Goal: Transaction & Acquisition: Purchase product/service

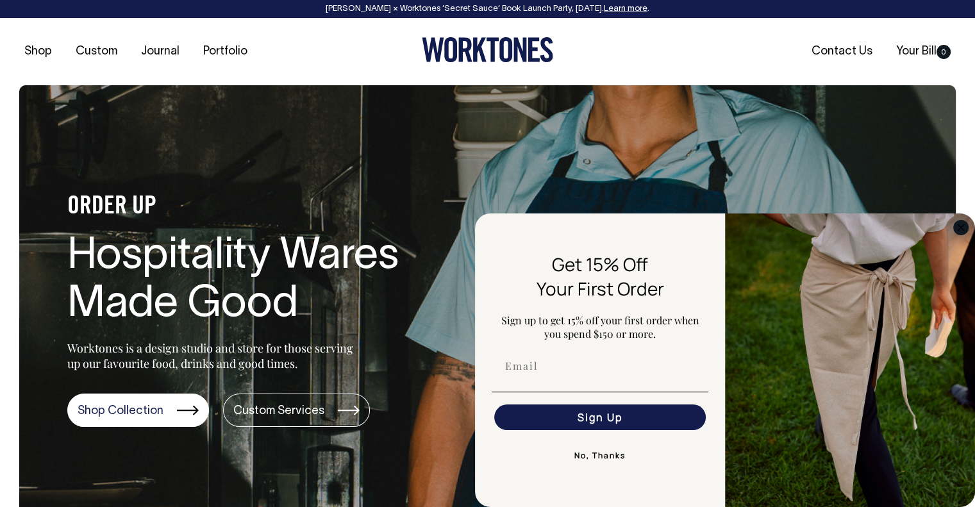
click at [963, 230] on icon "Close dialog" at bounding box center [961, 227] width 6 height 6
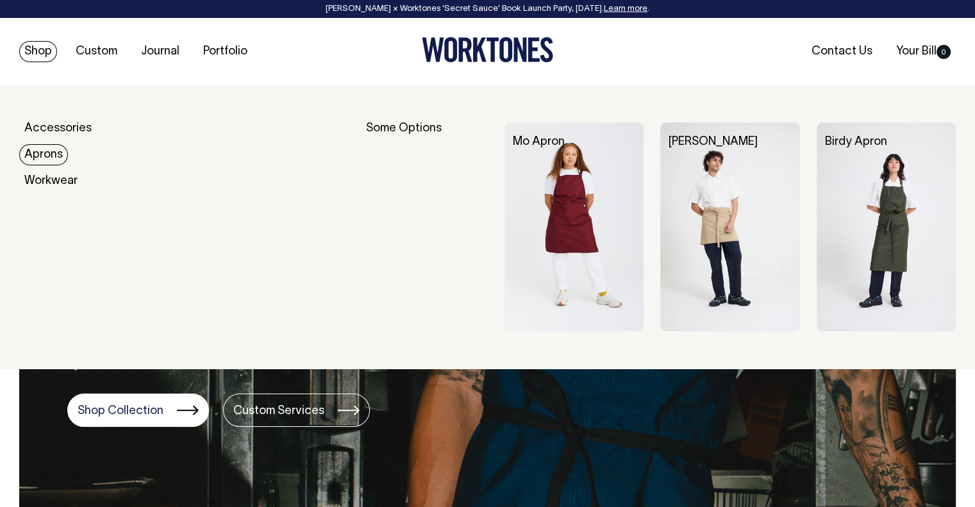
click at [54, 155] on link "Aprons" at bounding box center [43, 154] width 49 height 21
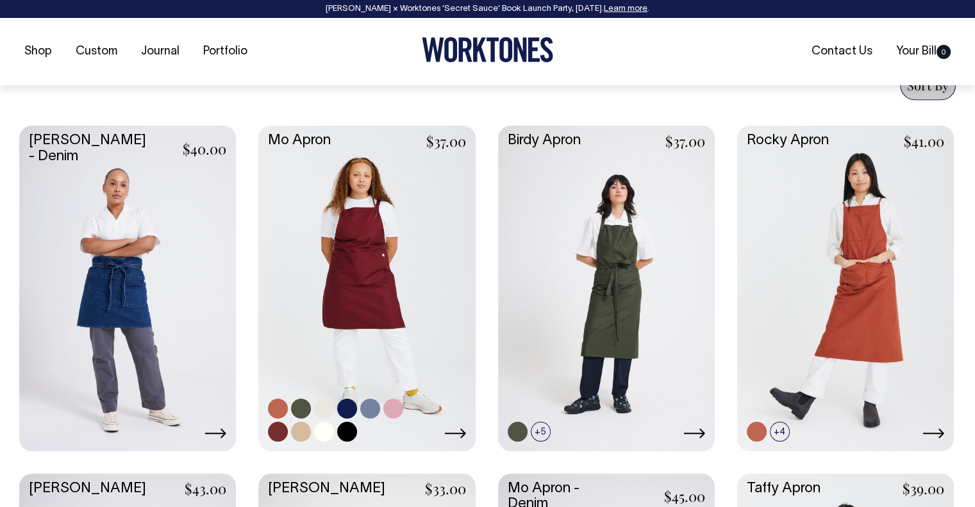
scroll to position [513, 0]
click at [460, 433] on icon at bounding box center [454, 433] width 21 height 10
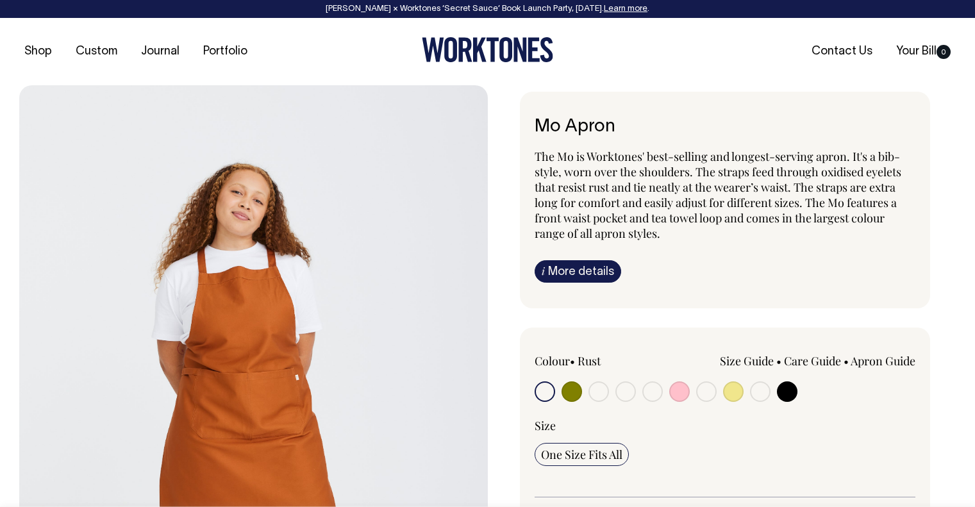
scroll to position [402, 0]
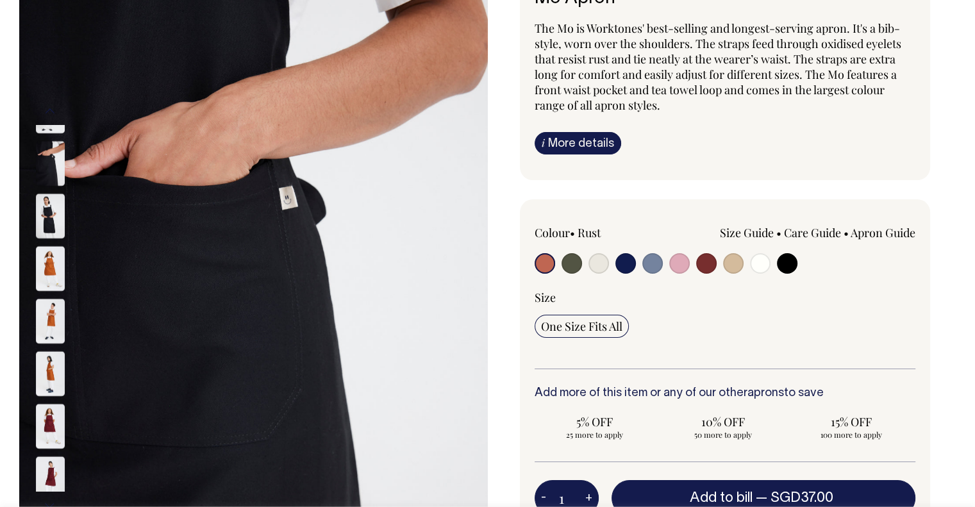
scroll to position [128, 0]
click at [49, 474] on img at bounding box center [50, 479] width 29 height 45
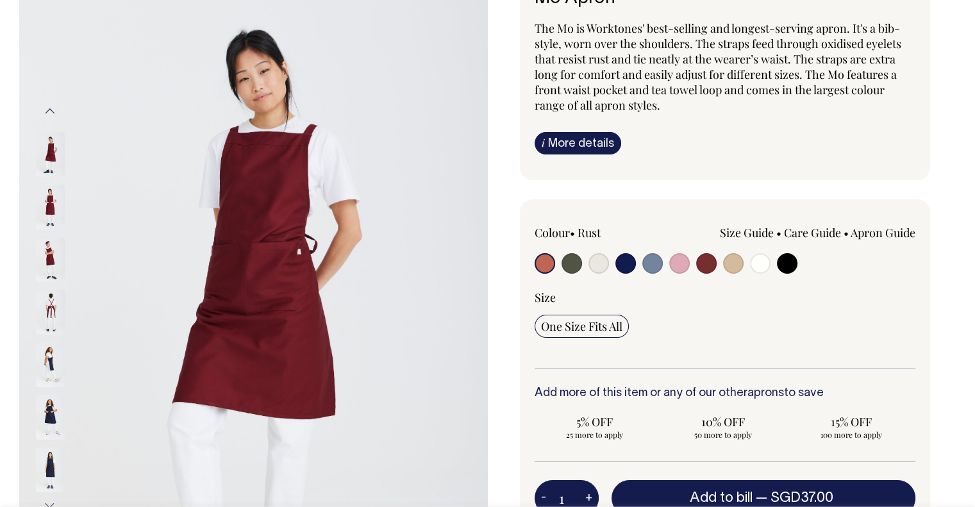
click at [48, 303] on img at bounding box center [50, 312] width 29 height 45
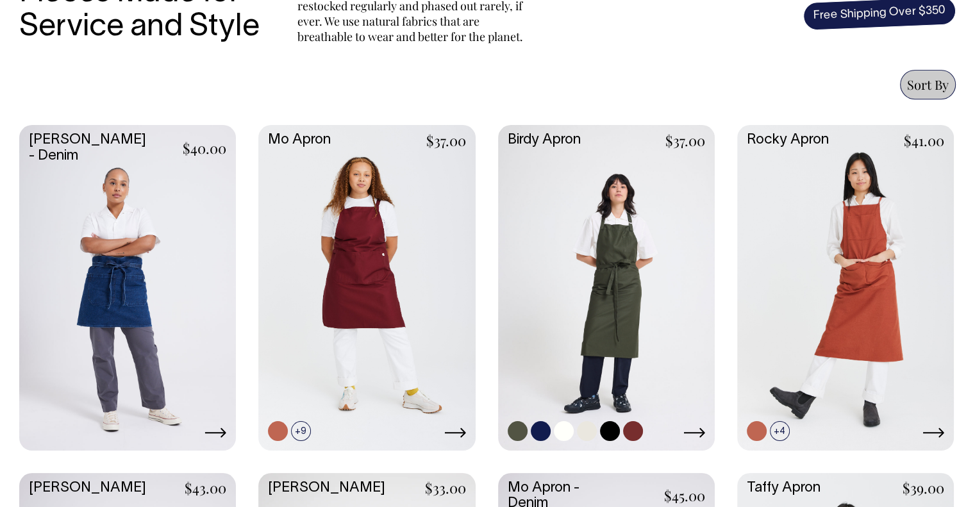
click at [698, 433] on icon at bounding box center [694, 433] width 22 height 10
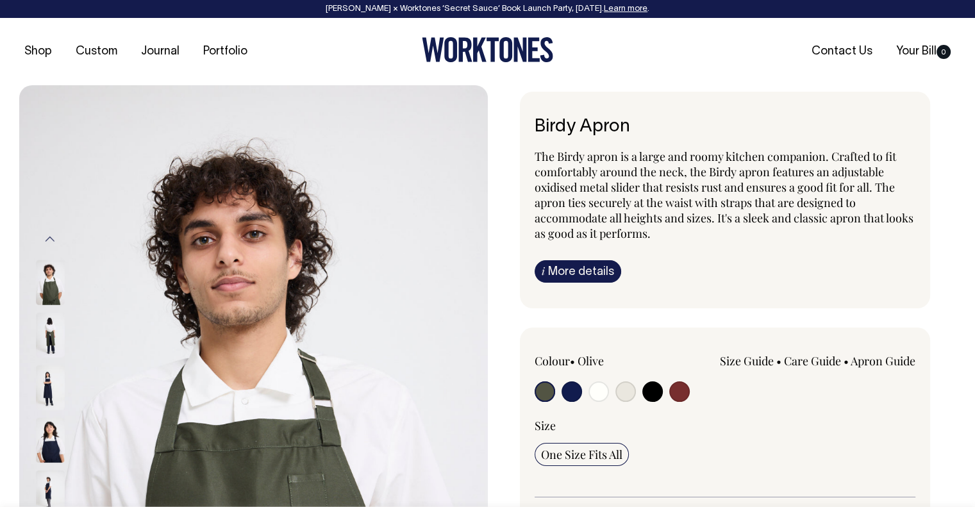
click at [50, 321] on img at bounding box center [50, 335] width 29 height 45
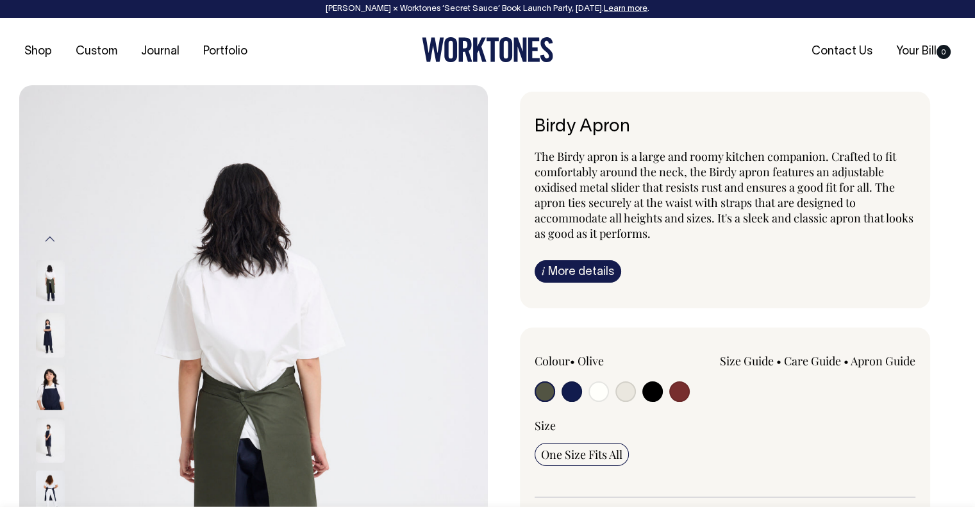
click at [51, 334] on img at bounding box center [50, 335] width 29 height 45
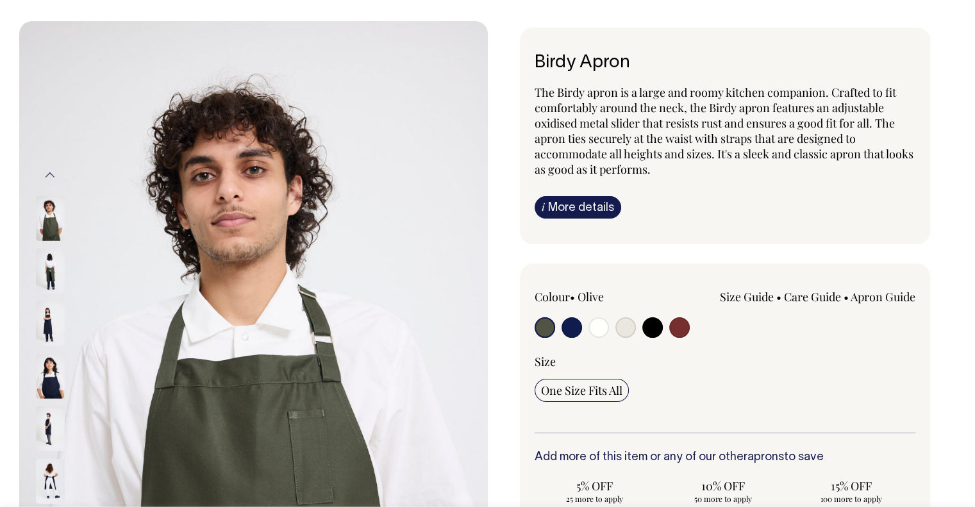
scroll to position [64, 0]
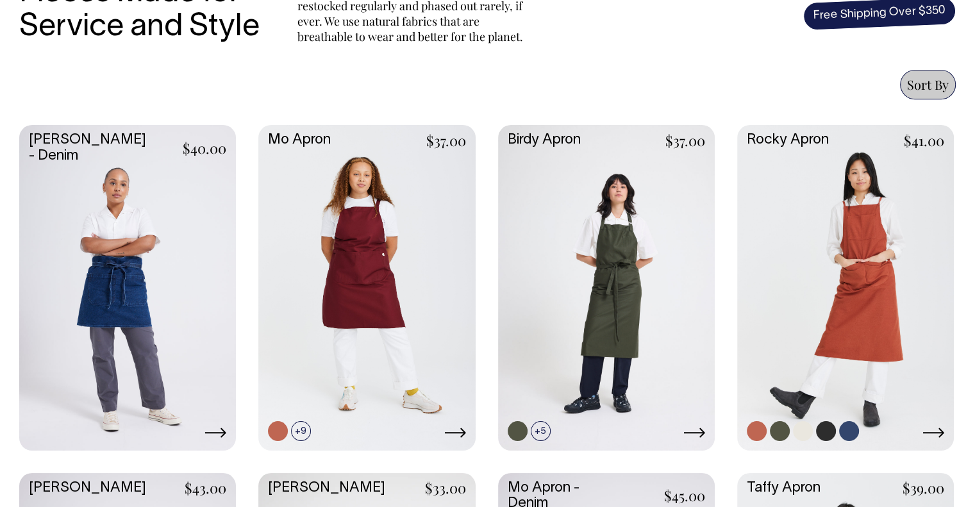
click at [870, 303] on link at bounding box center [845, 286] width 217 height 323
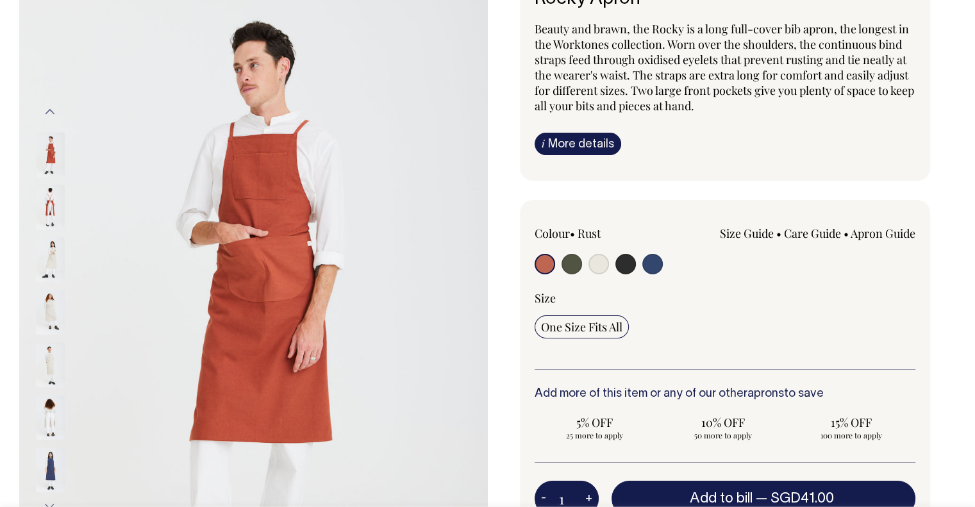
scroll to position [128, 0]
click at [51, 194] on img at bounding box center [50, 206] width 29 height 45
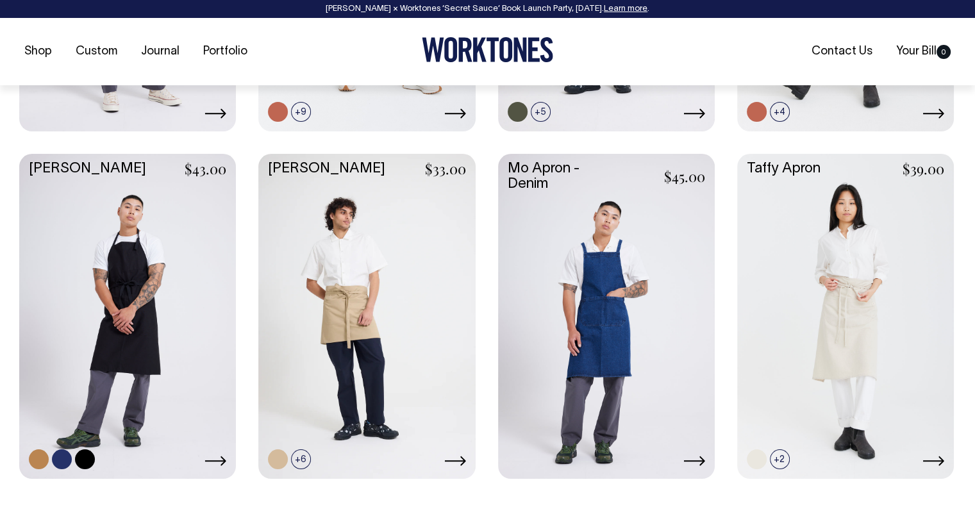
click at [160, 284] on link at bounding box center [127, 315] width 217 height 323
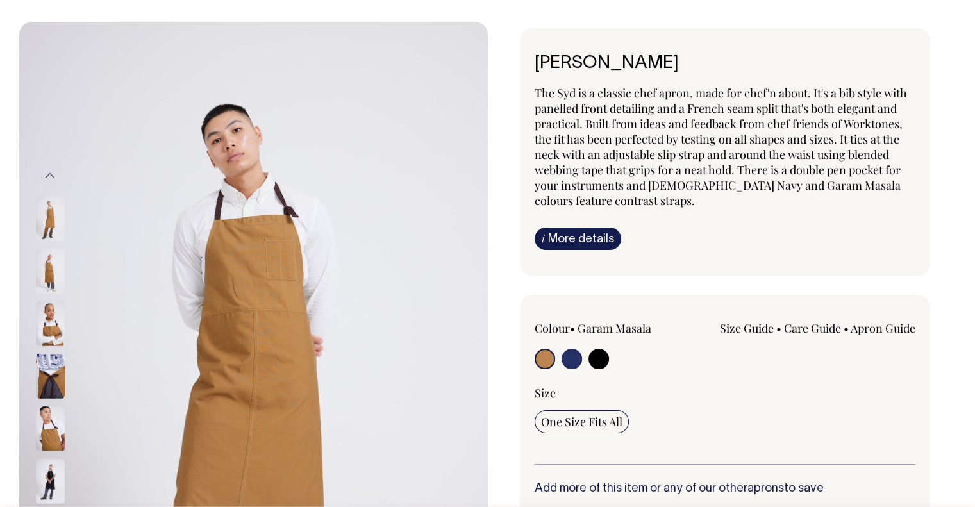
scroll to position [64, 0]
click at [53, 416] on img at bounding box center [50, 428] width 29 height 45
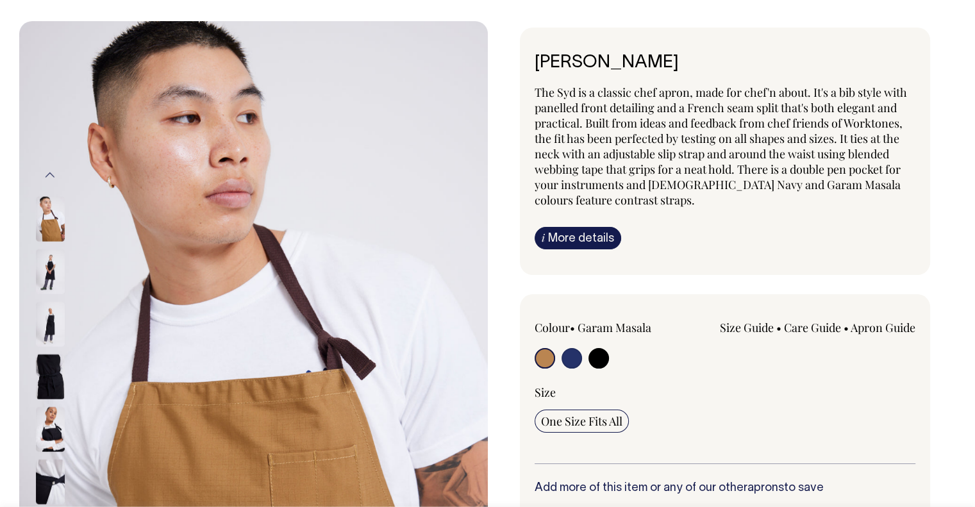
click at [56, 271] on img at bounding box center [50, 271] width 29 height 45
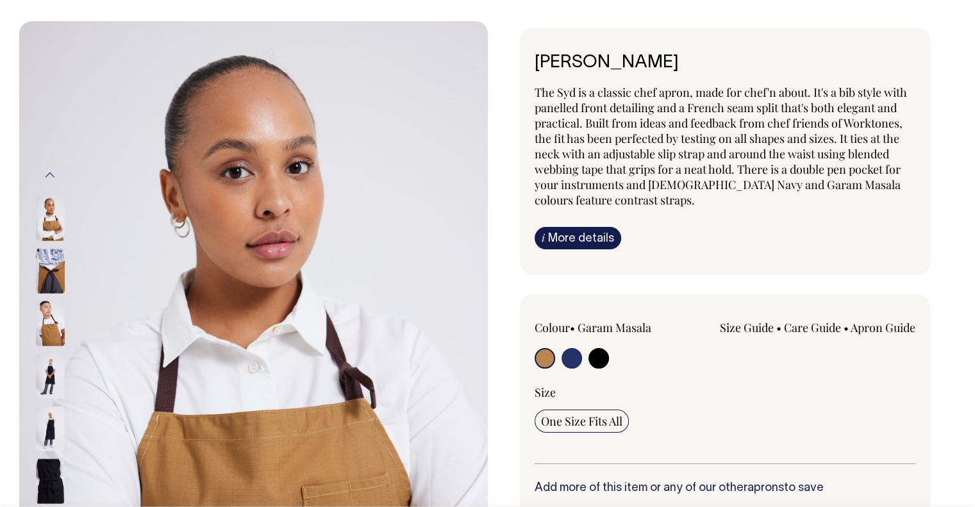
click at [53, 278] on img at bounding box center [50, 271] width 29 height 45
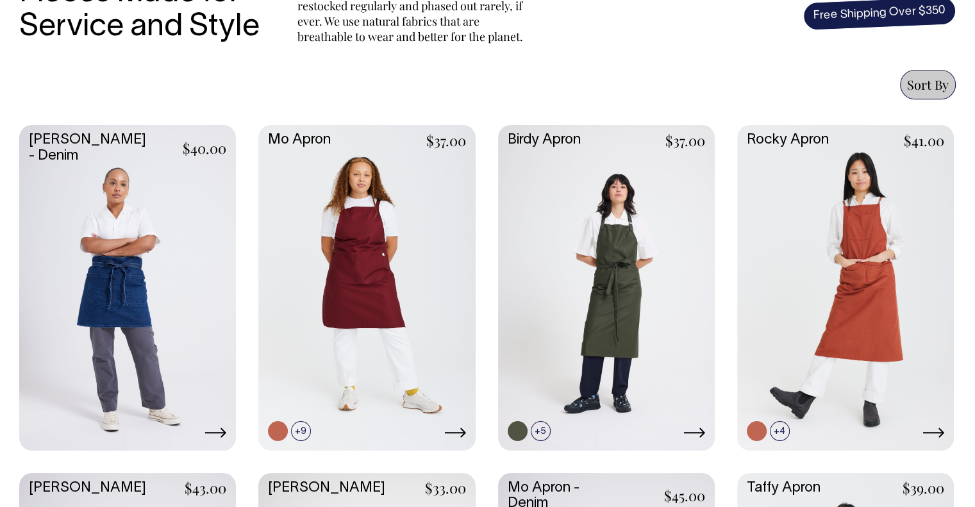
scroll to position [513, 0]
click at [598, 238] on link at bounding box center [606, 286] width 217 height 323
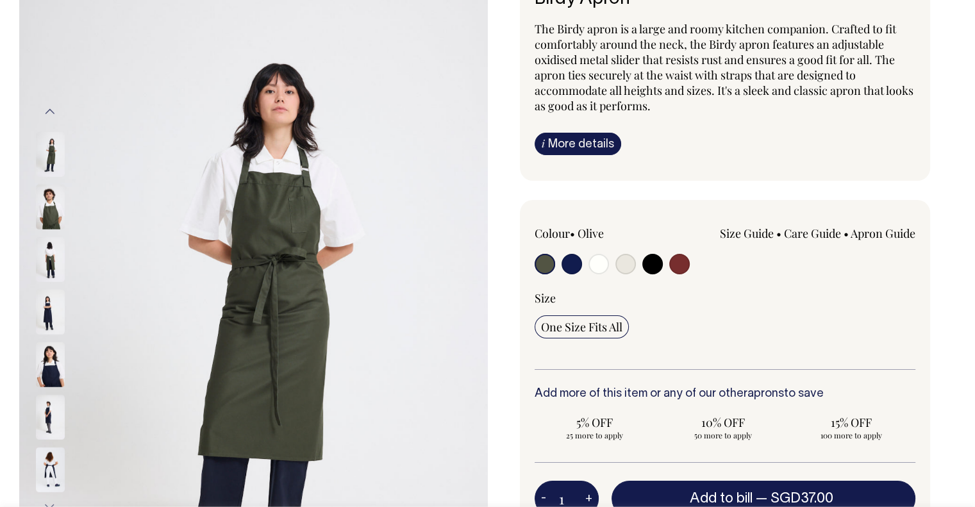
scroll to position [128, 0]
click at [54, 256] on img at bounding box center [50, 259] width 29 height 45
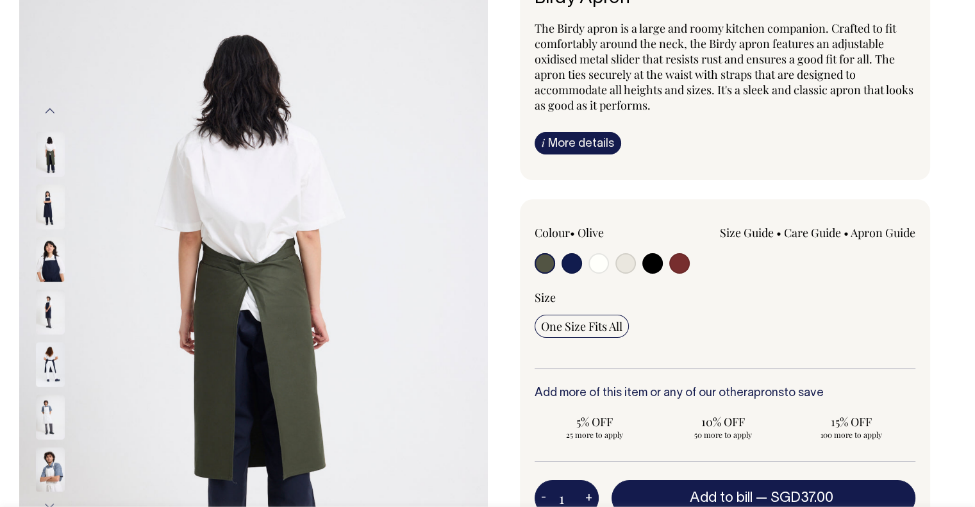
click at [54, 351] on img at bounding box center [50, 364] width 29 height 45
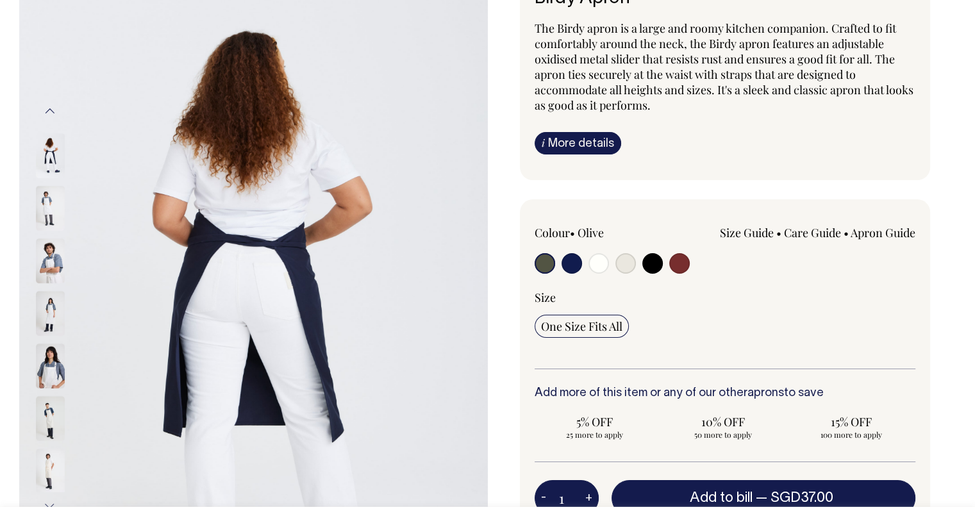
click at [56, 328] on img at bounding box center [50, 313] width 29 height 45
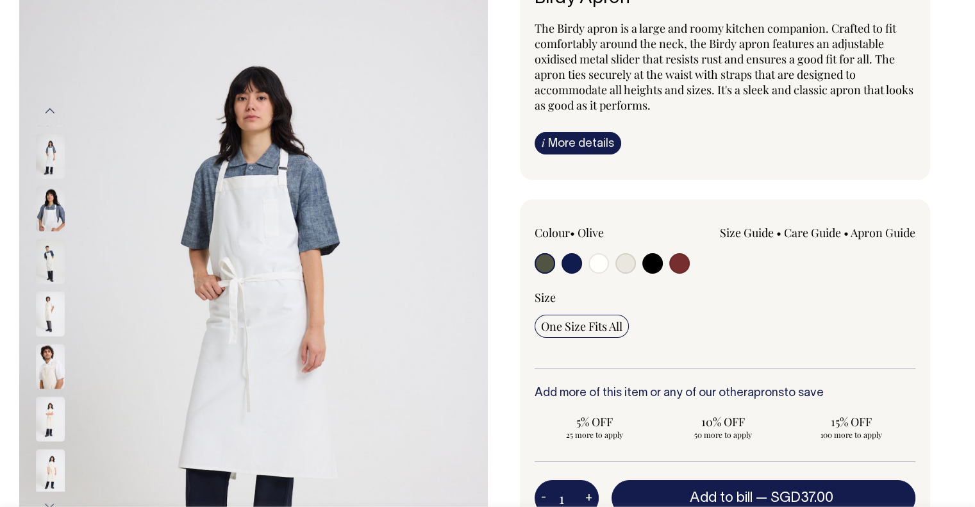
click at [62, 253] on img at bounding box center [50, 261] width 29 height 45
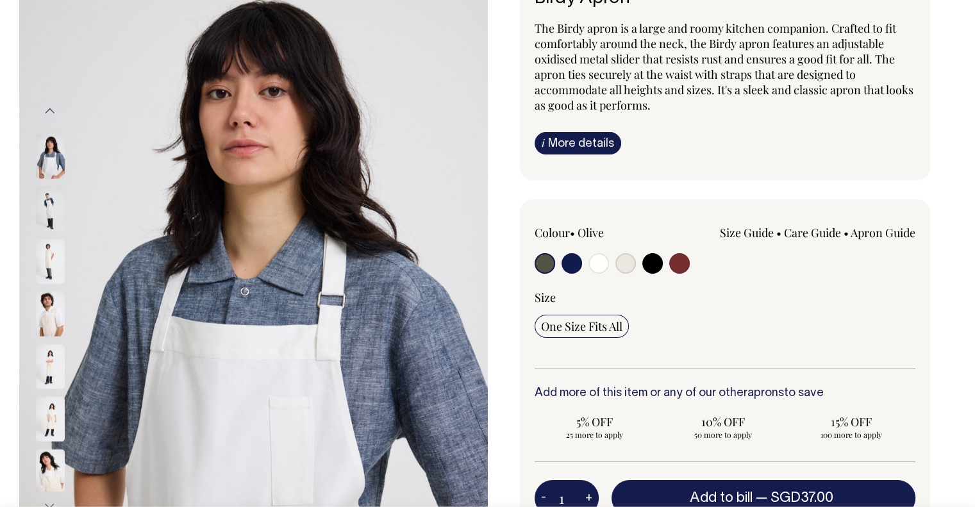
click at [49, 362] on img at bounding box center [50, 366] width 29 height 45
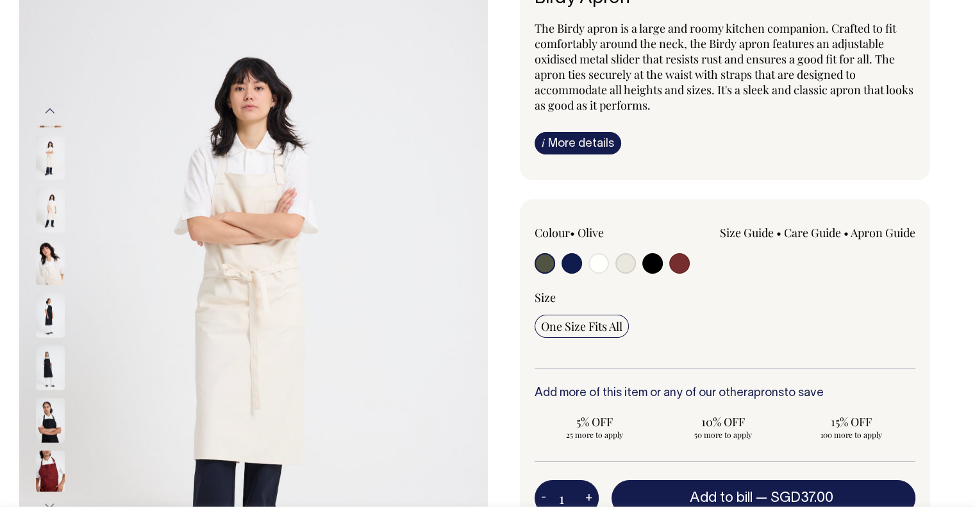
click at [48, 405] on img at bounding box center [50, 420] width 29 height 45
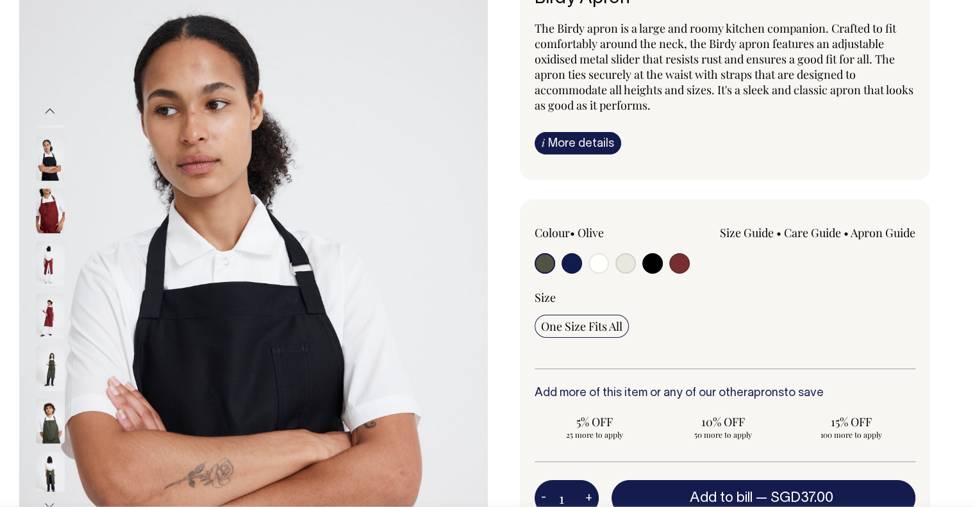
click at [54, 403] on img at bounding box center [50, 421] width 29 height 45
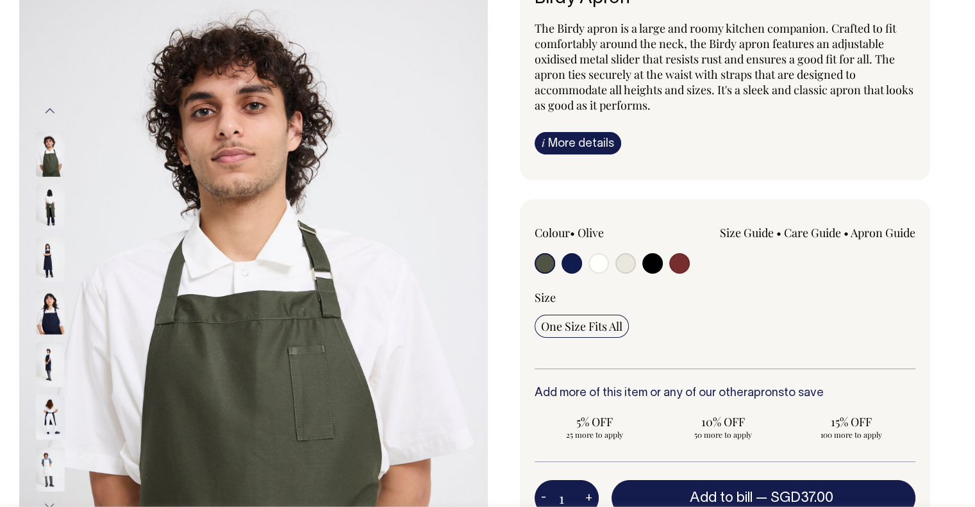
click at [678, 258] on input "radio" at bounding box center [679, 263] width 21 height 21
radio input "true"
select select "Burgundy"
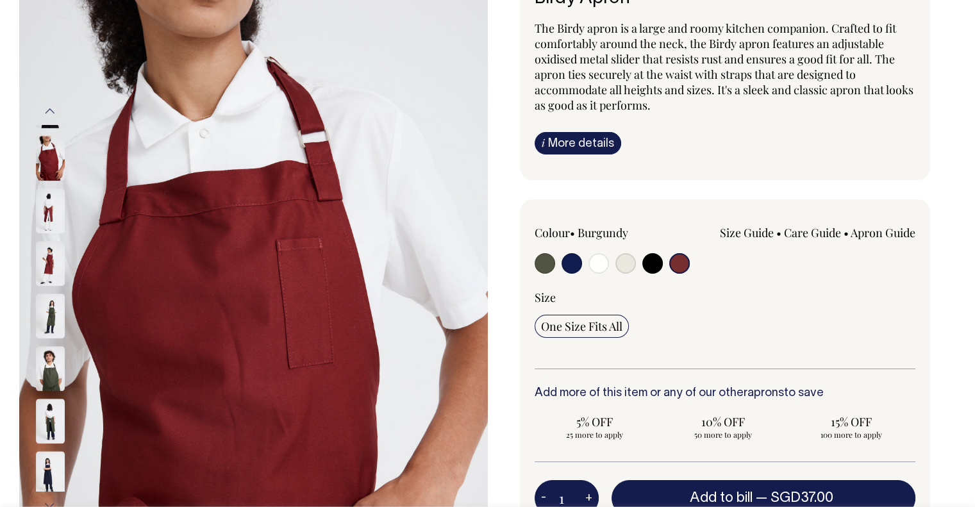
click at [654, 267] on input "radio" at bounding box center [652, 263] width 21 height 21
radio input "true"
select select "Black"
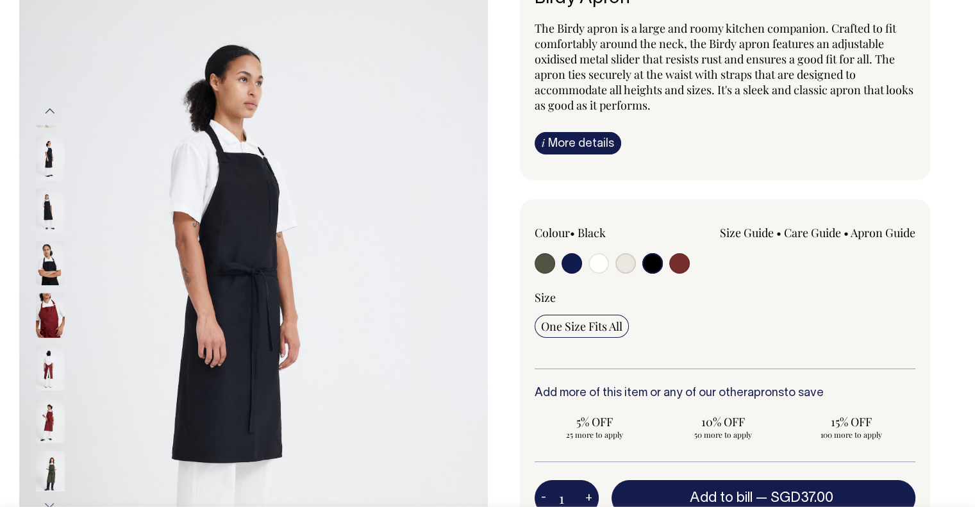
click at [628, 264] on input "radio" at bounding box center [626, 263] width 21 height 21
radio input "true"
select select "Natural"
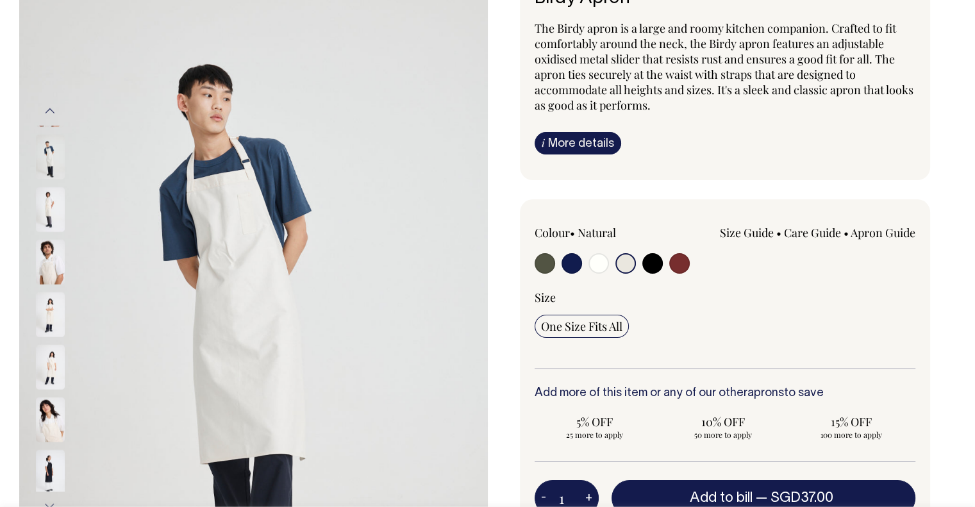
click at [575, 266] on input "radio" at bounding box center [572, 263] width 21 height 21
radio input "true"
select select "Dark Navy"
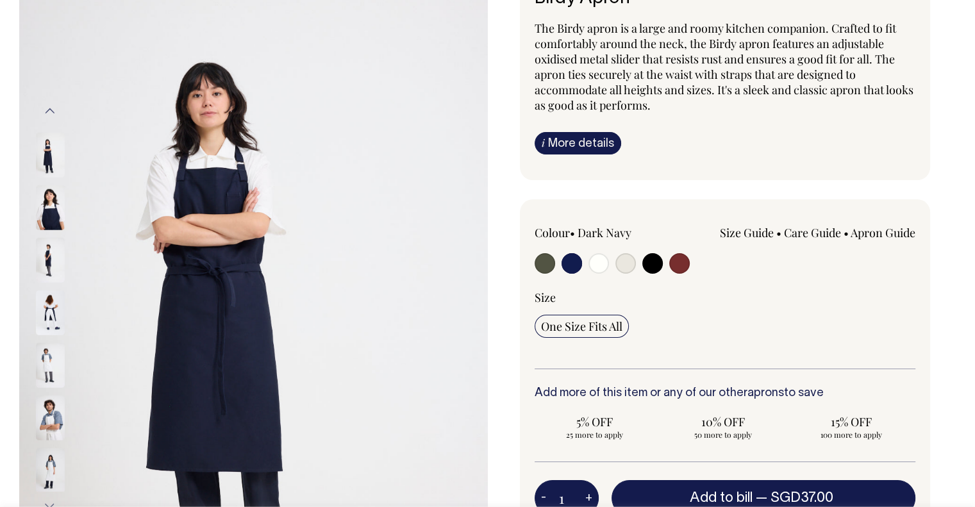
click at [547, 264] on input "radio" at bounding box center [545, 263] width 21 height 21
radio input "true"
select select "Olive"
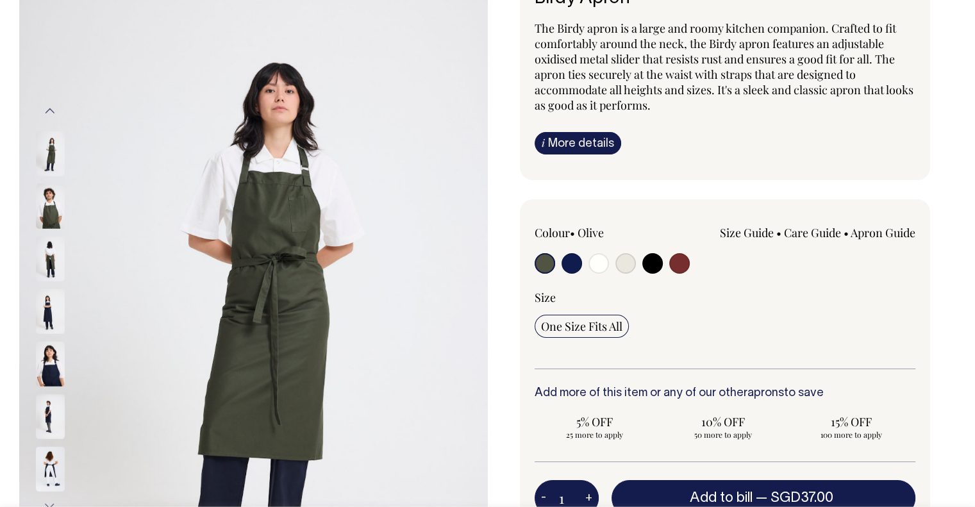
click at [573, 266] on input "radio" at bounding box center [572, 263] width 21 height 21
radio input "true"
select select "Dark Navy"
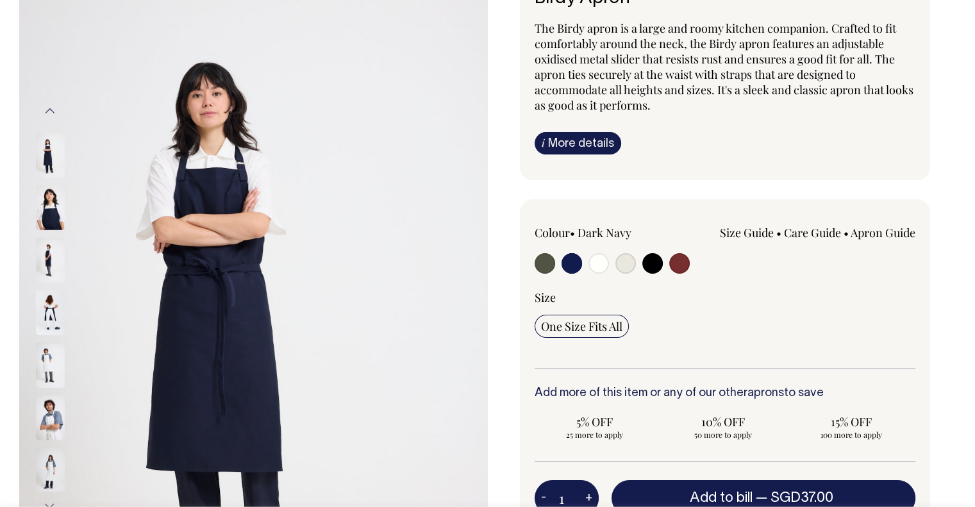
click at [542, 269] on input "radio" at bounding box center [545, 263] width 21 height 21
radio input "true"
select select "Olive"
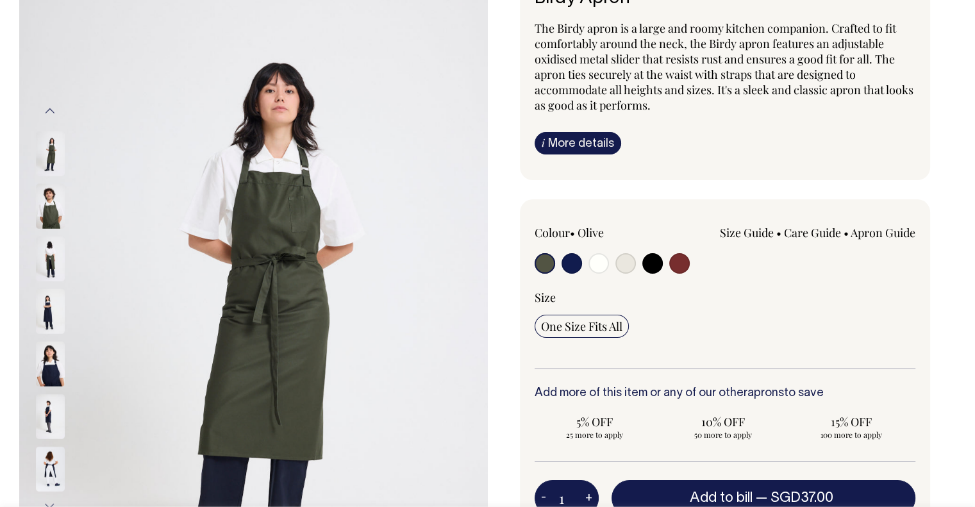
click at [680, 266] on input "radio" at bounding box center [679, 263] width 21 height 21
radio input "true"
select select "Burgundy"
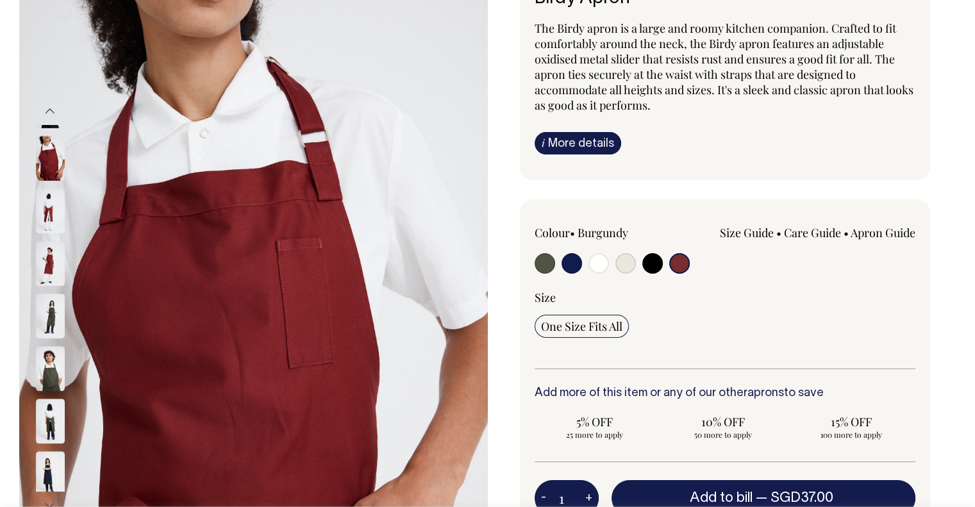
click at [571, 264] on input "radio" at bounding box center [572, 263] width 21 height 21
radio input "true"
select select "Dark Navy"
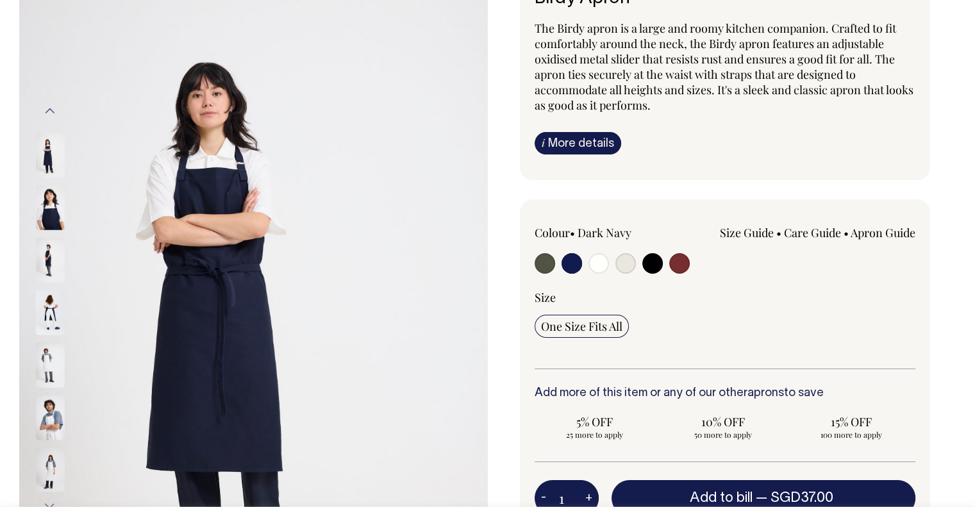
click at [546, 264] on input "radio" at bounding box center [545, 263] width 21 height 21
radio input "true"
select select "Olive"
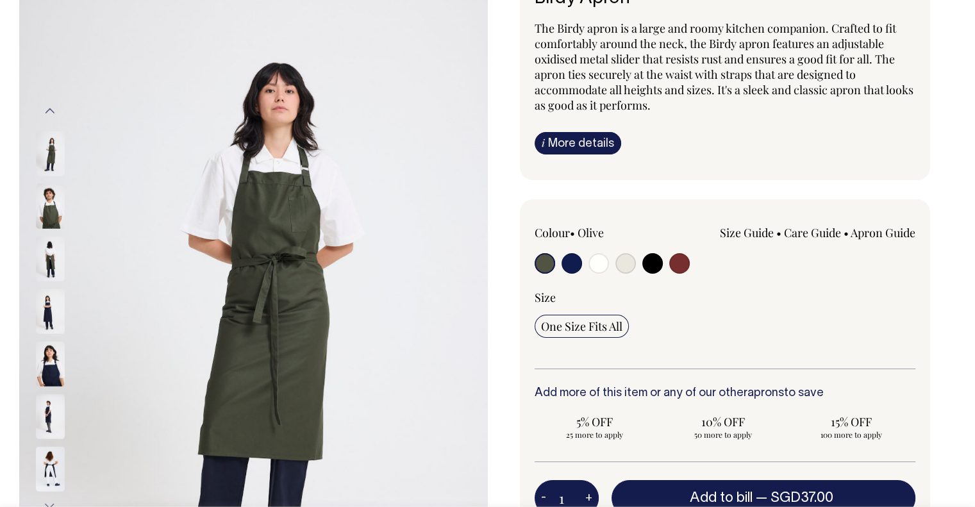
click at [565, 264] on input "radio" at bounding box center [572, 263] width 21 height 21
radio input "true"
select select "Dark Navy"
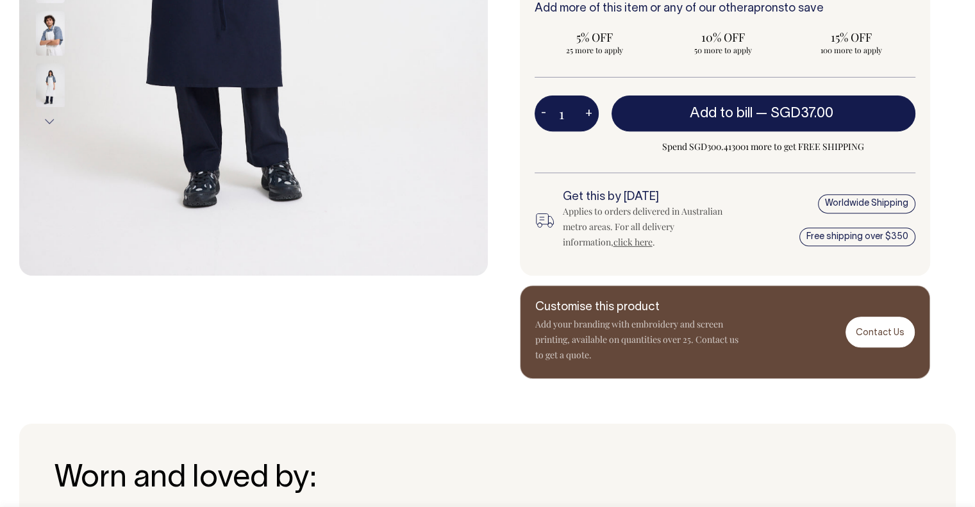
scroll to position [513, 0]
click at [614, 242] on link "click here" at bounding box center [633, 242] width 39 height 12
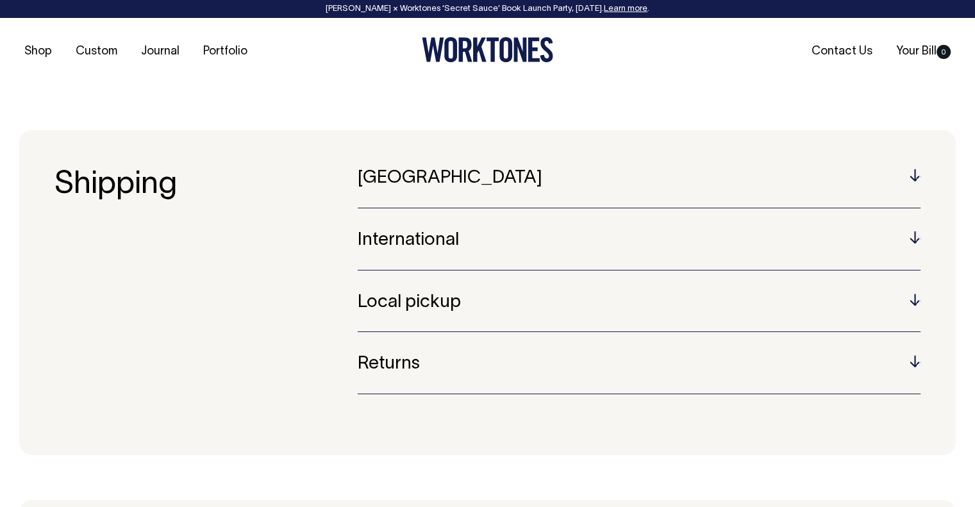
click at [451, 237] on h5 "International" at bounding box center [639, 241] width 563 height 20
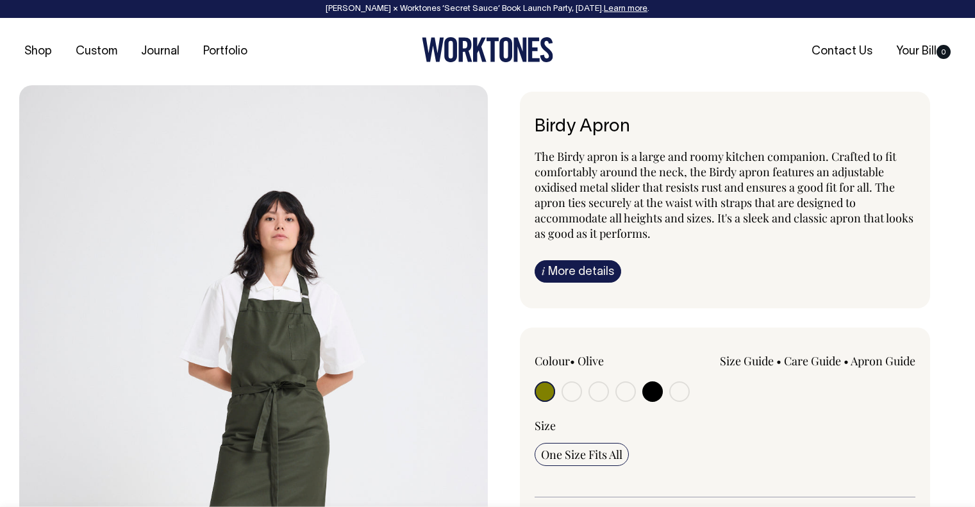
scroll to position [513, 0]
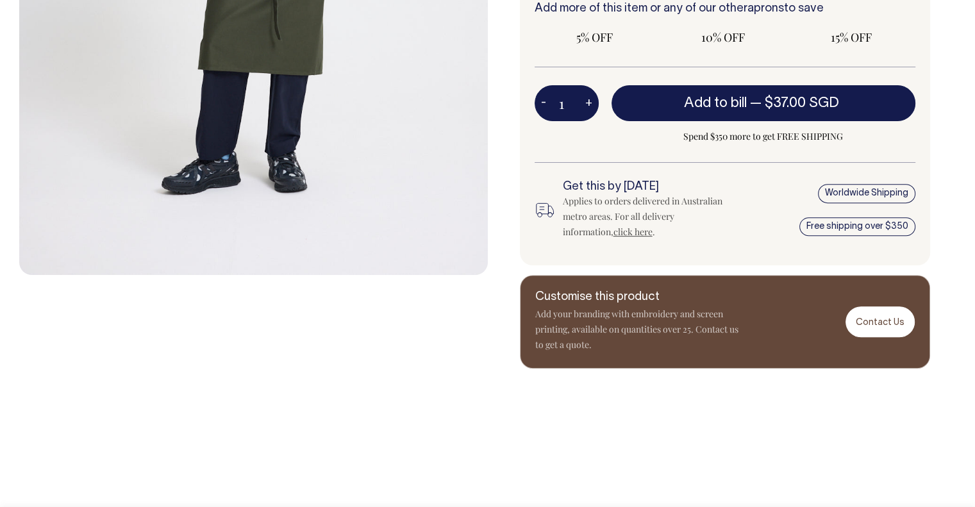
radio input "true"
select select "Dark Navy"
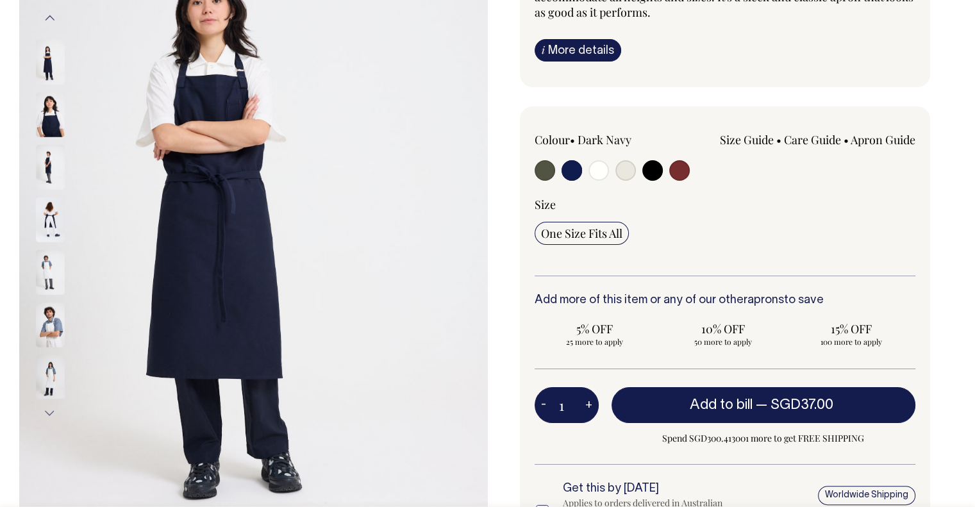
scroll to position [221, 0]
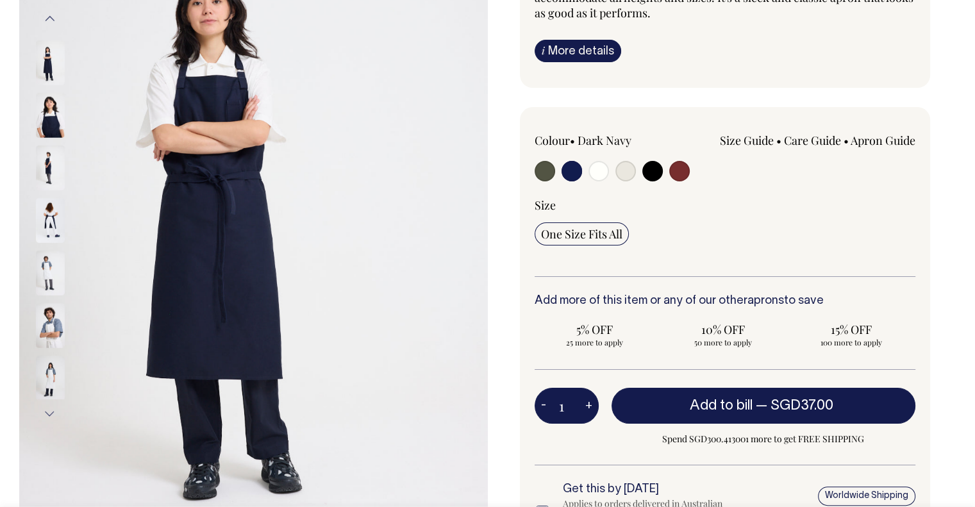
click at [682, 169] on input "radio" at bounding box center [679, 171] width 21 height 21
radio input "true"
select select "Burgundy"
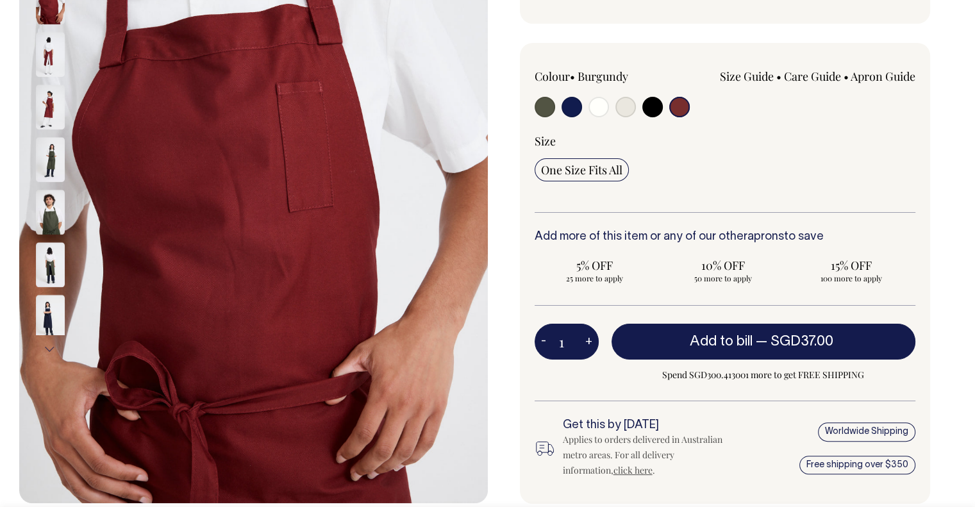
click at [53, 103] on img at bounding box center [50, 107] width 29 height 45
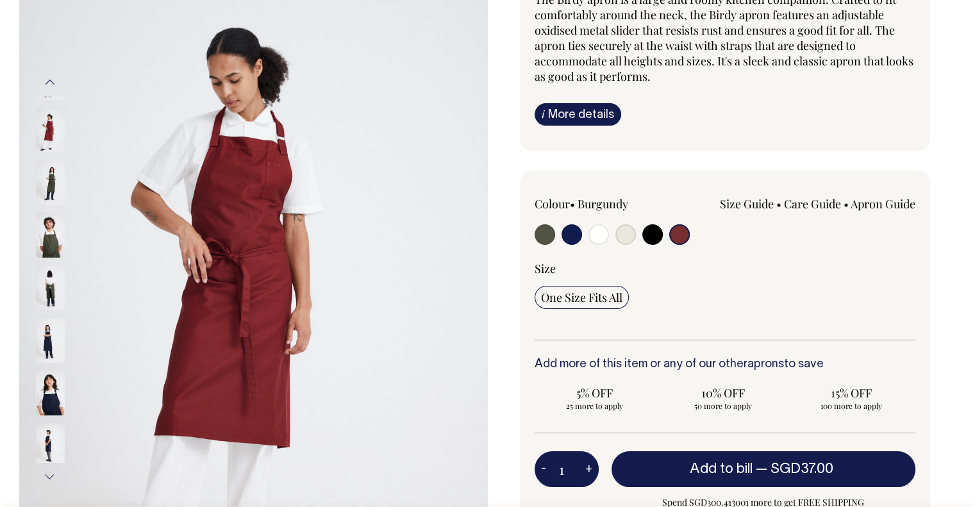
click at [537, 235] on input "radio" at bounding box center [545, 234] width 21 height 21
radio input "true"
select select "Olive"
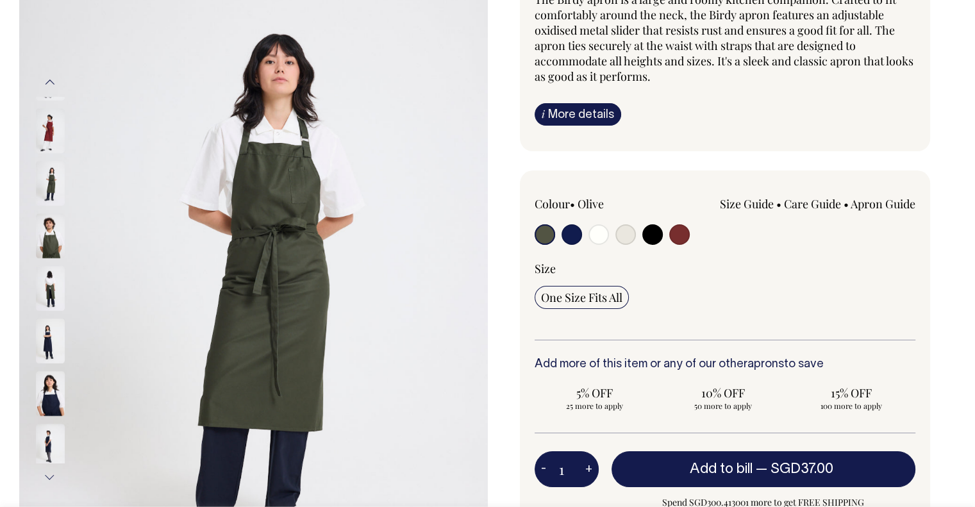
scroll to position [156, 0]
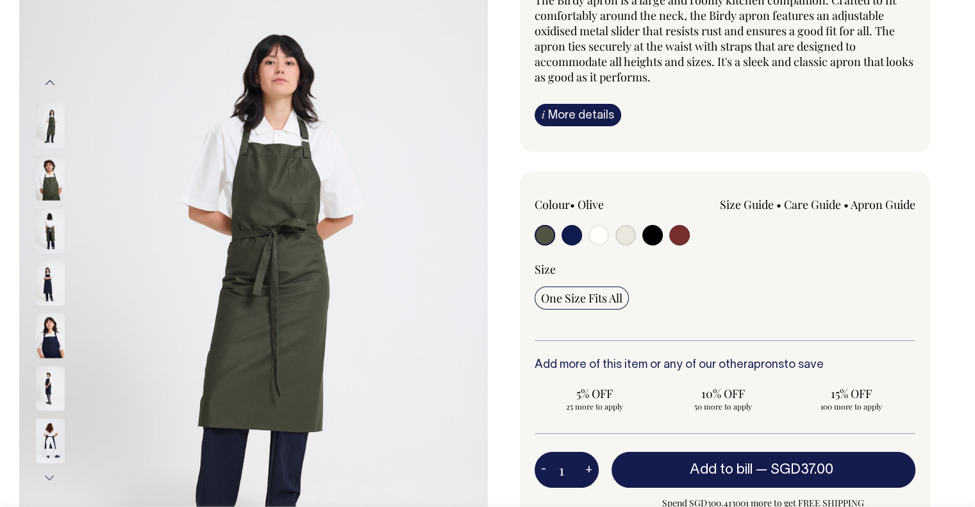
click at [564, 238] on input "radio" at bounding box center [572, 235] width 21 height 21
radio input "true"
select select "Dark Navy"
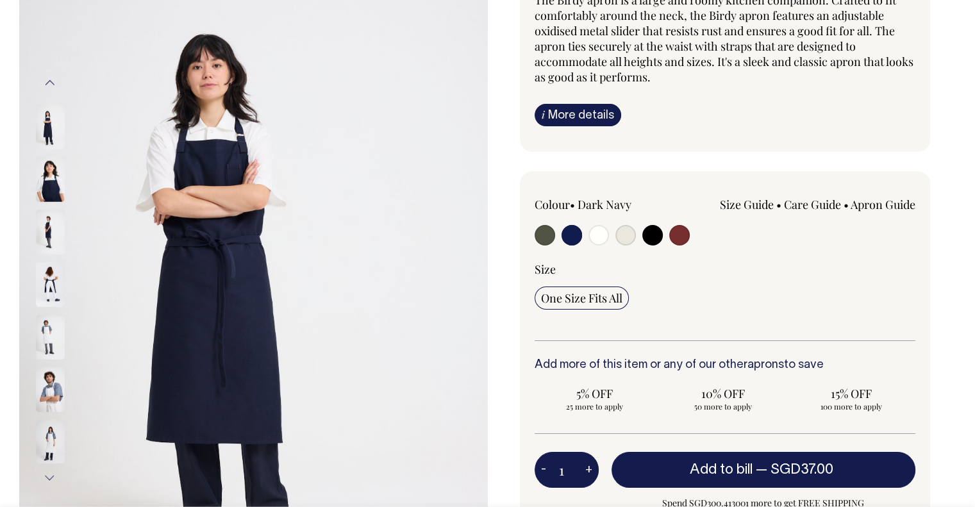
click at [654, 238] on input "radio" at bounding box center [652, 235] width 21 height 21
radio input "true"
select select "Black"
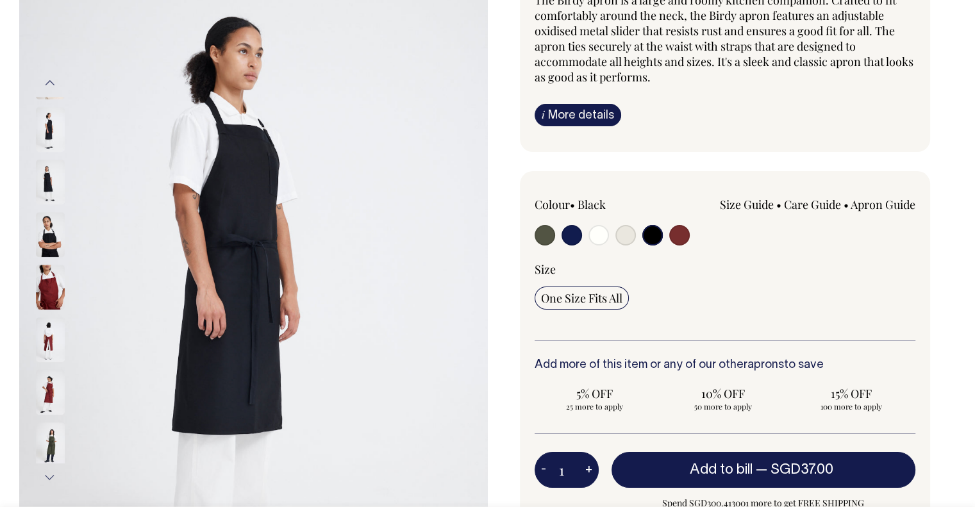
click at [542, 235] on input "radio" at bounding box center [545, 235] width 21 height 21
radio input "true"
select select "Olive"
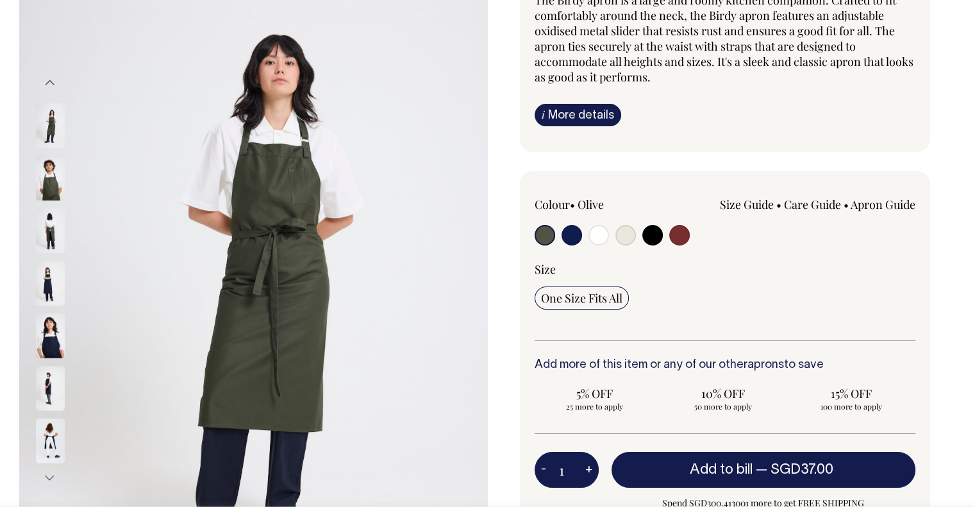
click at [559, 236] on div at bounding box center [611, 237] width 153 height 24
click at [571, 240] on input "radio" at bounding box center [572, 235] width 21 height 21
radio input "true"
select select "Dark Navy"
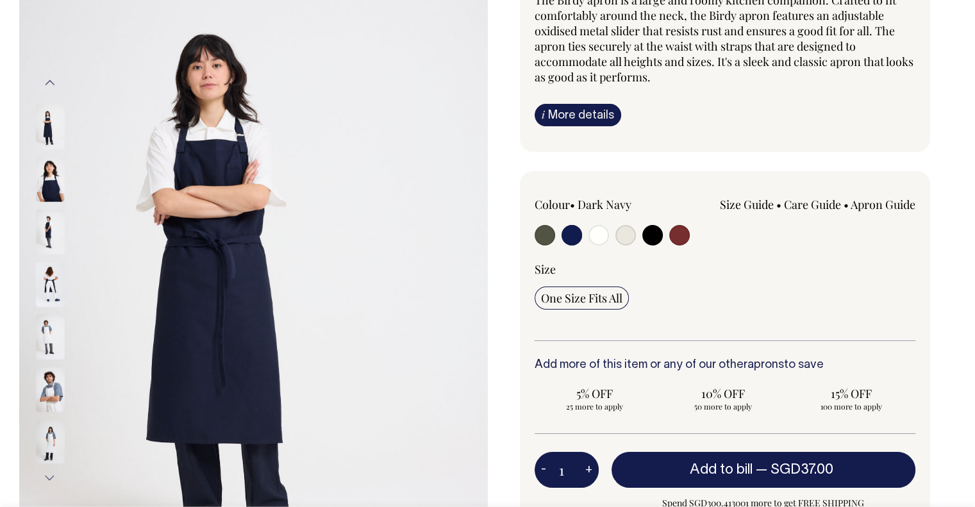
click at [684, 233] on input "radio" at bounding box center [679, 235] width 21 height 21
radio input "true"
select select "Burgundy"
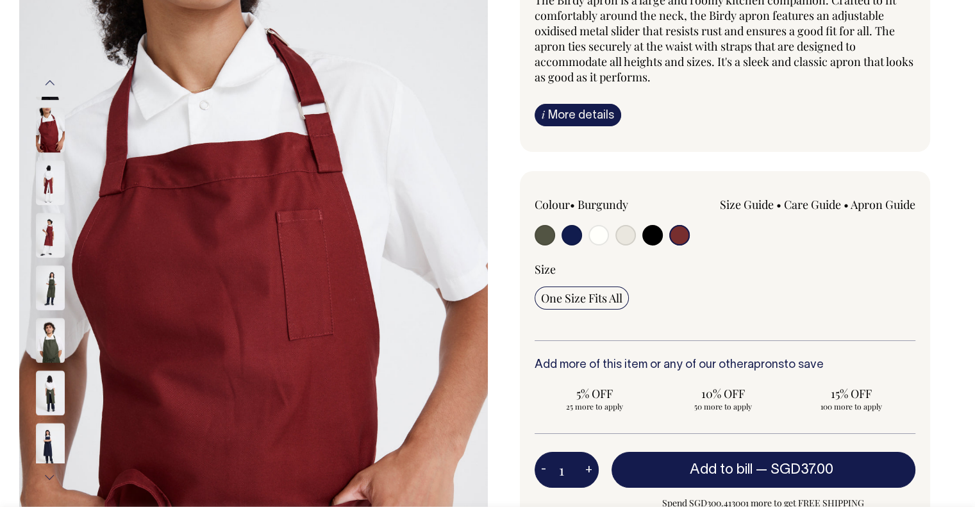
click at [569, 231] on input "radio" at bounding box center [572, 235] width 21 height 21
radio input "true"
select select "Dark Navy"
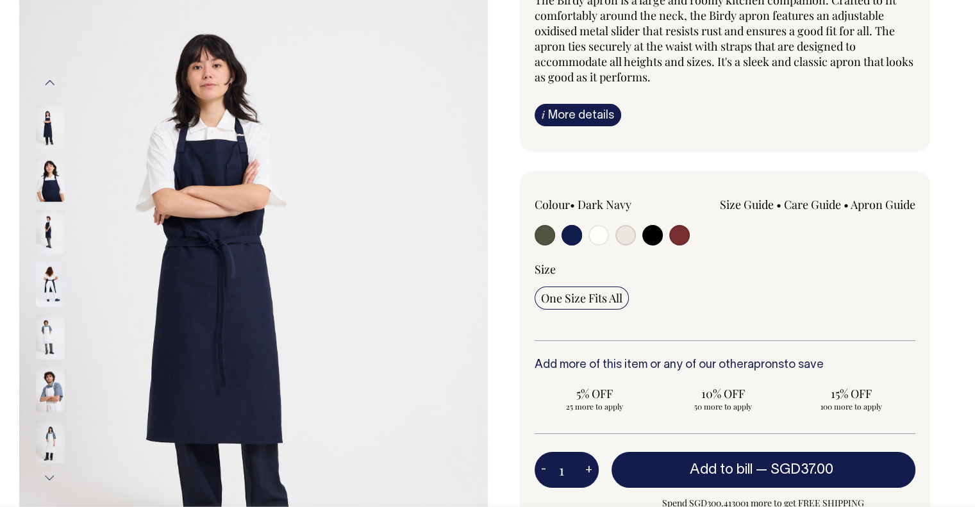
click at [692, 235] on div "Size Guide Size Guide Measurement cm Bib Width 26 Length at centre front 99 Wid…" at bounding box center [801, 218] width 229 height 42
click at [687, 233] on input "radio" at bounding box center [679, 235] width 21 height 21
radio input "true"
select select "Burgundy"
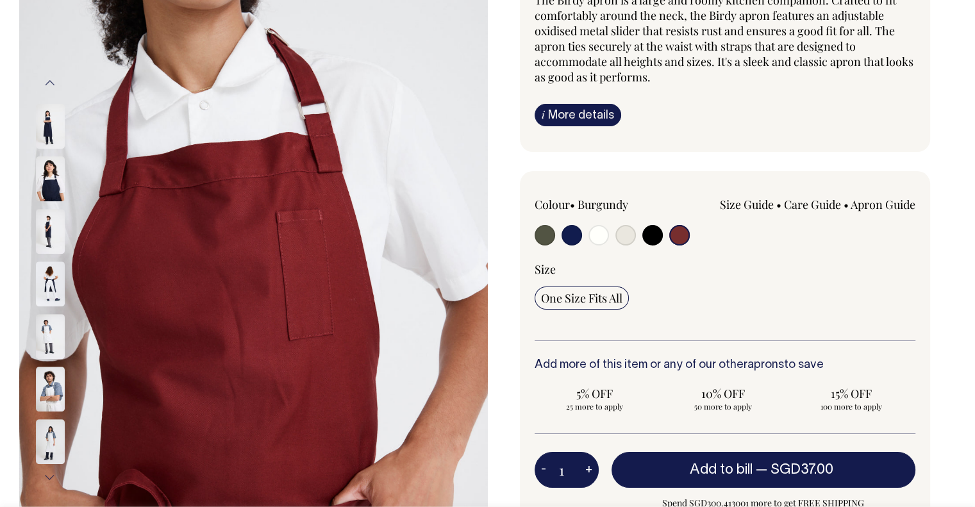
click at [709, 198] on div "Size Guide Size Guide Measurement cm Bib Width 26 Length at centre front 99 Wid…" at bounding box center [801, 204] width 229 height 15
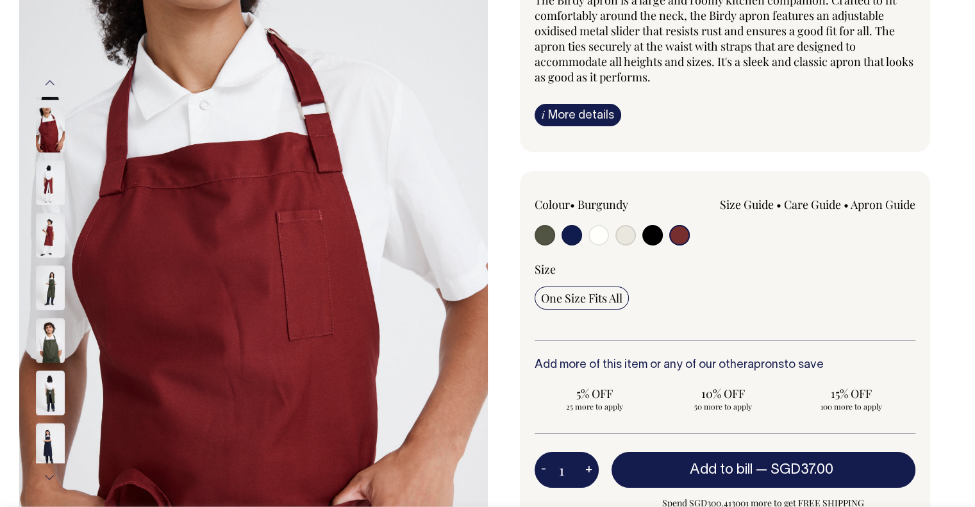
click at [726, 201] on link "Size Guide" at bounding box center [747, 204] width 54 height 15
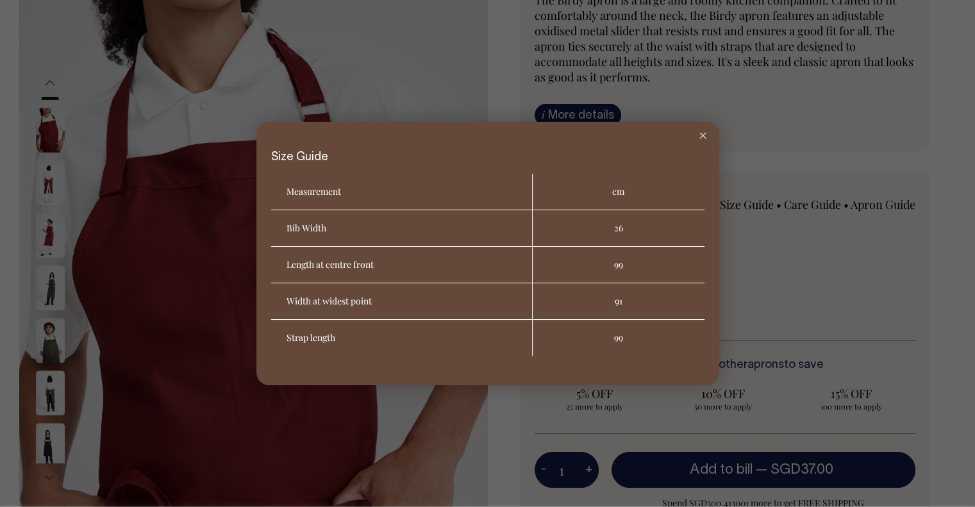
click at [707, 140] on div at bounding box center [703, 136] width 33 height 28
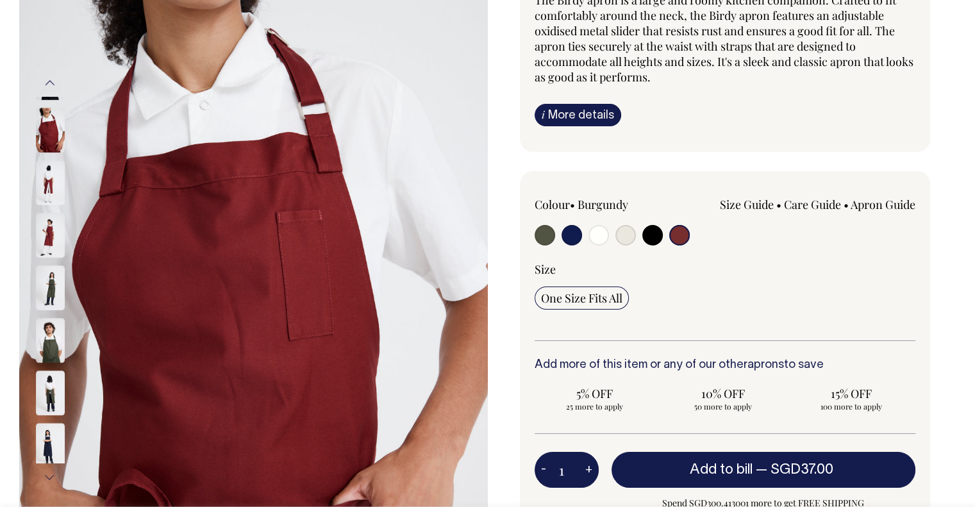
click at [651, 230] on input "radio" at bounding box center [652, 235] width 21 height 21
radio input "true"
select select "Black"
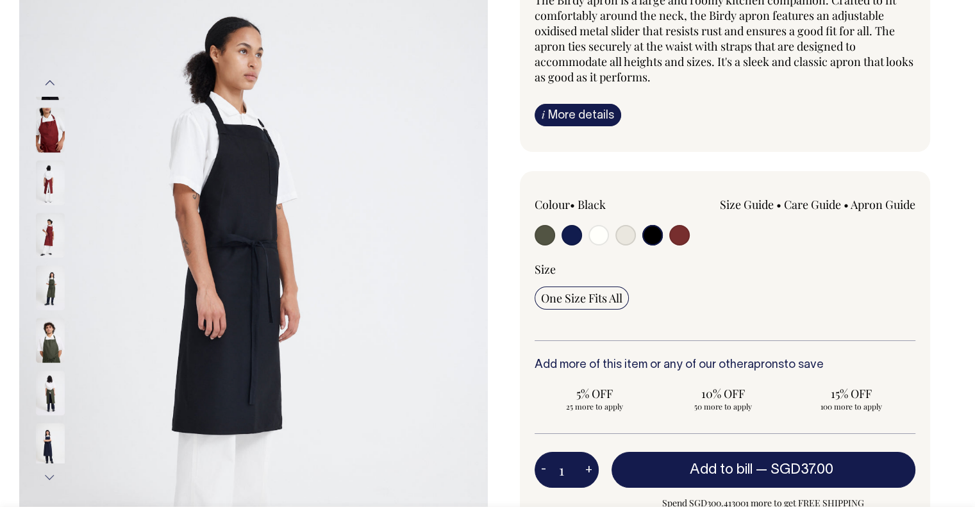
click at [657, 237] on input "radio" at bounding box center [652, 235] width 21 height 21
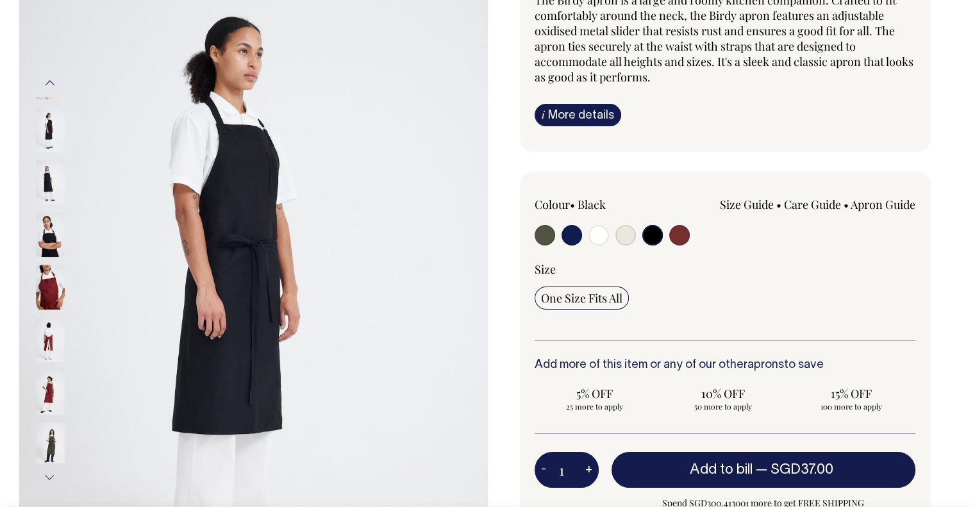
click at [631, 239] on input "radio" at bounding box center [626, 235] width 21 height 21
radio input "true"
select select "Natural"
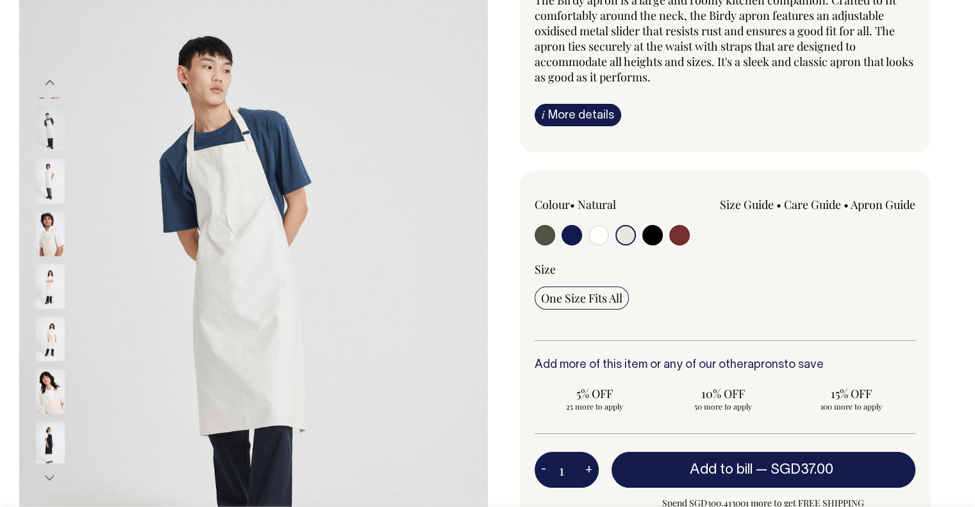
click at [581, 238] on label at bounding box center [572, 237] width 21 height 24
click at [581, 238] on input "radio" at bounding box center [572, 235] width 21 height 21
radio input "true"
select select "Dark Navy"
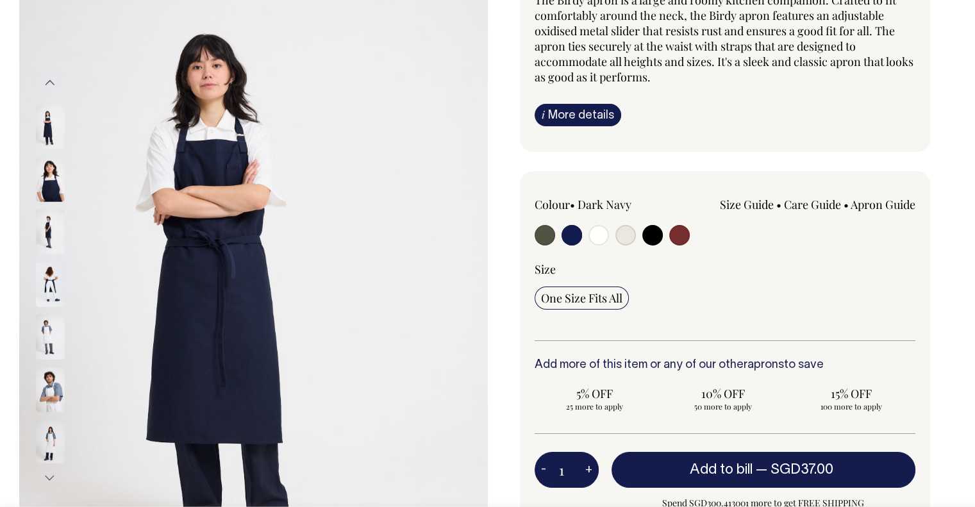
click at [537, 234] on input "radio" at bounding box center [545, 235] width 21 height 21
radio input "true"
select select "Olive"
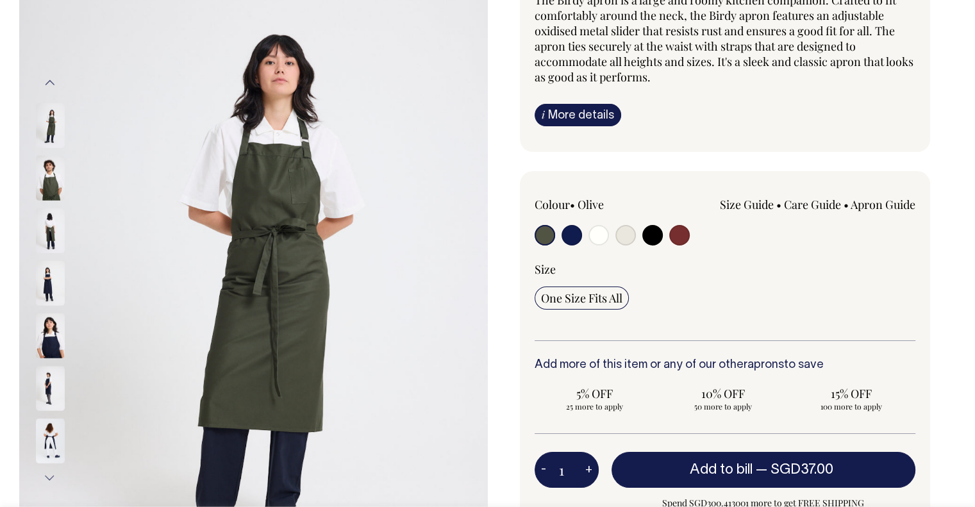
click at [571, 239] on input "radio" at bounding box center [572, 235] width 21 height 21
radio input "true"
select select "Dark Navy"
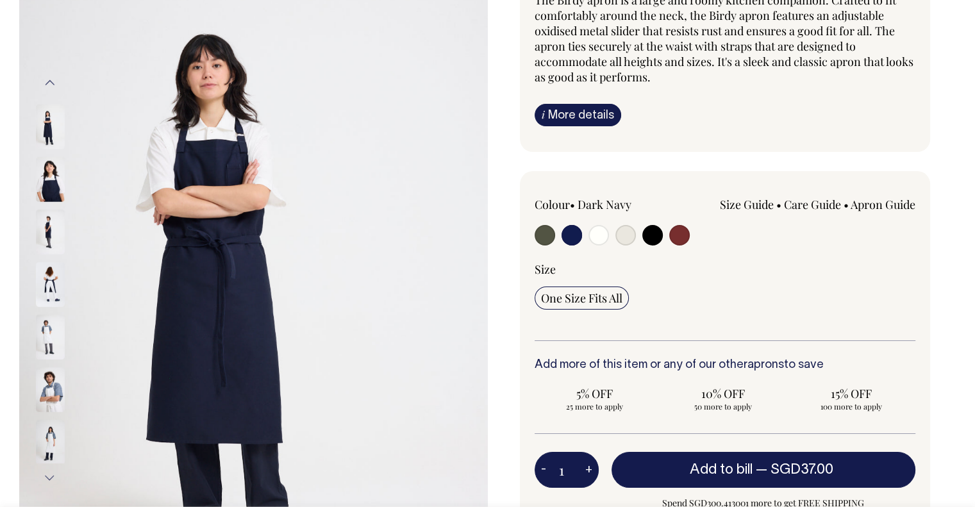
click at [683, 235] on input "radio" at bounding box center [679, 235] width 21 height 21
radio input "true"
select select "Burgundy"
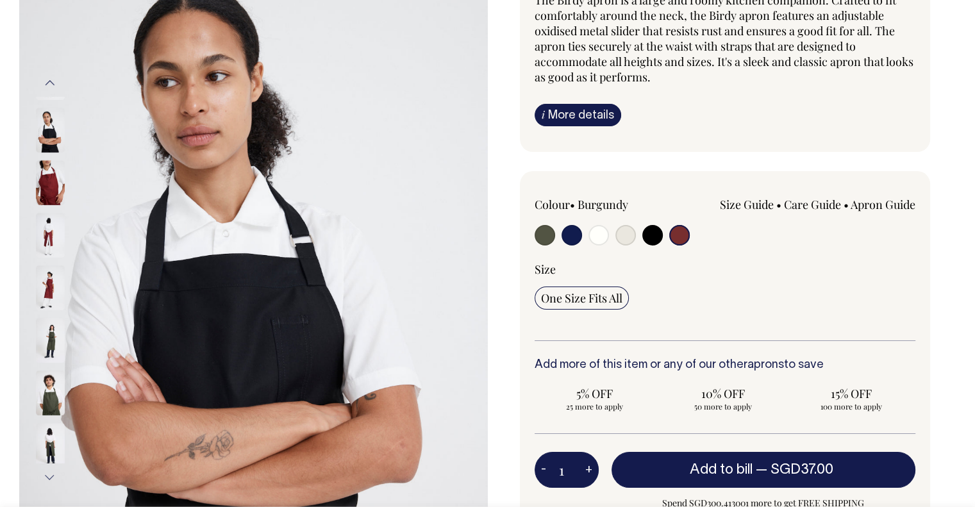
click at [51, 160] on img at bounding box center [50, 182] width 29 height 45
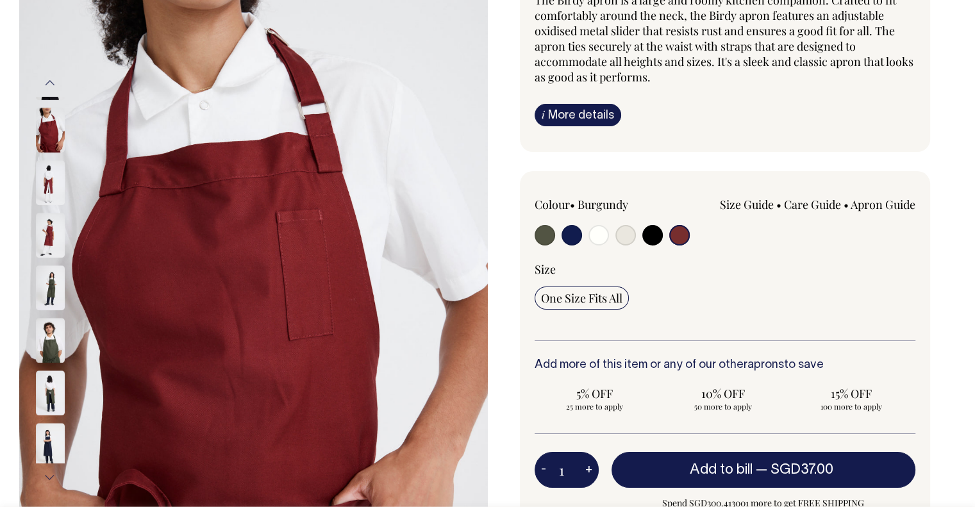
click at [54, 209] on div at bounding box center [67, 182] width 64 height 53
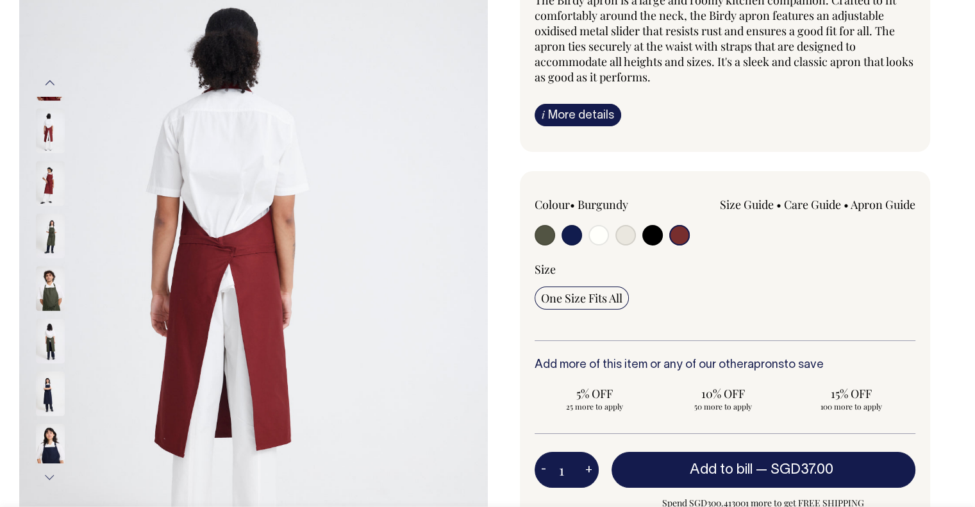
click at [48, 182] on img at bounding box center [50, 183] width 29 height 45
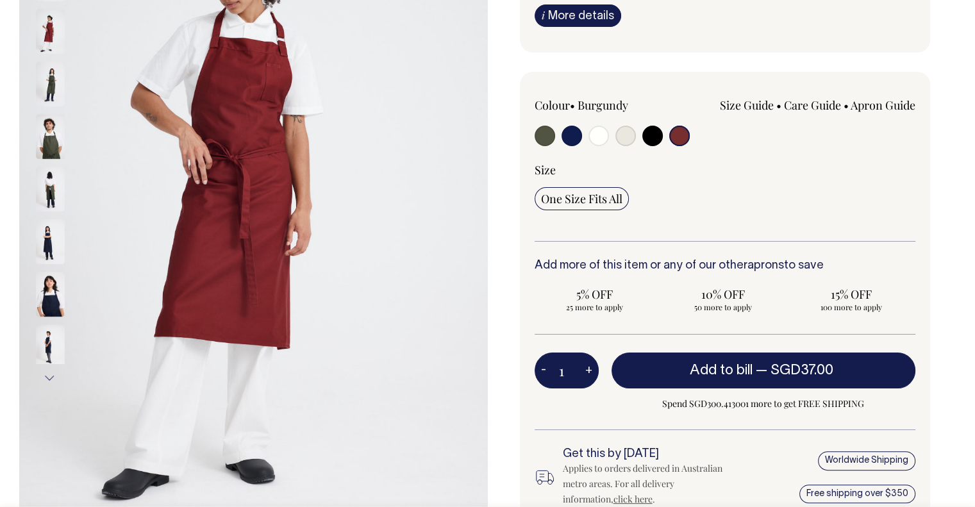
click at [548, 141] on input "radio" at bounding box center [545, 136] width 21 height 21
radio input "true"
select select "Olive"
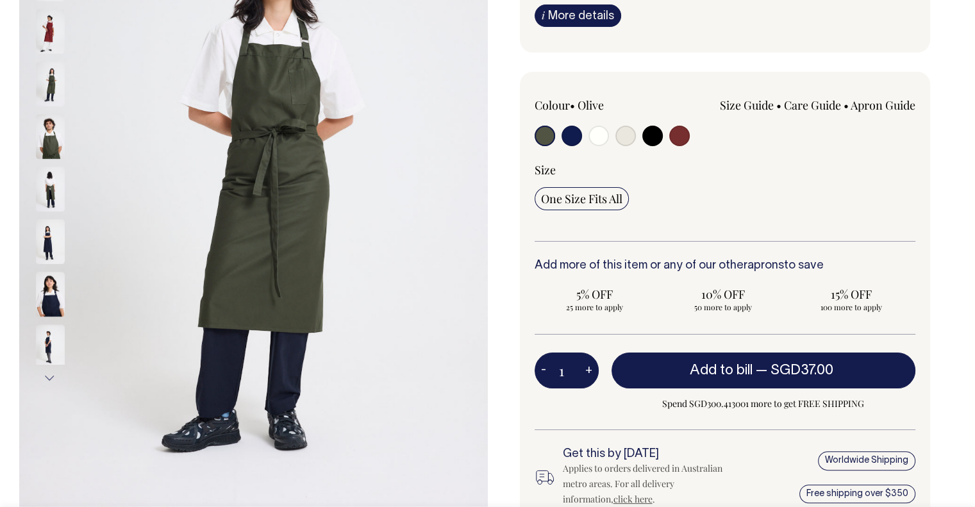
scroll to position [256, 0]
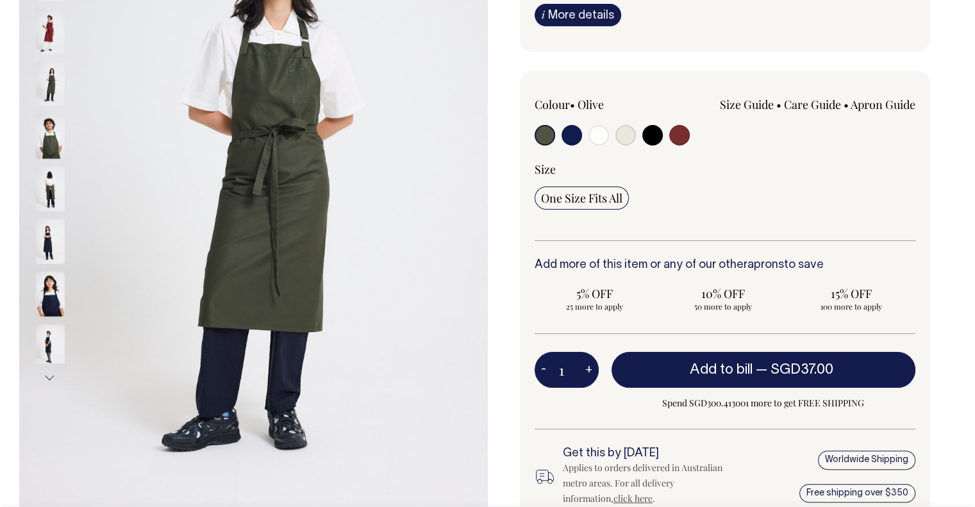
click at [546, 133] on input "radio" at bounding box center [545, 135] width 21 height 21
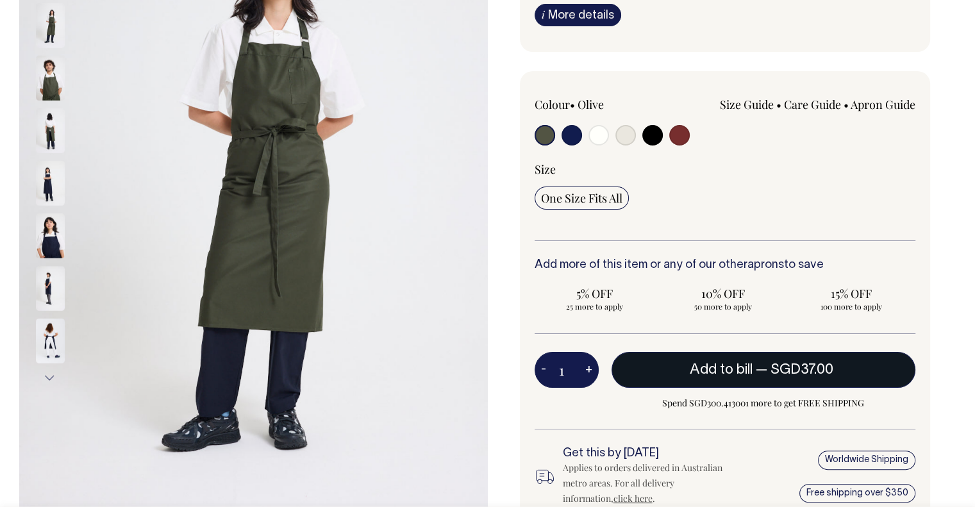
click at [731, 358] on button "Add to bill — SGD37.00" at bounding box center [764, 370] width 305 height 36
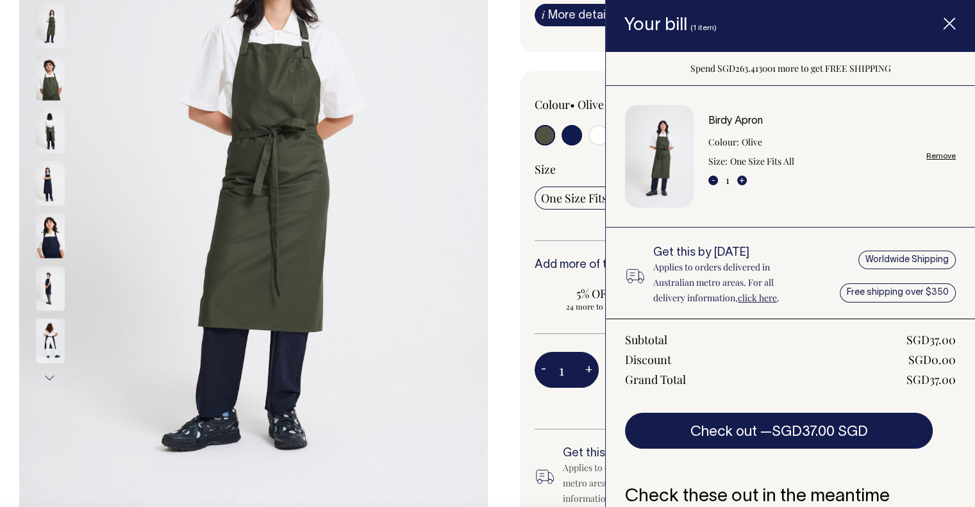
click at [951, 25] on icon "Item added to your cart" at bounding box center [949, 24] width 13 height 13
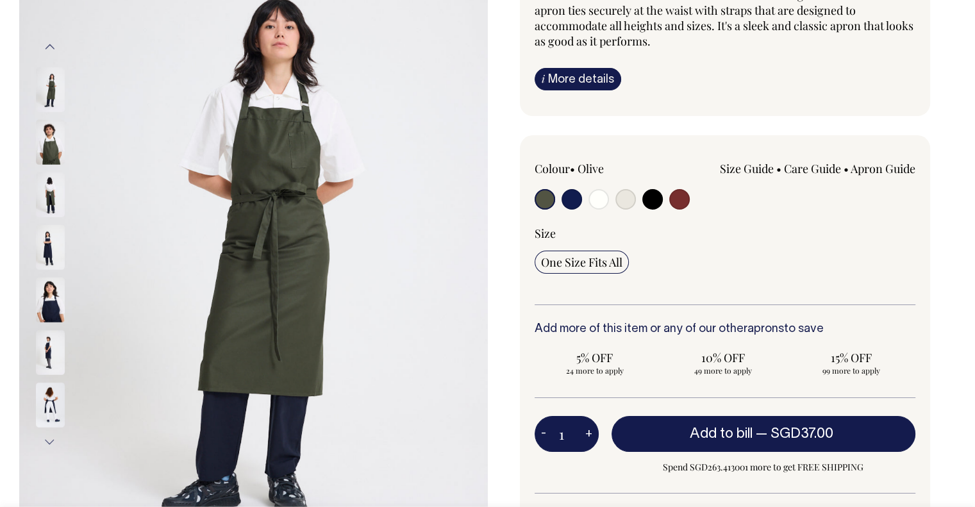
scroll to position [192, 0]
click at [819, 209] on div "Colour • Olive Size Guide" at bounding box center [725, 187] width 381 height 52
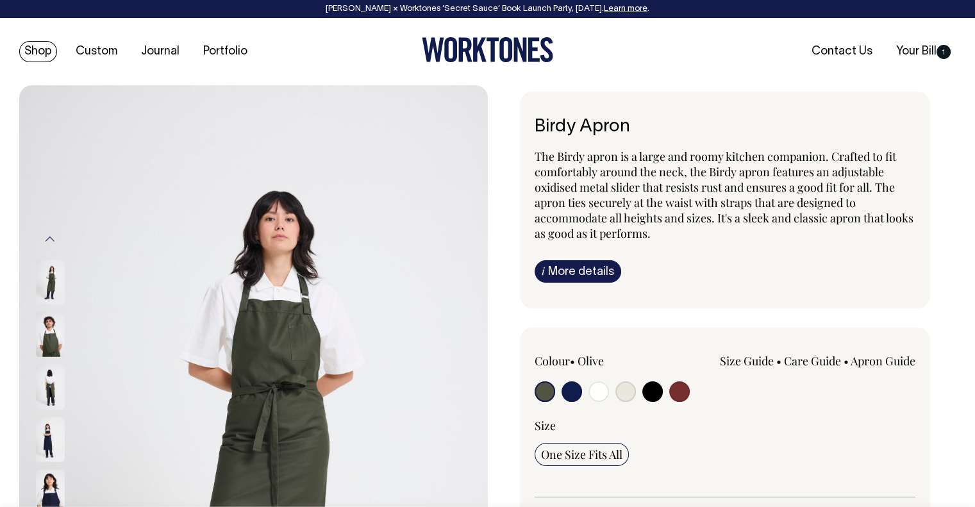
scroll to position [0, 0]
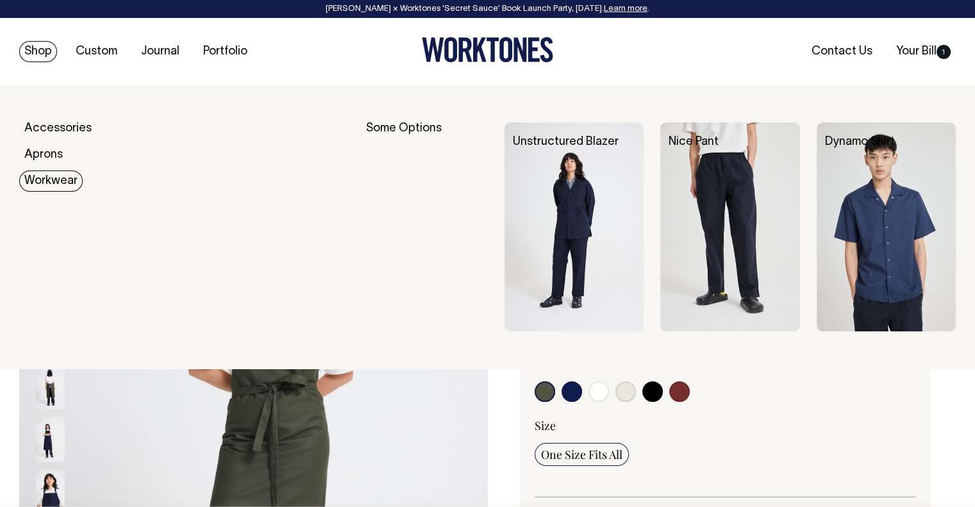
click at [41, 180] on link "Workwear" at bounding box center [50, 181] width 63 height 21
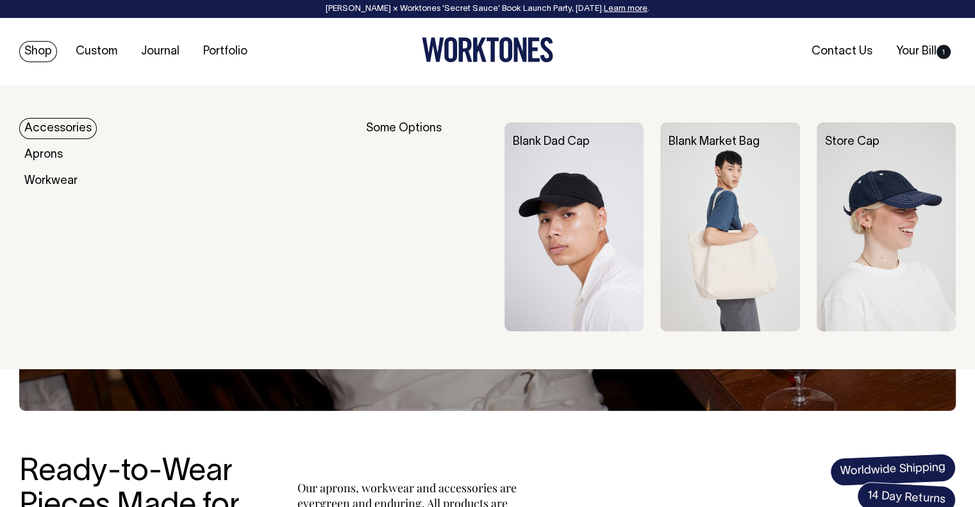
click at [44, 125] on link "Accessories" at bounding box center [58, 128] width 78 height 21
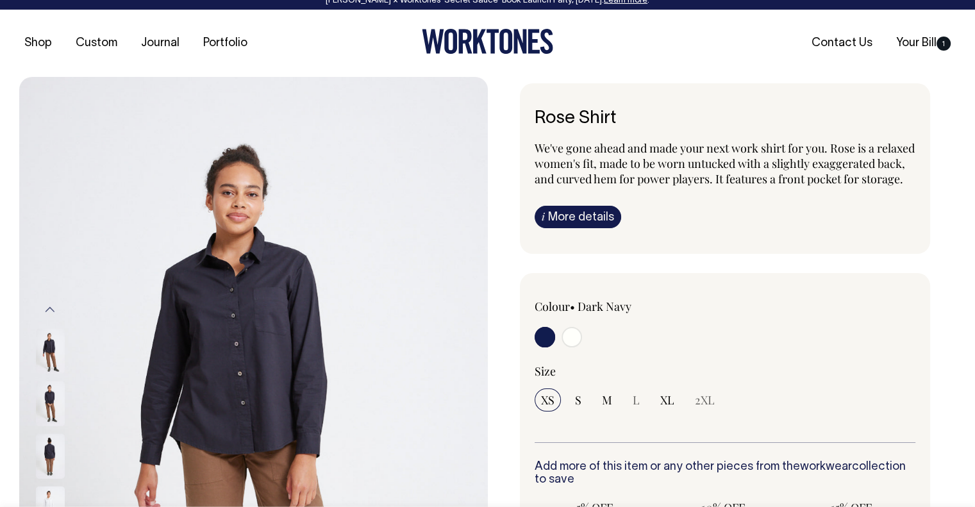
click at [872, 174] on span "We've gone ahead and made your next work shirt for you. Rose is a relaxed women…" at bounding box center [725, 163] width 380 height 46
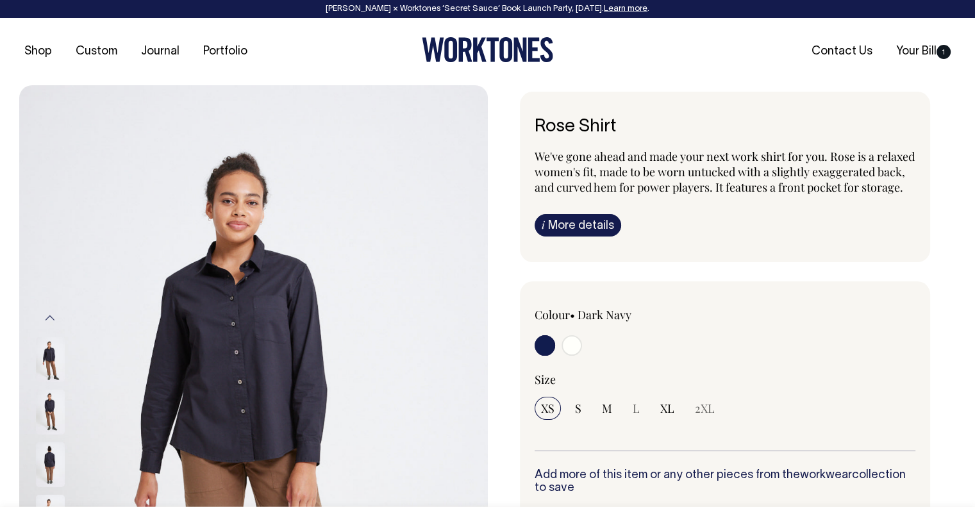
click at [798, 184] on span "We've gone ahead and made your next work shirt for you. Rose is a relaxed women…" at bounding box center [725, 172] width 380 height 46
click at [800, 184] on span "We've gone ahead and made your next work shirt for you. Rose is a relaxed women…" at bounding box center [725, 172] width 380 height 46
click at [763, 220] on div "We've gone ahead and made your next work shirt for you. Rose is a relaxed women…" at bounding box center [725, 193] width 381 height 88
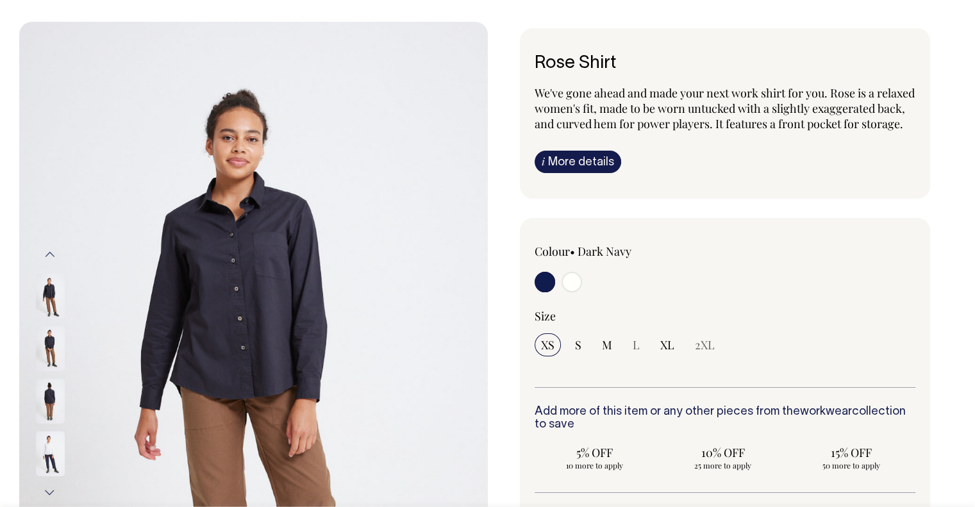
scroll to position [64, 0]
click at [56, 333] on img at bounding box center [50, 348] width 29 height 45
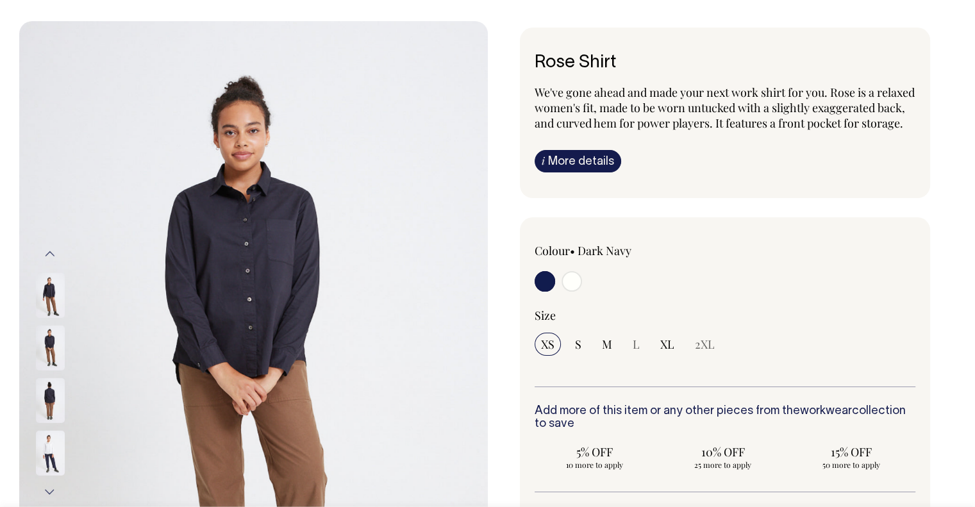
click at [49, 344] on img at bounding box center [50, 348] width 29 height 45
click at [50, 356] on img at bounding box center [50, 348] width 29 height 45
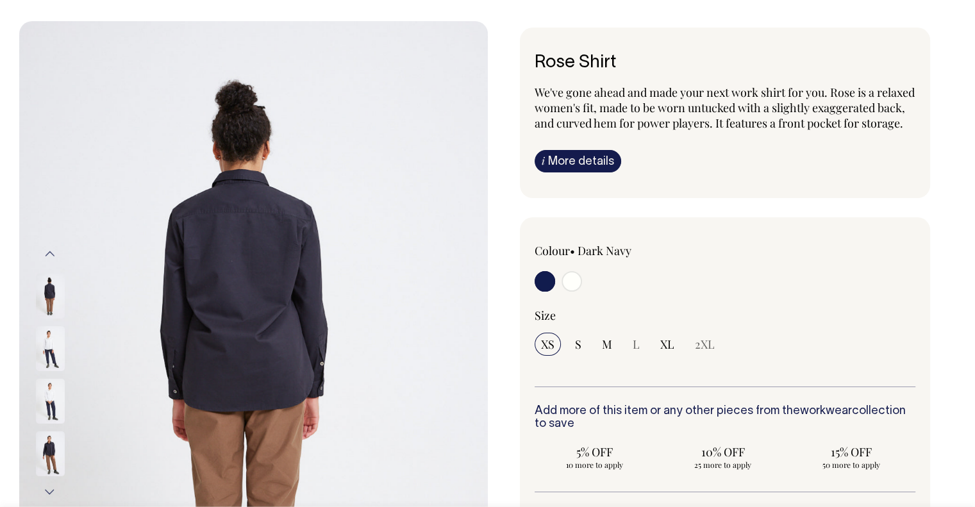
click at [58, 378] on div at bounding box center [67, 401] width 64 height 53
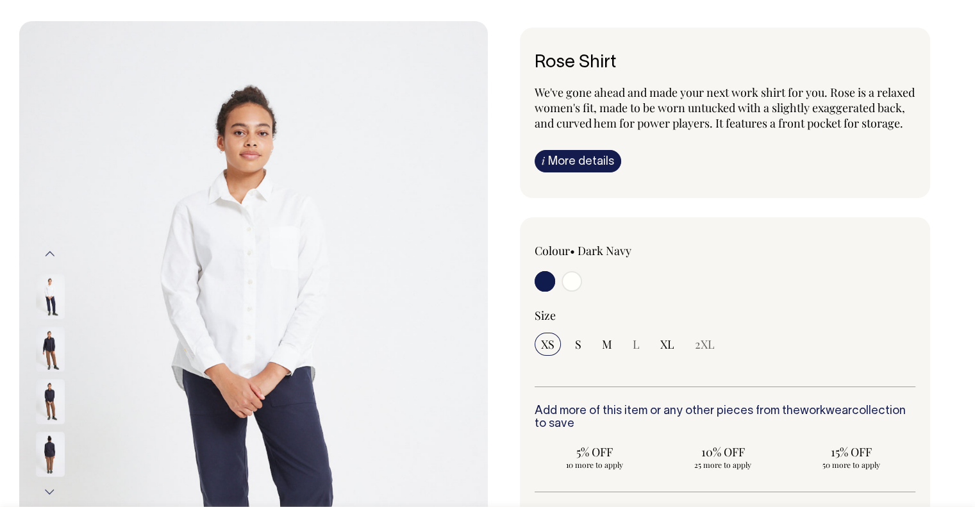
click at [583, 172] on link "i More details" at bounding box center [578, 161] width 87 height 22
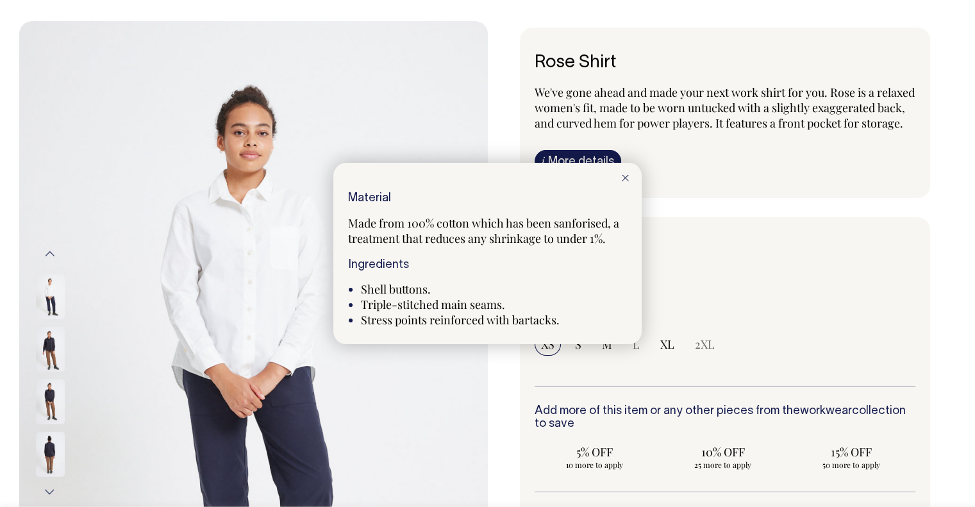
click at [716, 212] on div at bounding box center [487, 253] width 975 height 507
click at [718, 198] on div "Rose Shirt We've gone ahead and made your next work shirt for you. Rose is a re…" at bounding box center [725, 113] width 411 height 171
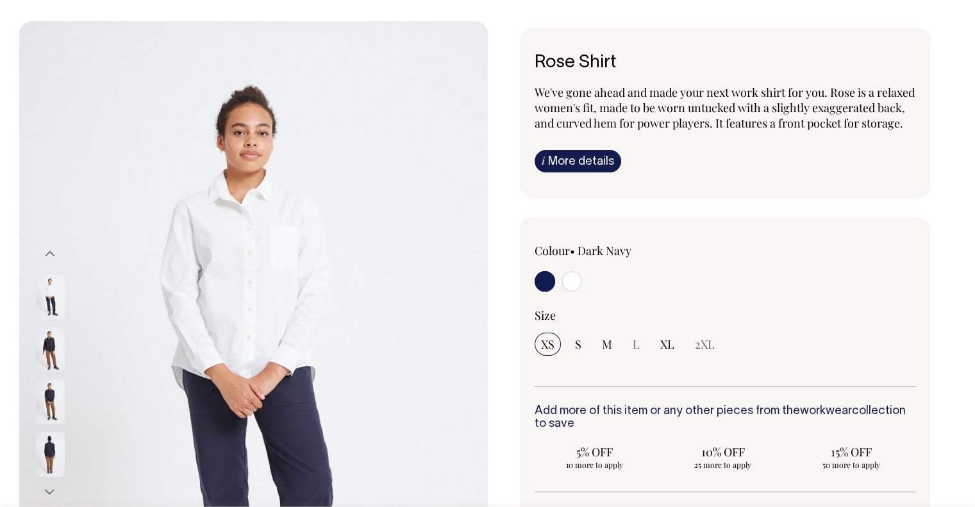
drag, startPoint x: 635, startPoint y: 190, endPoint x: 69, endPoint y: 331, distance: 583.5
click at [92, 296] on div "Previous" at bounding box center [487, 407] width 937 height 773
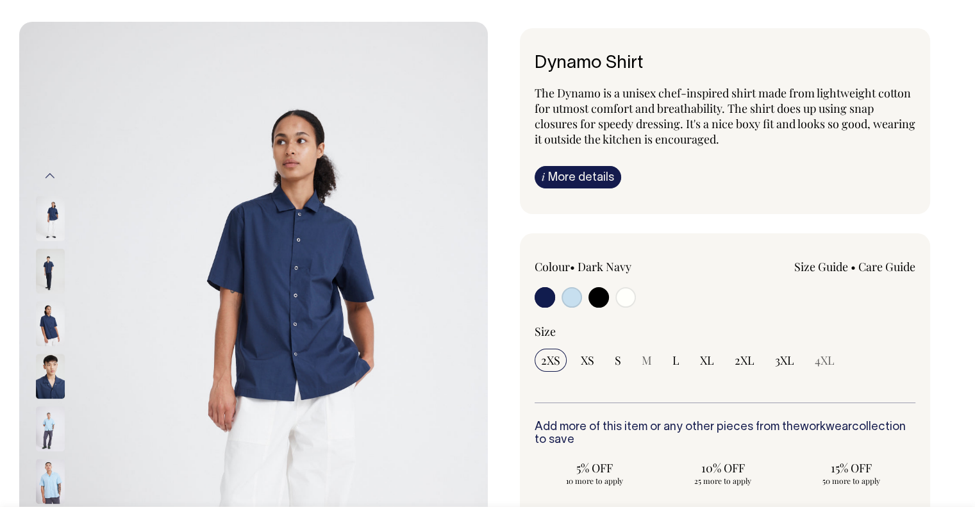
scroll to position [64, 0]
click at [560, 169] on link "i More details" at bounding box center [578, 176] width 87 height 22
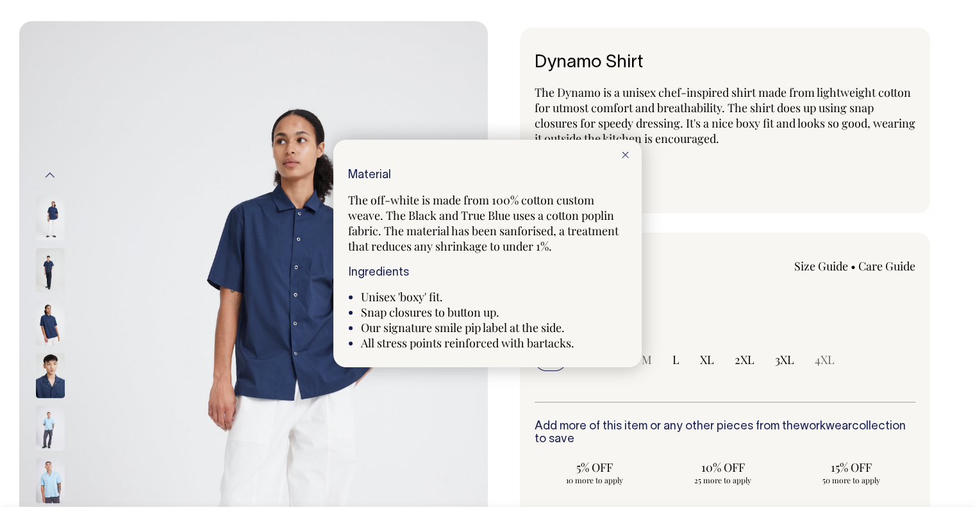
click at [630, 155] on div at bounding box center [625, 154] width 33 height 28
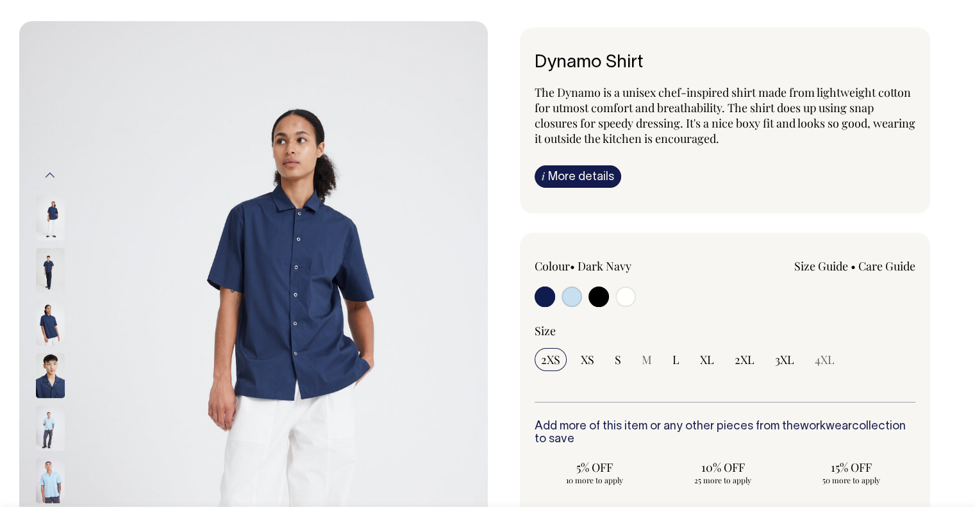
click at [55, 320] on img at bounding box center [50, 323] width 29 height 45
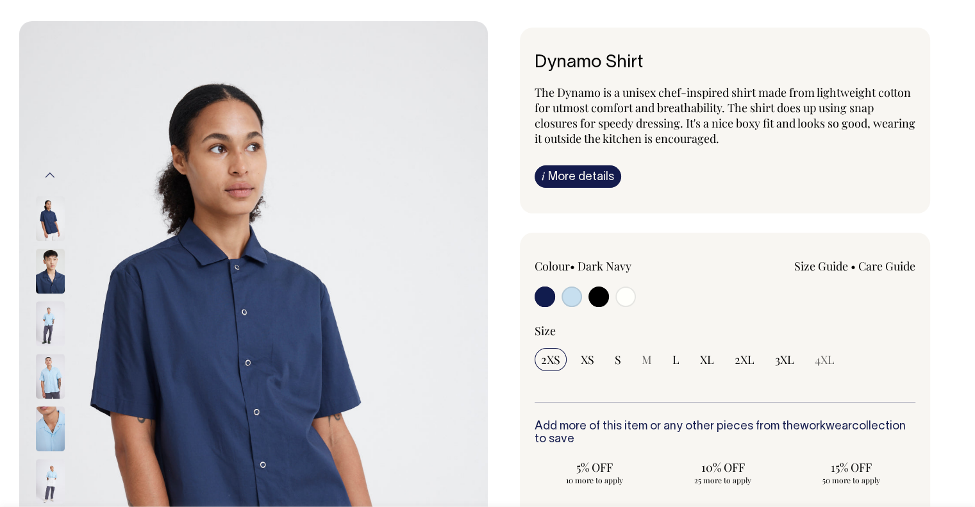
click at [47, 378] on img at bounding box center [50, 376] width 29 height 45
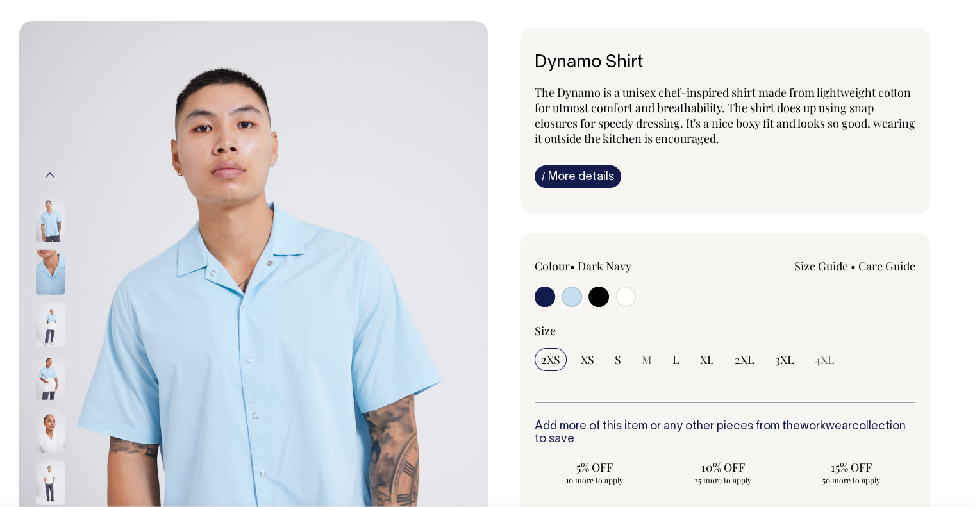
click at [51, 400] on img at bounding box center [50, 377] width 29 height 45
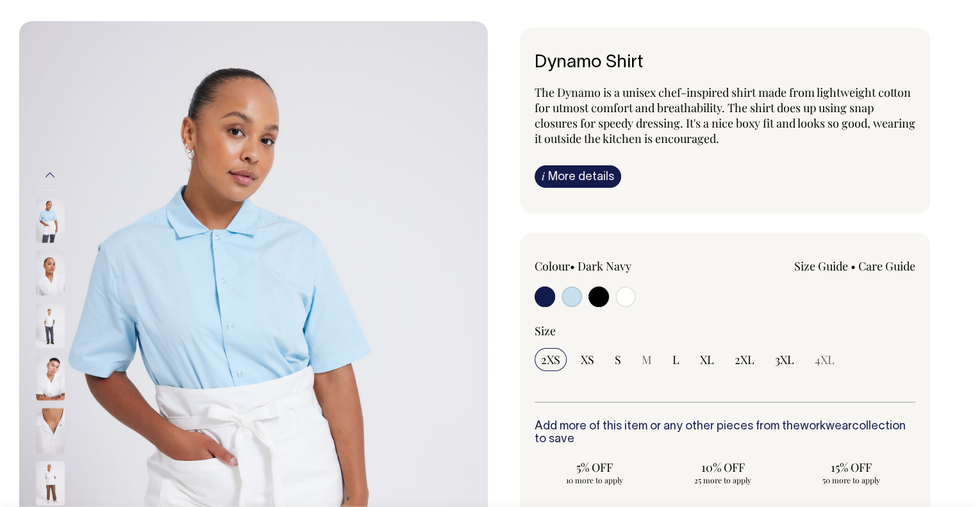
click at [46, 277] on img at bounding box center [50, 273] width 29 height 45
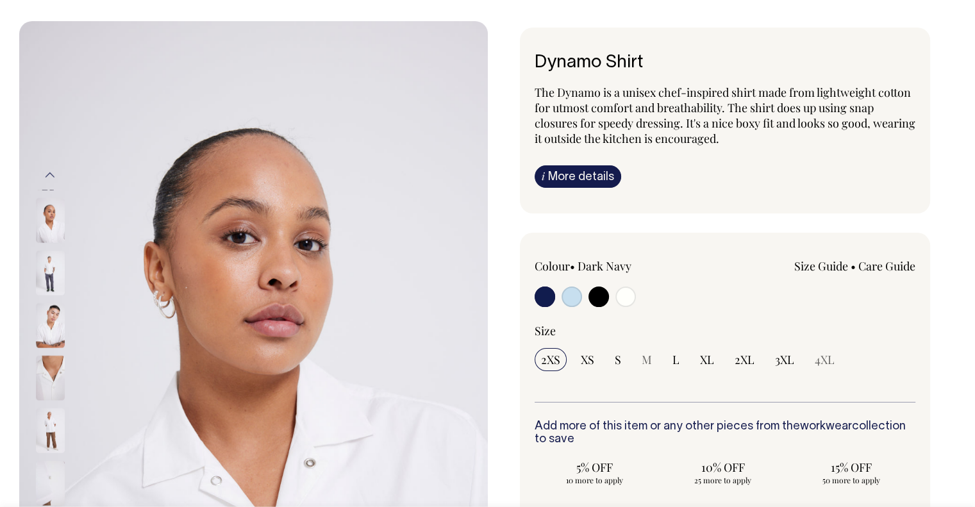
click at [60, 303] on img at bounding box center [50, 325] width 29 height 45
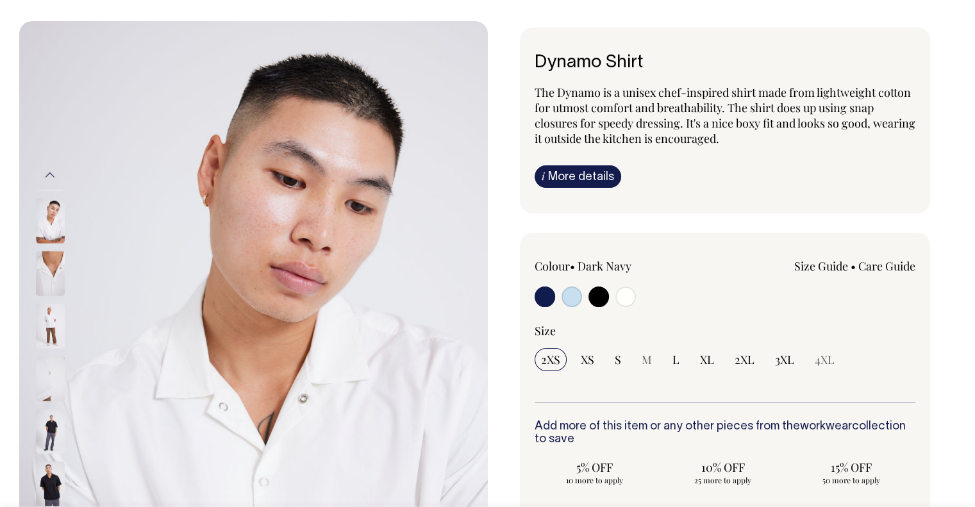
click at [62, 356] on img at bounding box center [50, 378] width 29 height 45
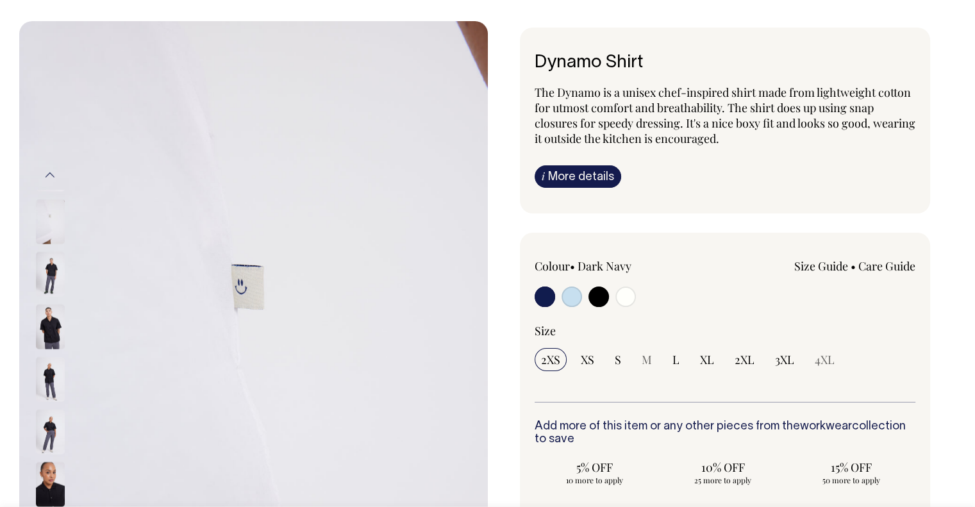
click at [57, 333] on img at bounding box center [50, 327] width 29 height 45
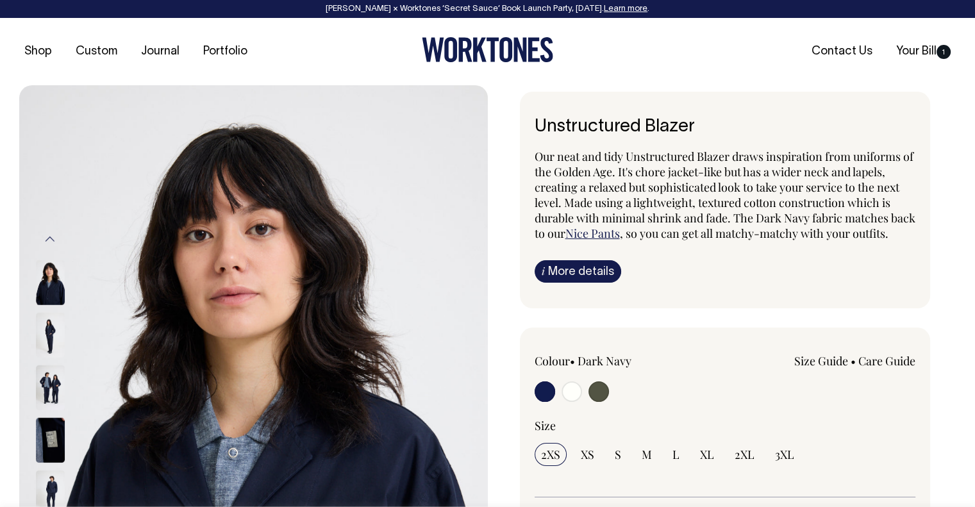
click at [592, 281] on link "i More details" at bounding box center [578, 271] width 87 height 22
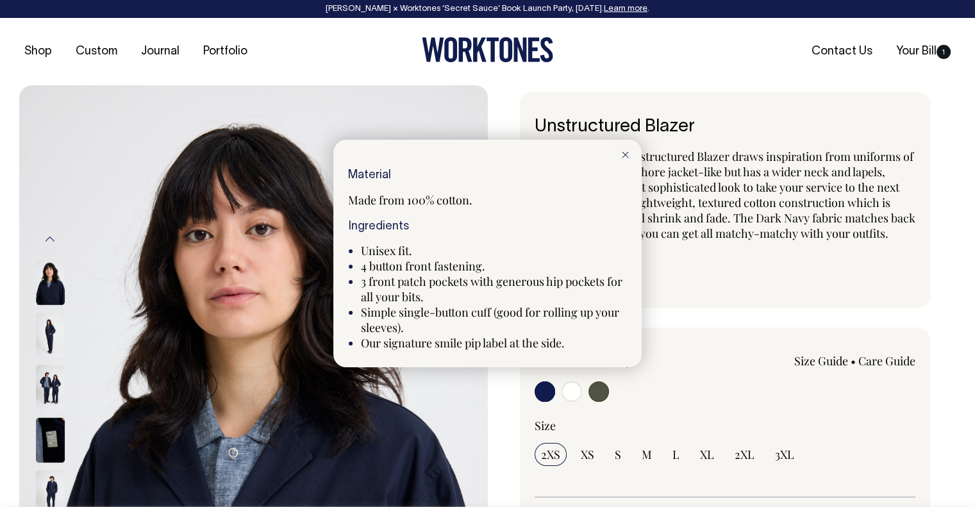
click at [622, 152] on icon at bounding box center [625, 155] width 7 height 6
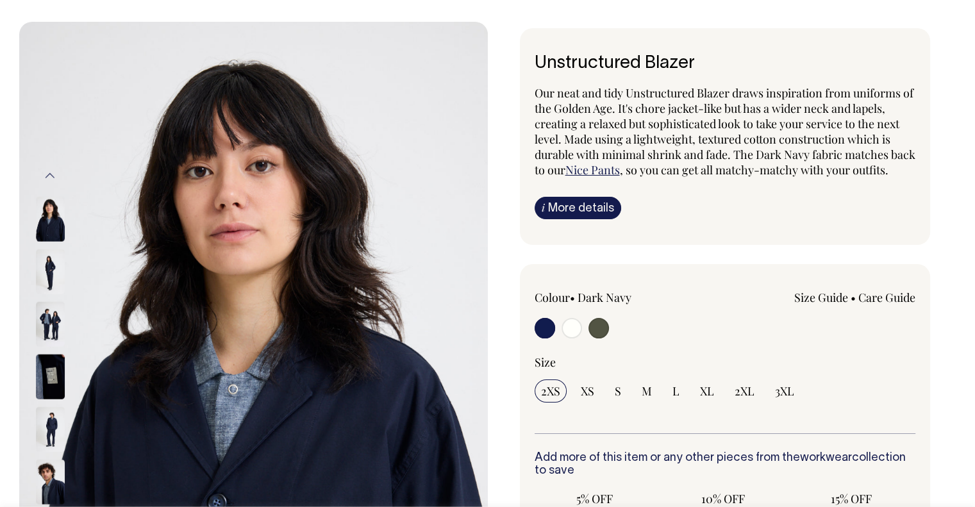
scroll to position [64, 0]
click at [598, 219] on link "i More details" at bounding box center [578, 207] width 87 height 22
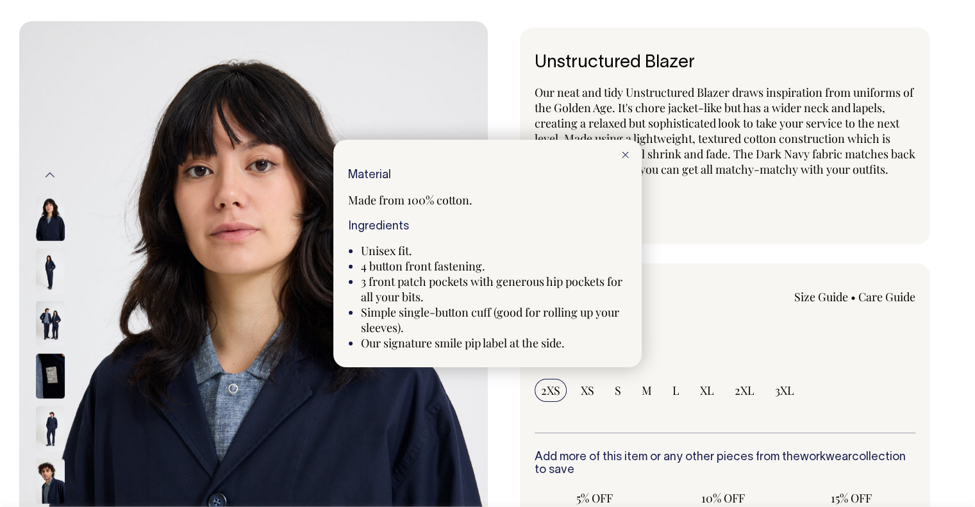
click at [627, 149] on div at bounding box center [625, 154] width 33 height 28
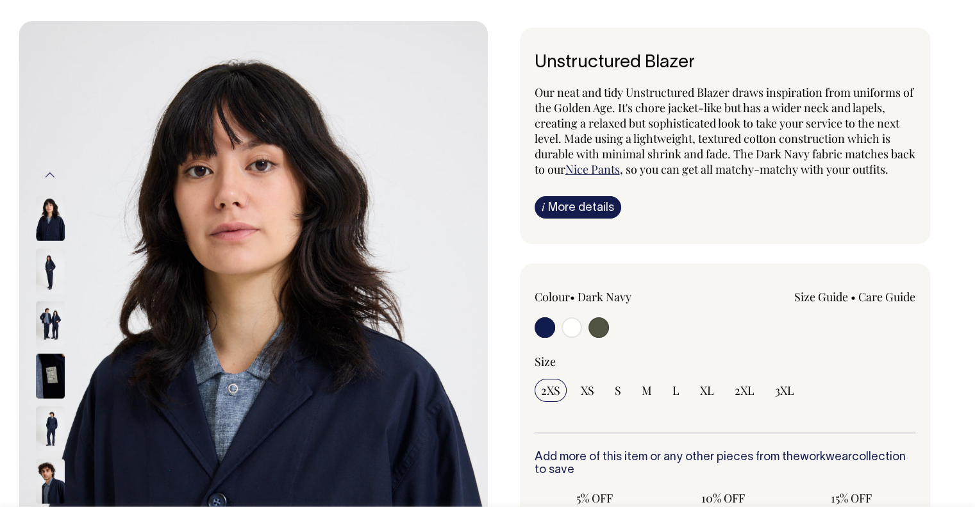
click at [51, 233] on img at bounding box center [50, 218] width 29 height 45
click at [47, 253] on img at bounding box center [50, 271] width 29 height 45
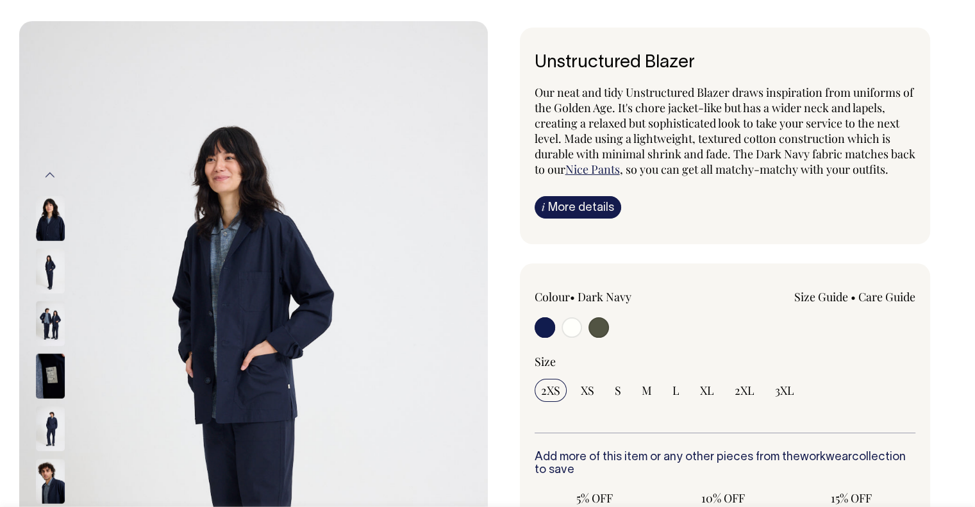
click at [45, 326] on div at bounding box center [67, 324] width 64 height 53
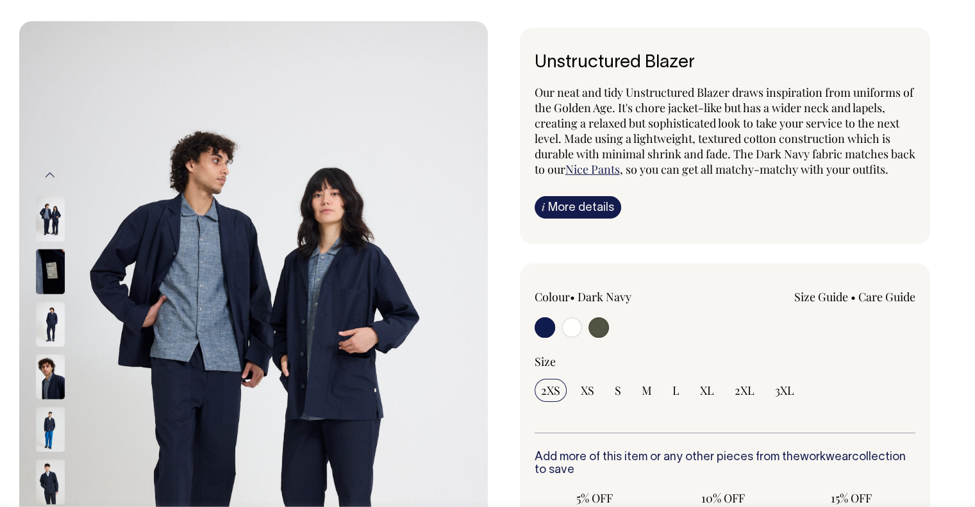
click at [53, 328] on img at bounding box center [50, 324] width 29 height 45
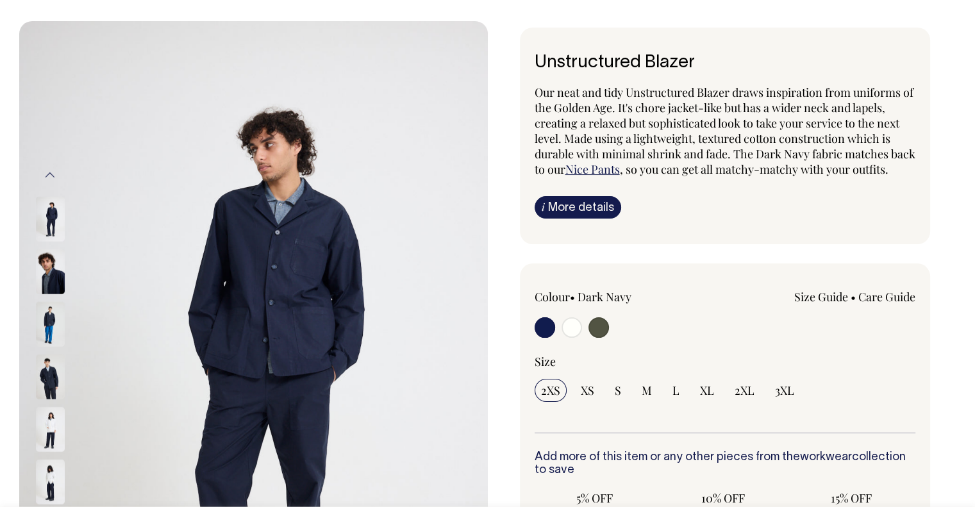
click at [51, 355] on img at bounding box center [50, 377] width 29 height 45
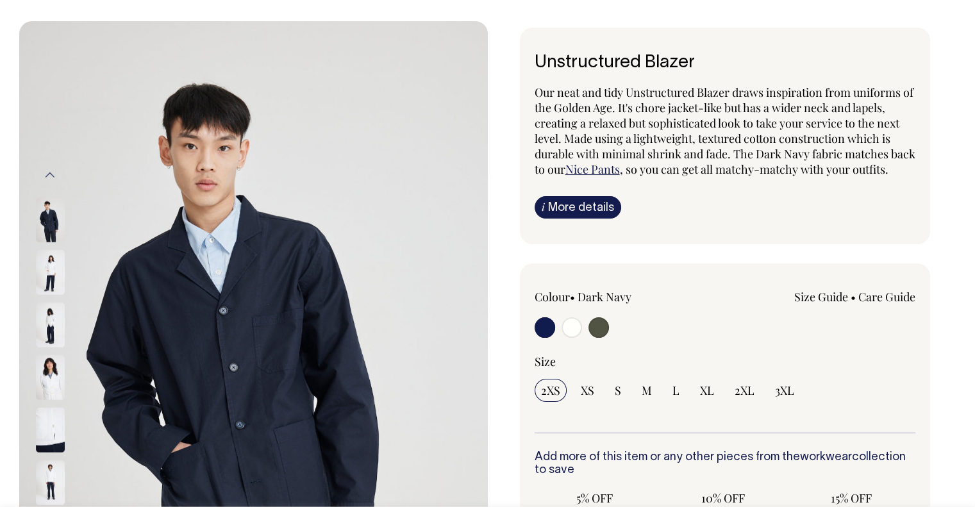
click at [587, 341] on div at bounding box center [611, 329] width 153 height 24
click at [594, 338] on input "radio" at bounding box center [599, 327] width 21 height 21
radio input "true"
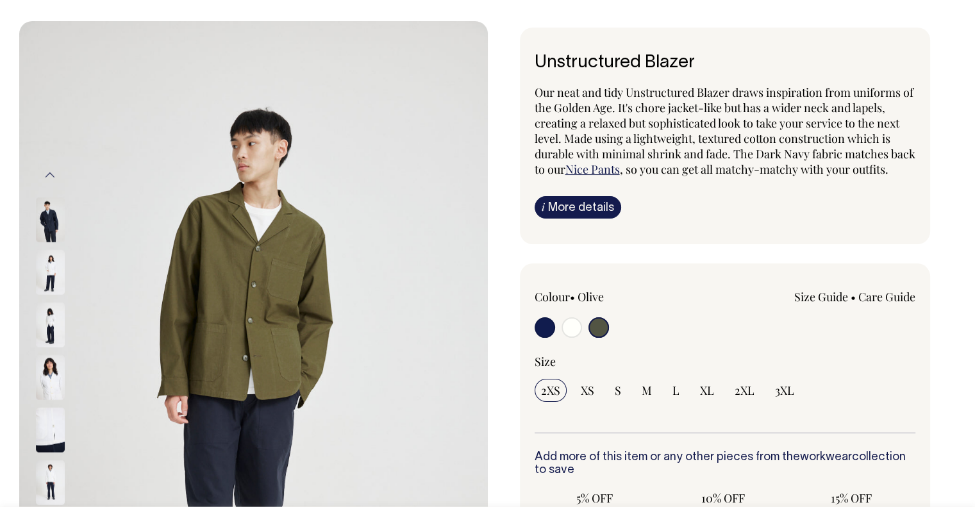
radio input "true"
select select "Olive"
click at [583, 341] on div at bounding box center [611, 329] width 153 height 24
click at [572, 338] on input "radio" at bounding box center [572, 327] width 21 height 21
radio input "true"
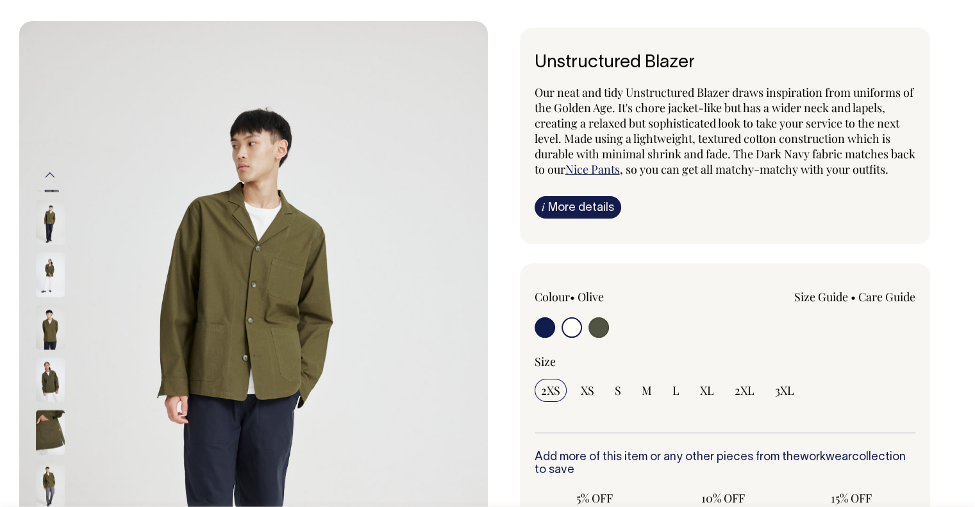
radio input "false"
radio input "true"
select select "Off-White"
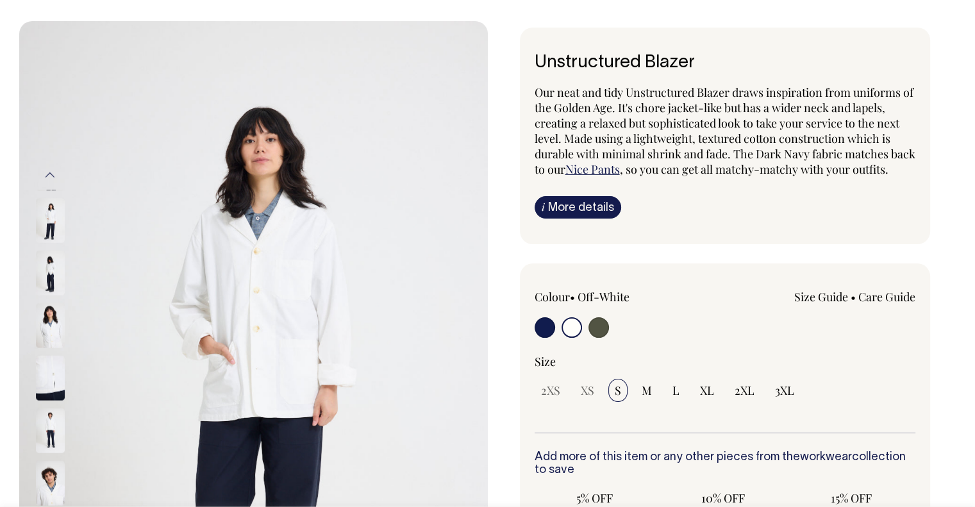
click at [551, 338] on input "radio" at bounding box center [545, 327] width 21 height 21
radio input "true"
select select "Dark Navy"
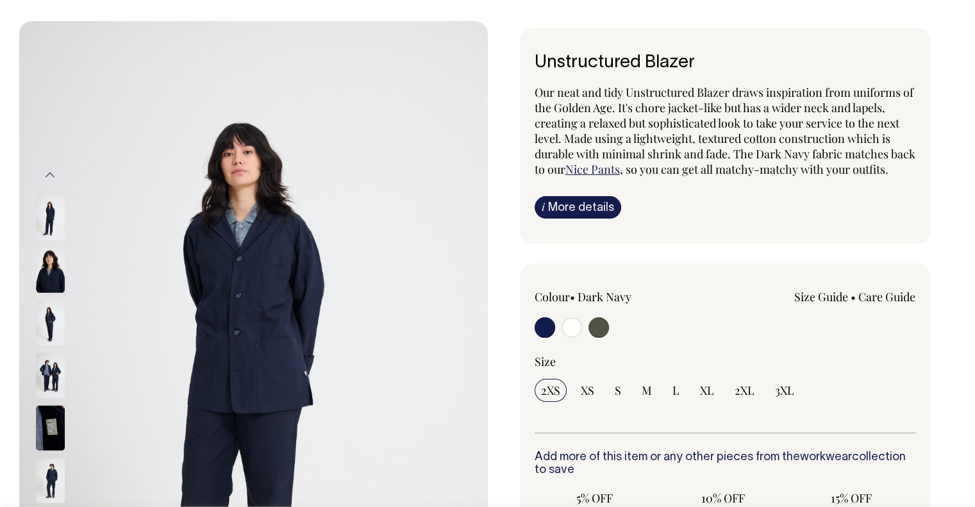
click at [57, 283] on img at bounding box center [50, 270] width 29 height 45
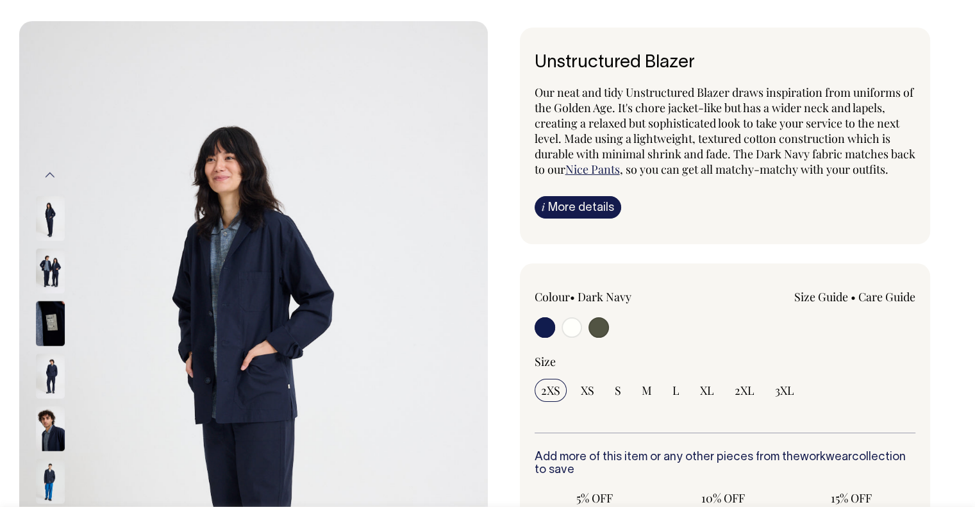
click at [44, 327] on img at bounding box center [50, 323] width 29 height 45
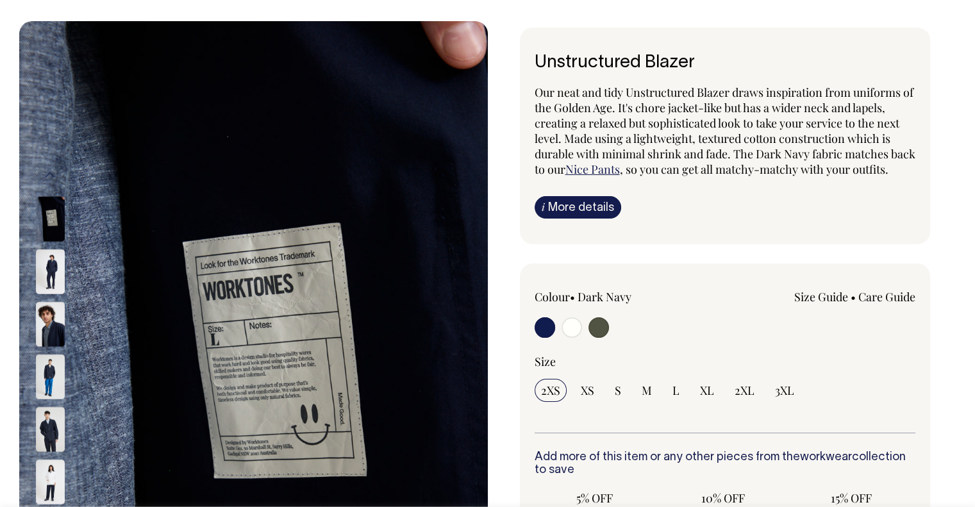
click at [59, 319] on img at bounding box center [50, 324] width 29 height 45
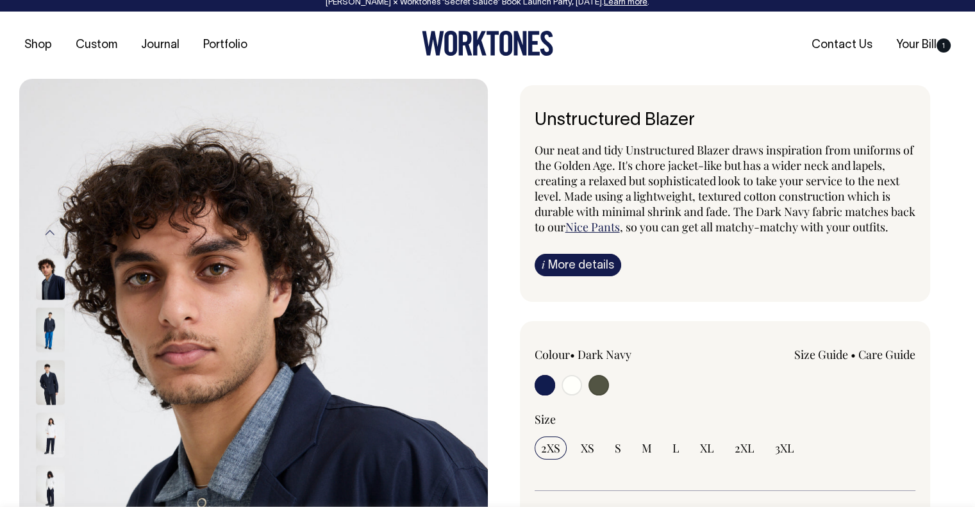
click at [693, 222] on span ", so you can get all matchy-matchy with your outfits." at bounding box center [754, 226] width 269 height 15
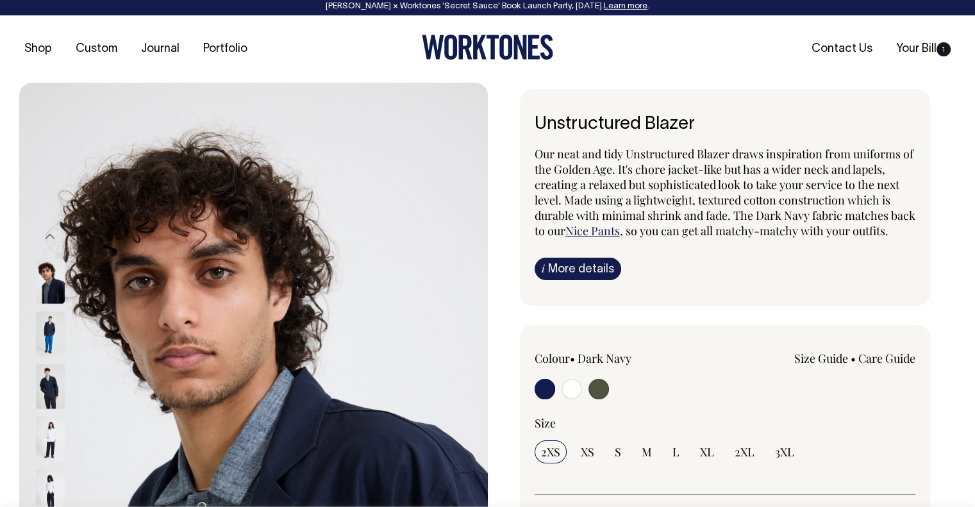
scroll to position [1, 0]
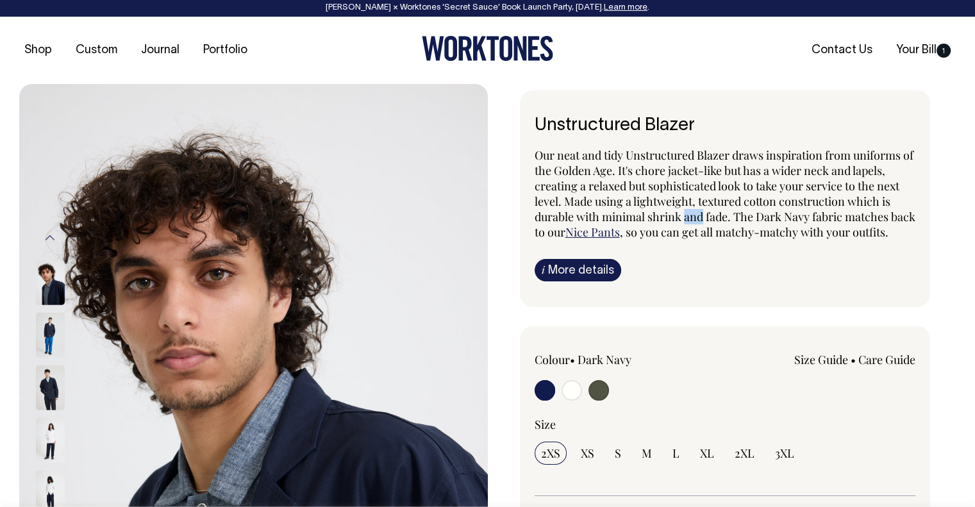
click at [696, 222] on p "Our neat and tidy Unstructured Blazer draws inspiration from uniforms of the Go…" at bounding box center [725, 193] width 381 height 92
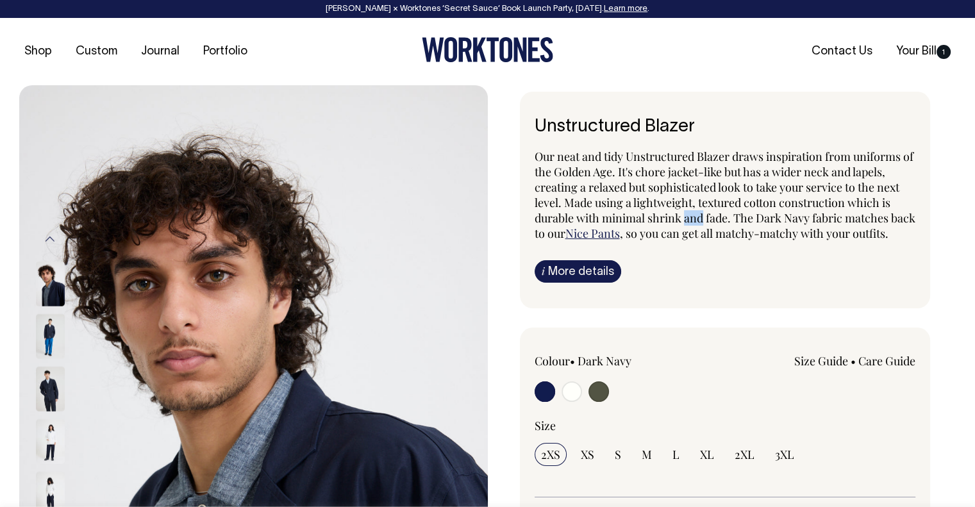
scroll to position [0, 0]
click at [44, 336] on img at bounding box center [50, 336] width 29 height 45
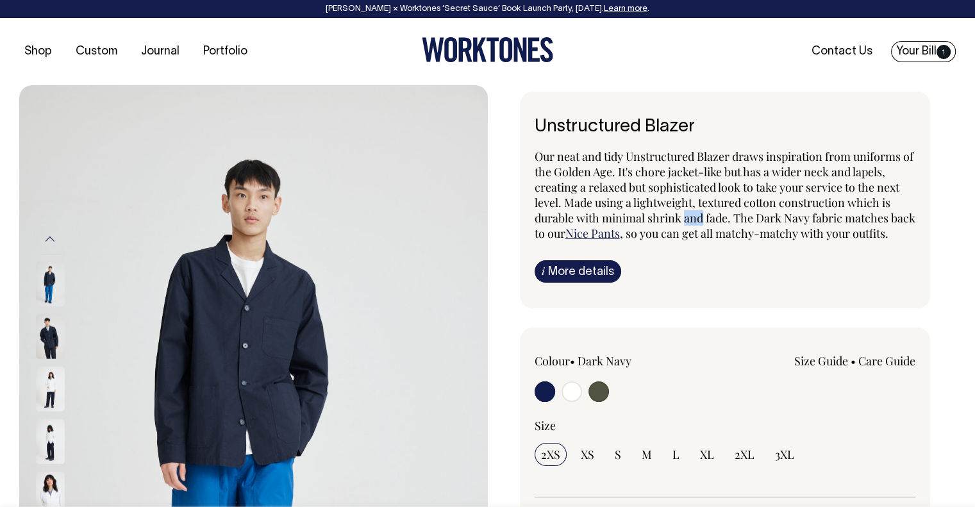
click at [944, 49] on span "1" at bounding box center [944, 52] width 14 height 14
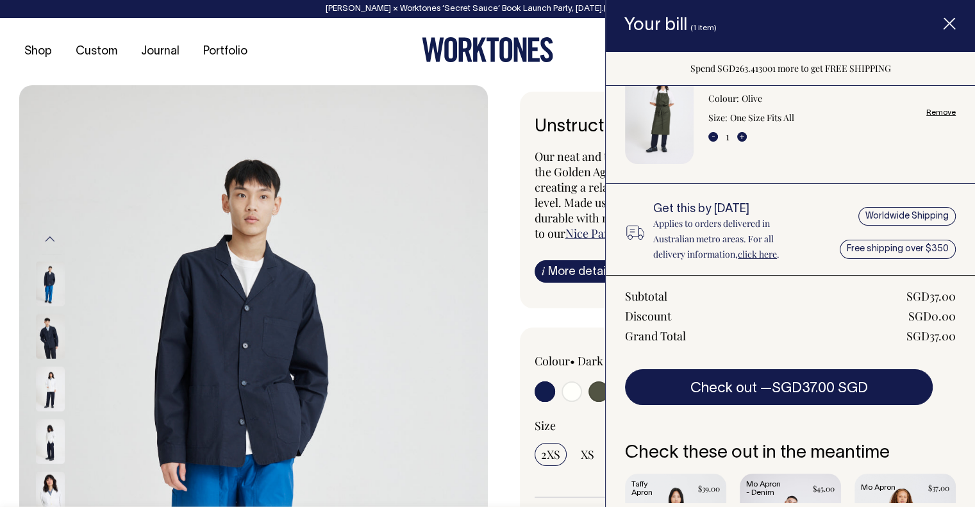
scroll to position [64, 0]
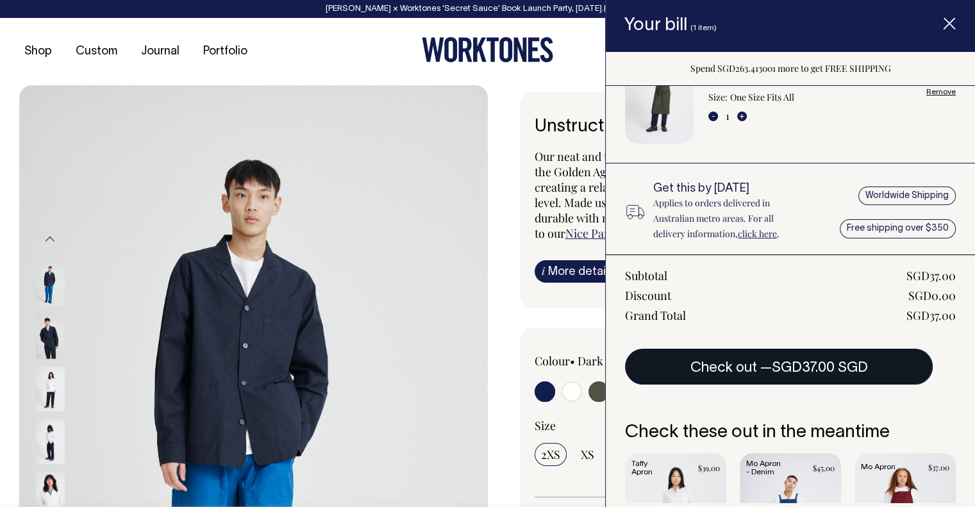
click at [747, 366] on button "Check out — SGD37.00 SGD" at bounding box center [779, 367] width 308 height 36
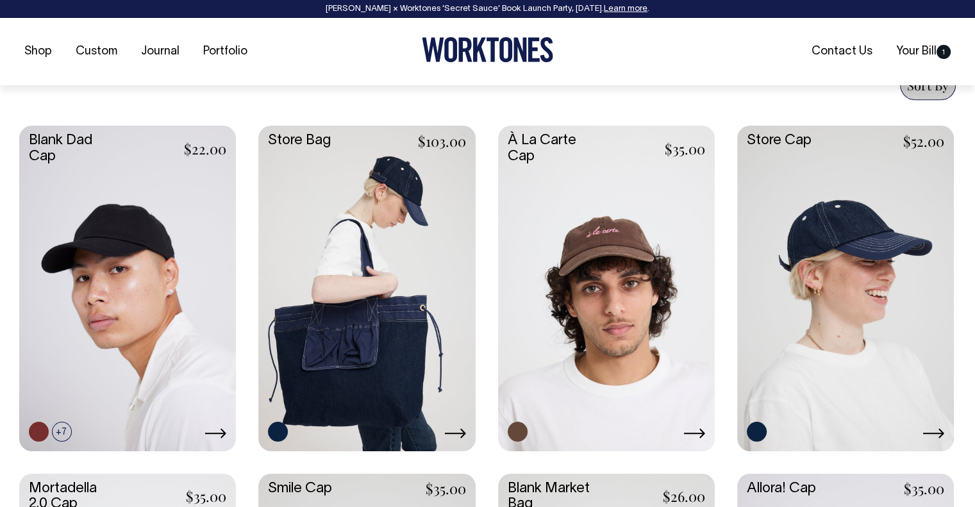
scroll to position [513, 0]
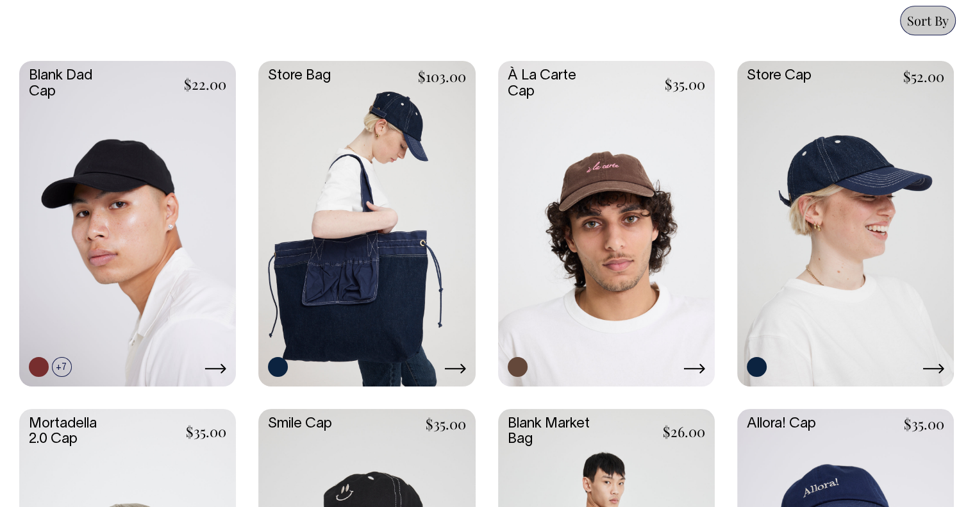
drag, startPoint x: 600, startPoint y: 158, endPoint x: 606, endPoint y: 48, distance: 109.8
click at [592, 12] on div "Sort By Sort By Best selling Alphabetically, A-Z Alphabetically, Z-A Price, low…" at bounding box center [487, 20] width 937 height 29
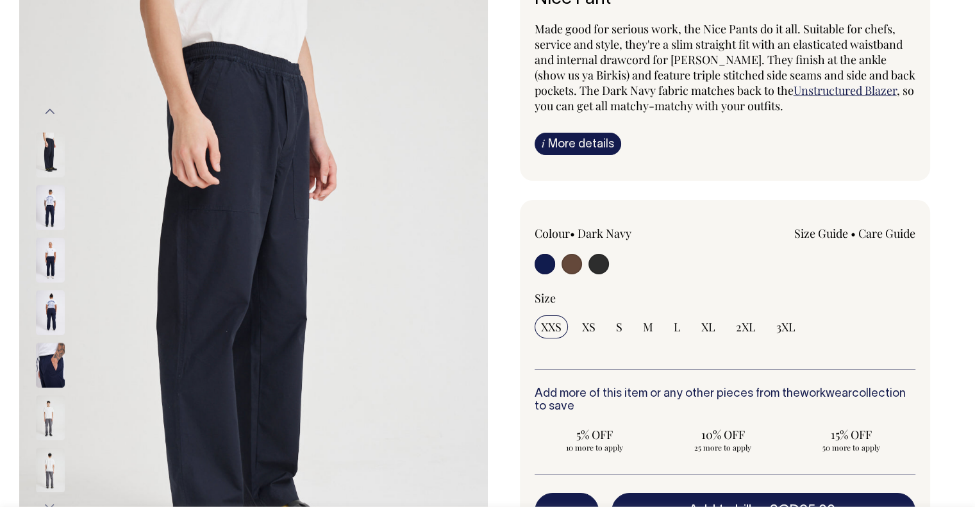
click at [48, 265] on img at bounding box center [50, 260] width 29 height 45
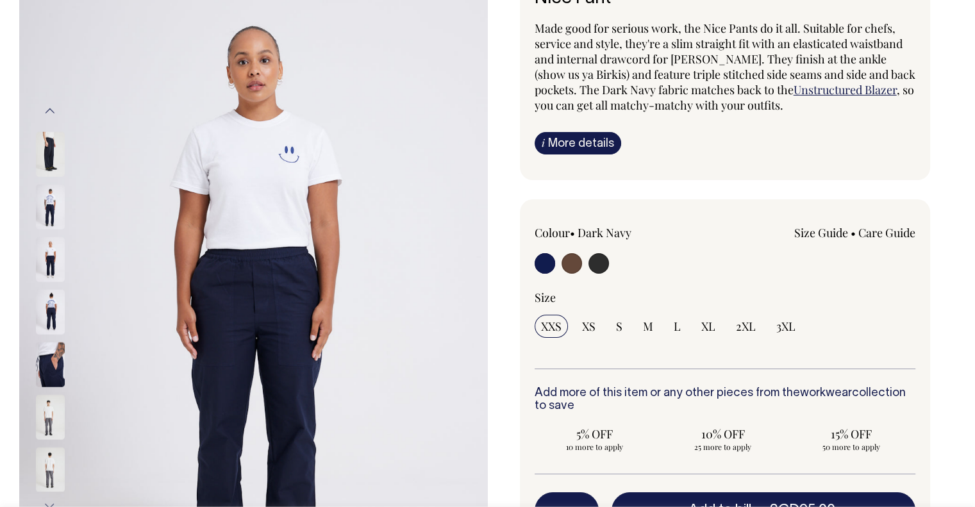
click at [60, 319] on img at bounding box center [50, 312] width 29 height 45
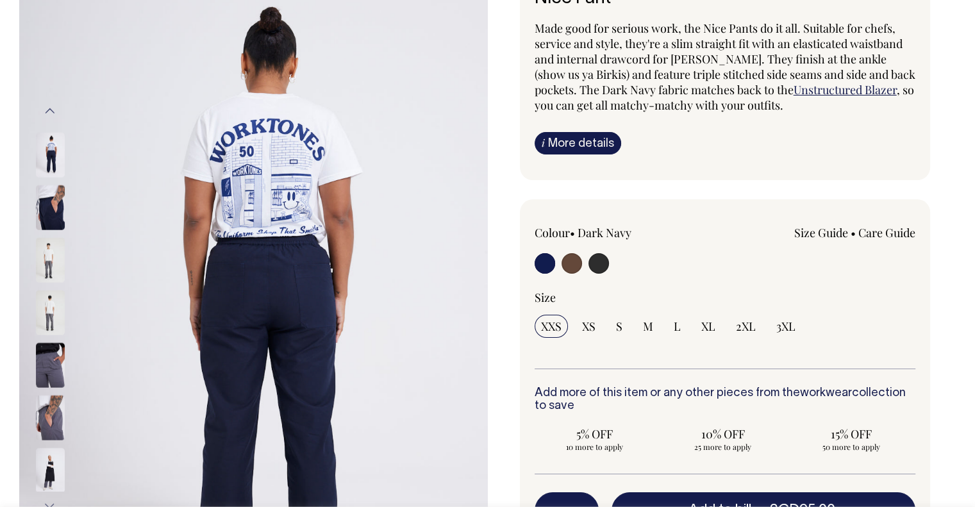
click at [54, 339] on div at bounding box center [67, 365] width 64 height 53
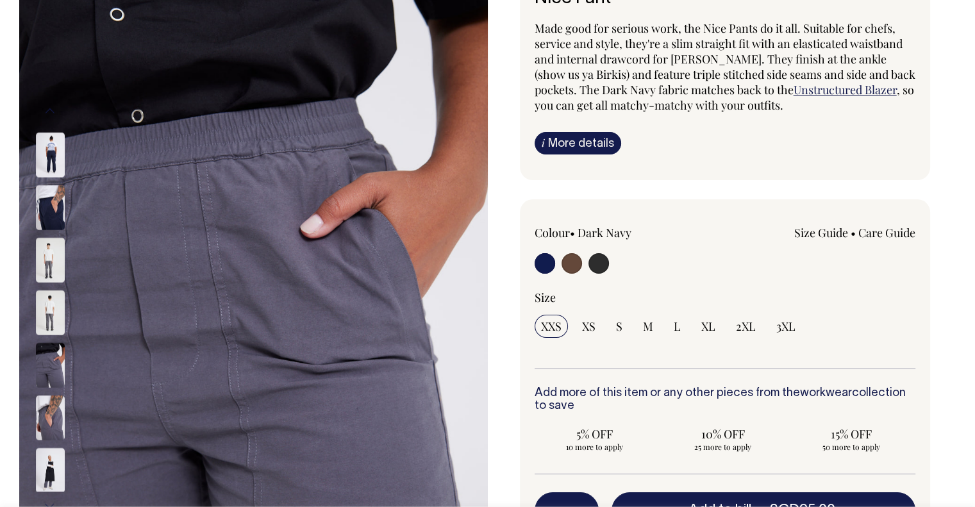
click at [57, 361] on img at bounding box center [50, 365] width 29 height 45
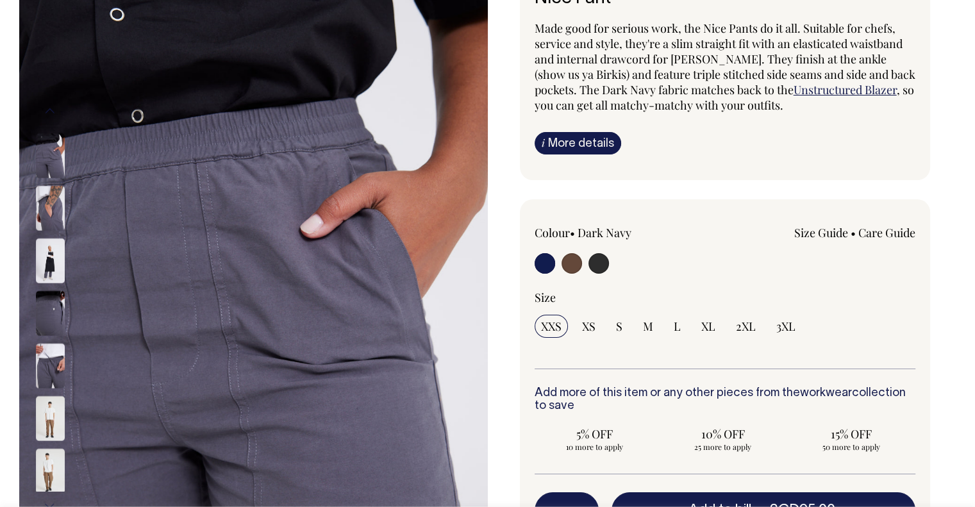
click at [38, 264] on img at bounding box center [50, 261] width 29 height 45
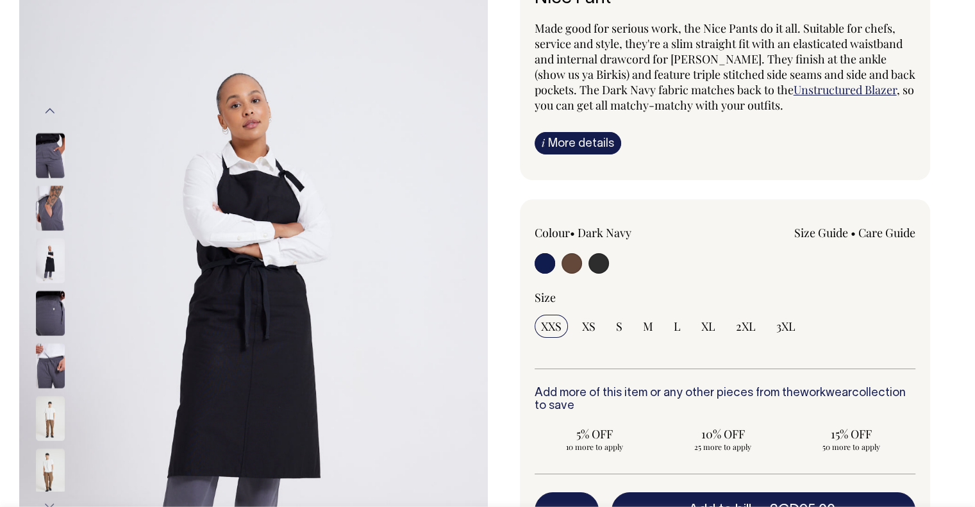
click at [46, 306] on img at bounding box center [50, 313] width 29 height 45
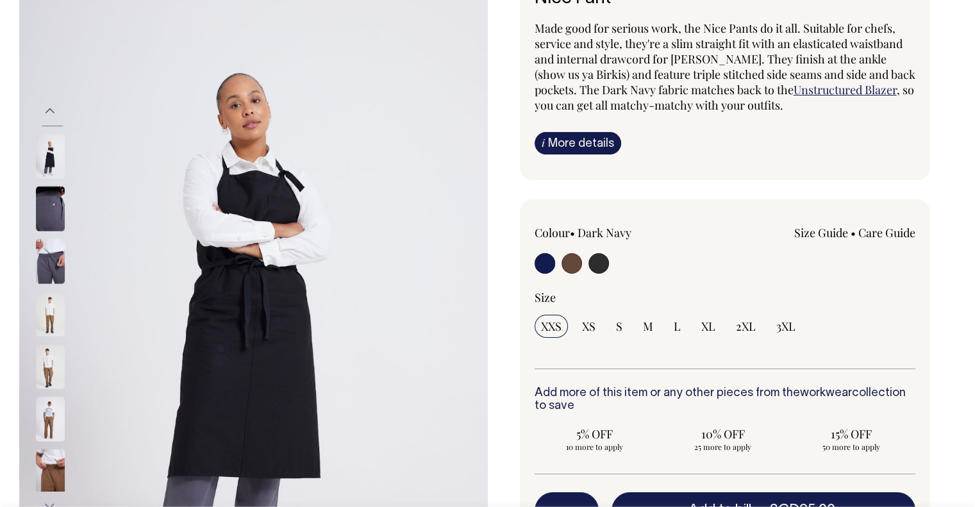
click at [566, 261] on input "radio" at bounding box center [572, 263] width 21 height 21
radio input "true"
radio input "false"
radio input "true"
select select "Chocolate"
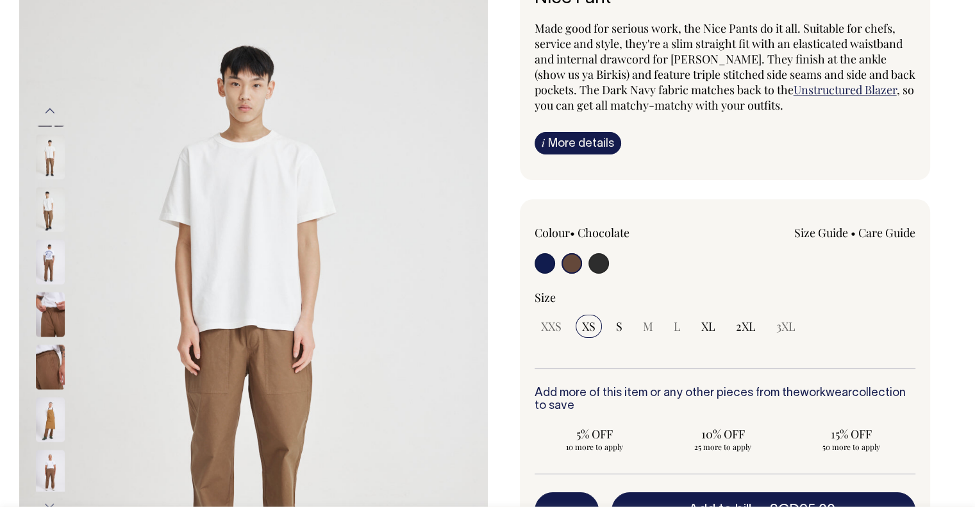
click at [595, 266] on input "radio" at bounding box center [599, 263] width 21 height 21
radio input "true"
select select "Charcoal"
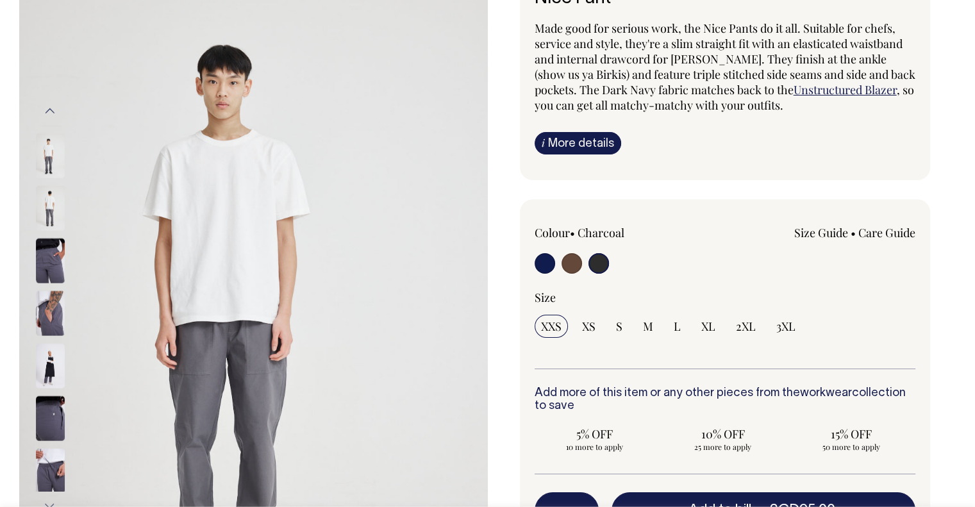
click at [542, 265] on input "radio" at bounding box center [545, 263] width 21 height 21
radio input "true"
select select "Dark Navy"
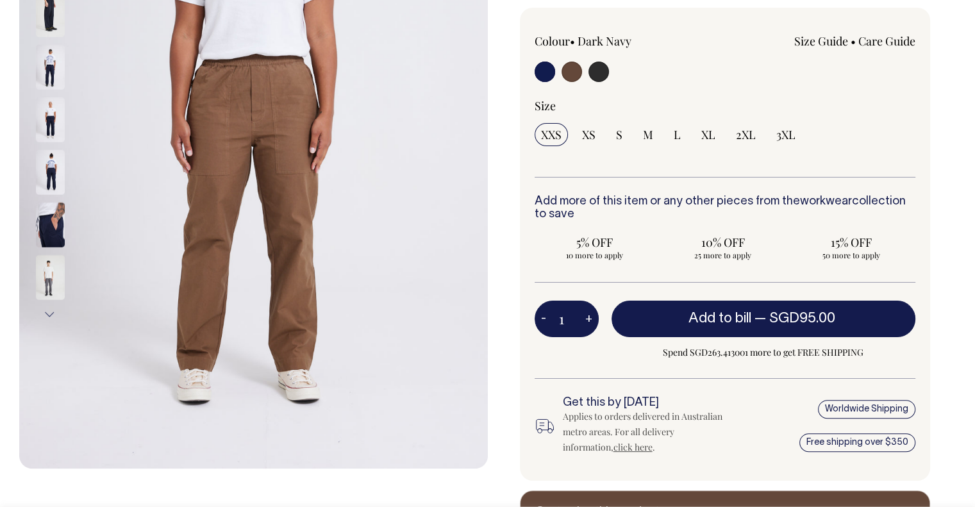
scroll to position [321, 0]
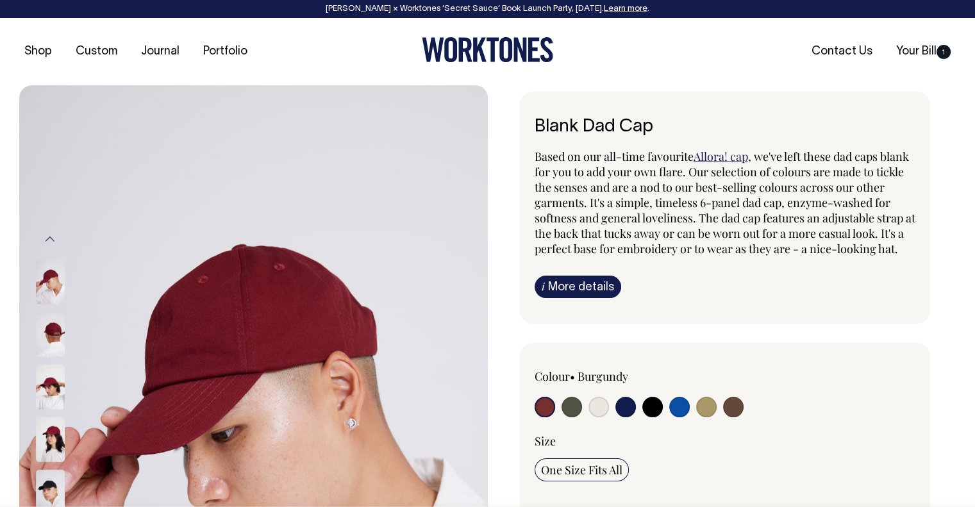
click at [577, 298] on link "i More details" at bounding box center [578, 287] width 87 height 22
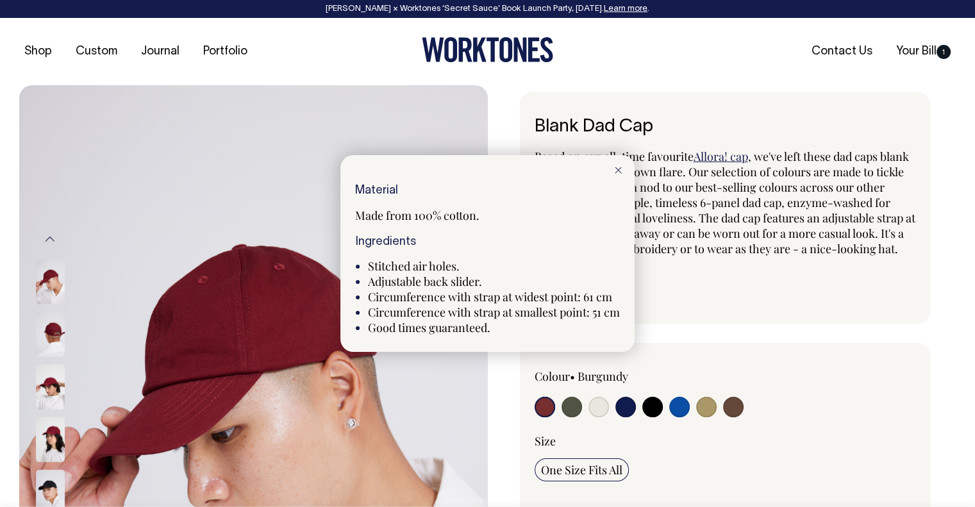
click at [696, 233] on div at bounding box center [487, 253] width 975 height 507
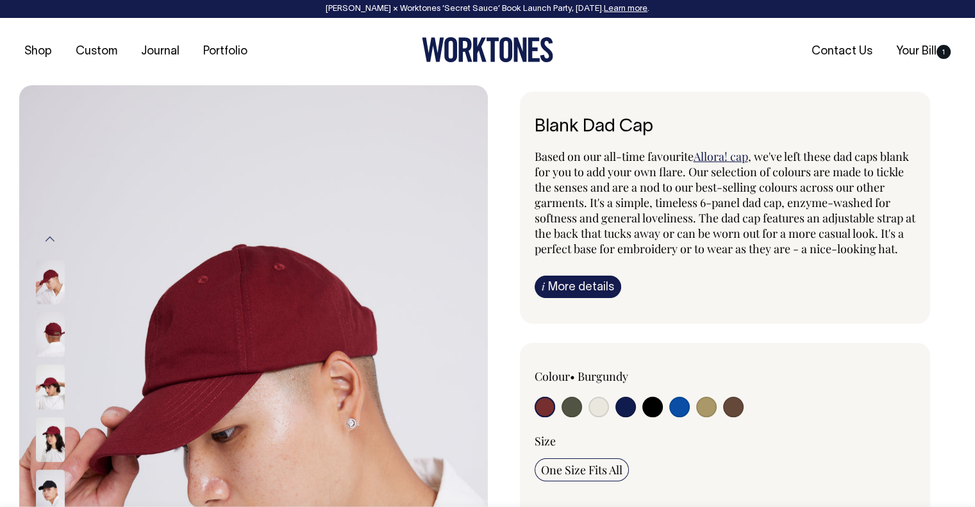
click at [592, 298] on link "i More details" at bounding box center [578, 287] width 87 height 22
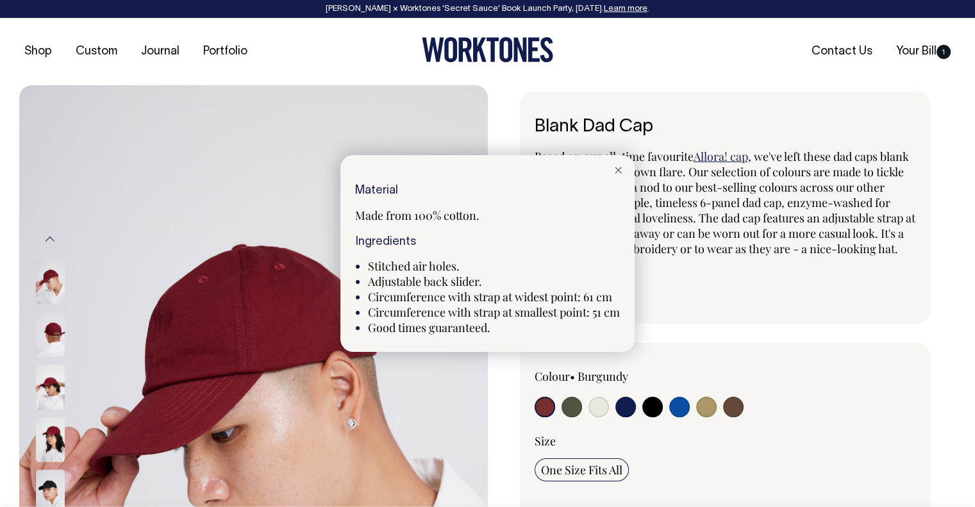
click at [658, 259] on div at bounding box center [487, 253] width 975 height 507
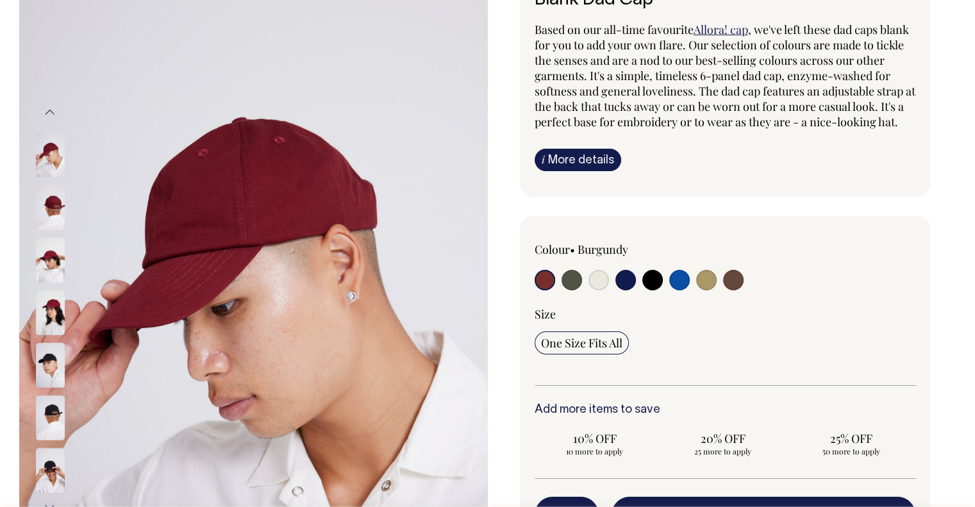
click at [51, 210] on img at bounding box center [50, 207] width 29 height 45
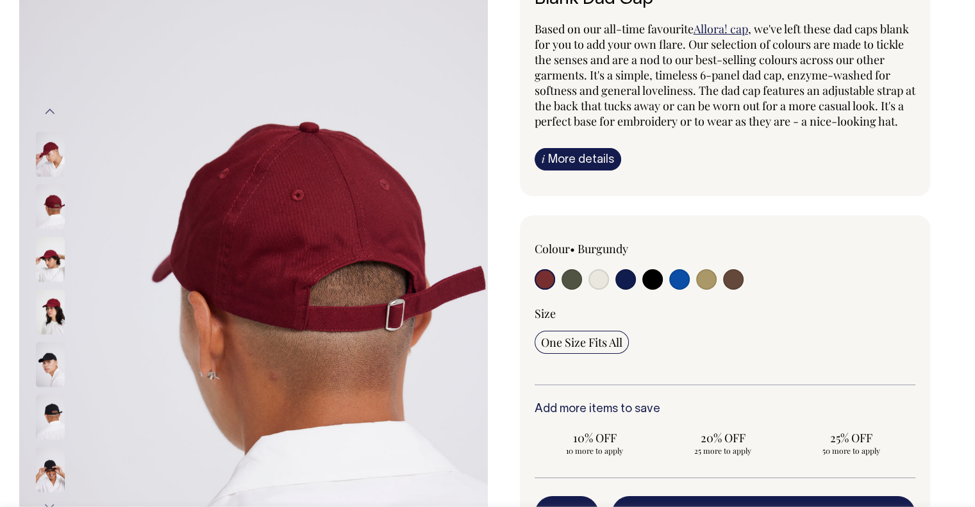
scroll to position [128, 0]
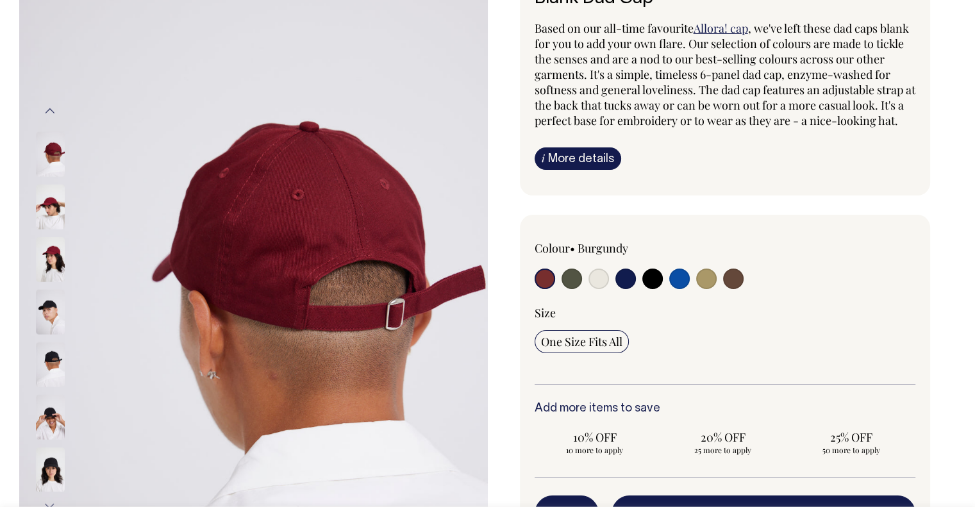
click at [48, 255] on img at bounding box center [50, 259] width 29 height 45
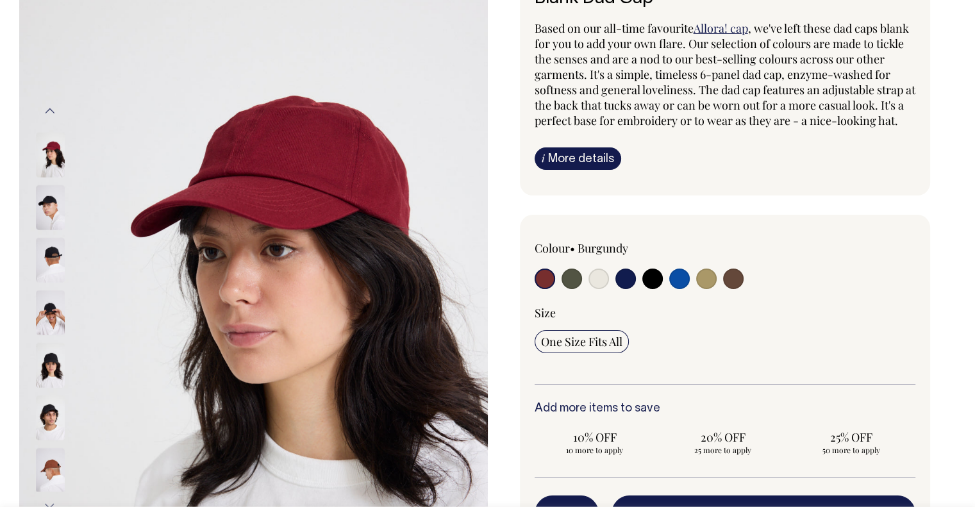
click at [903, 246] on div "Colour • Burgundy" at bounding box center [725, 445] width 411 height 461
click at [44, 358] on img at bounding box center [50, 365] width 29 height 45
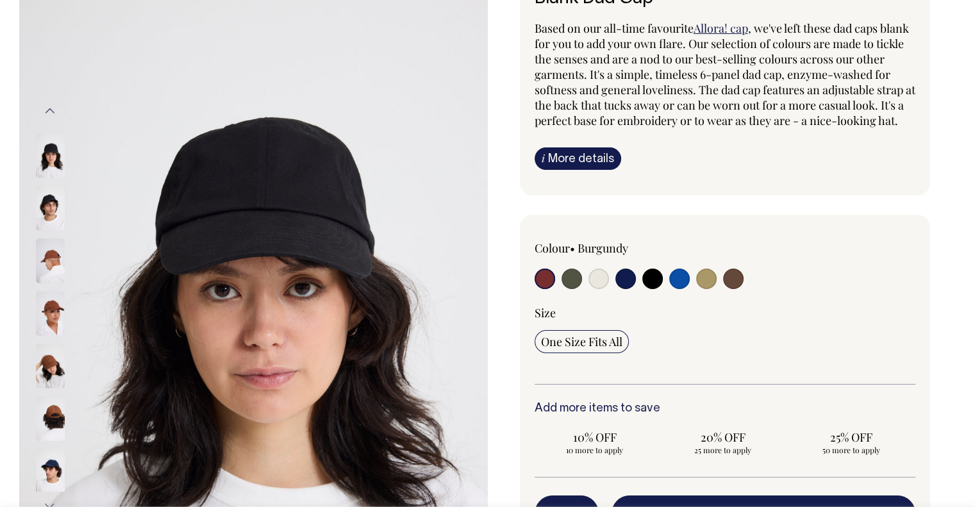
click at [51, 316] on img at bounding box center [50, 313] width 29 height 45
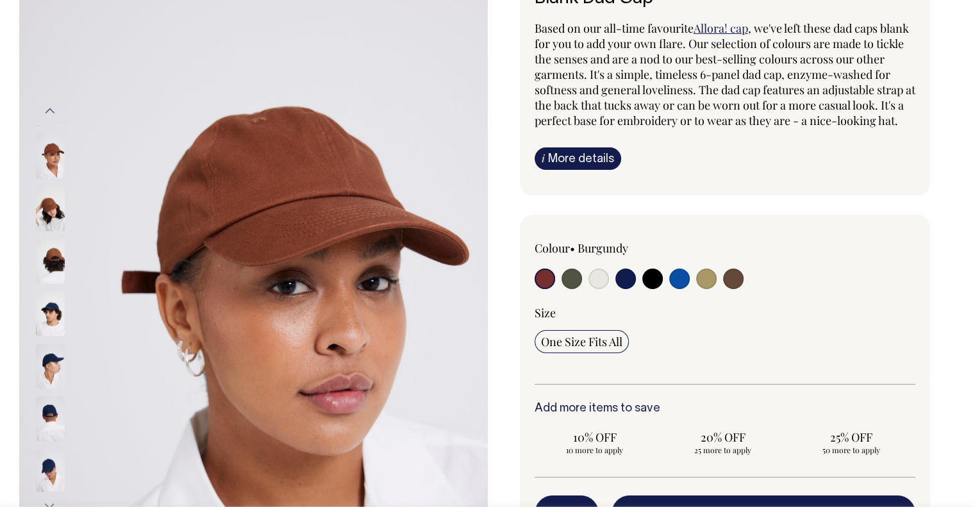
click at [53, 351] on img at bounding box center [50, 366] width 29 height 45
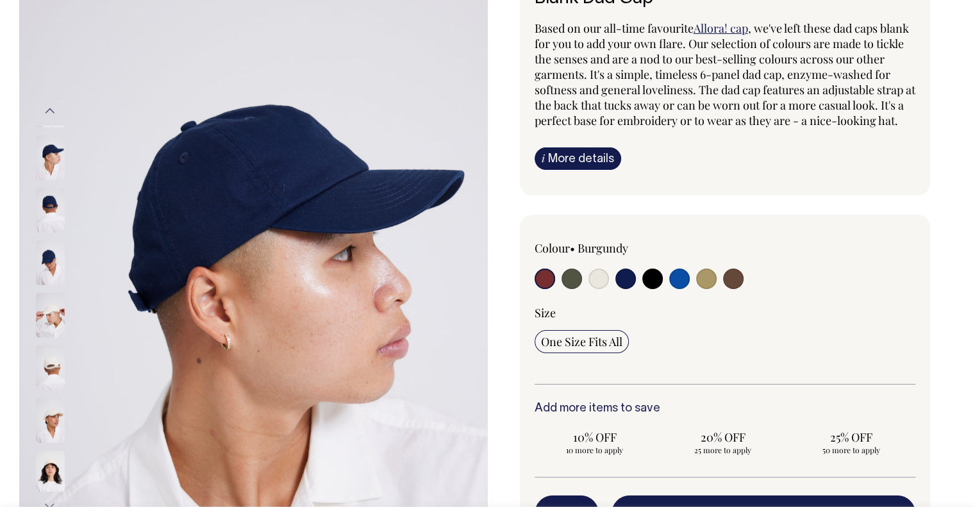
click at [53, 371] on img at bounding box center [50, 368] width 29 height 45
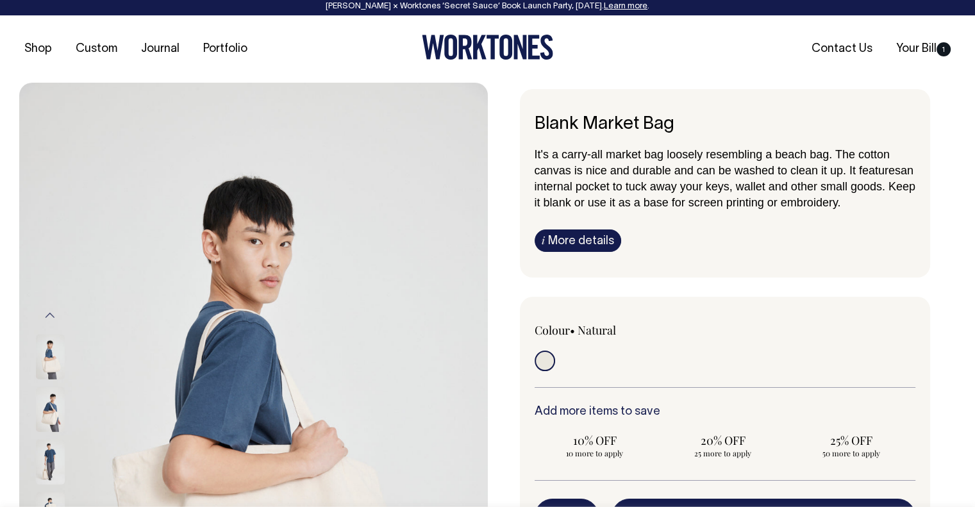
scroll to position [1, 0]
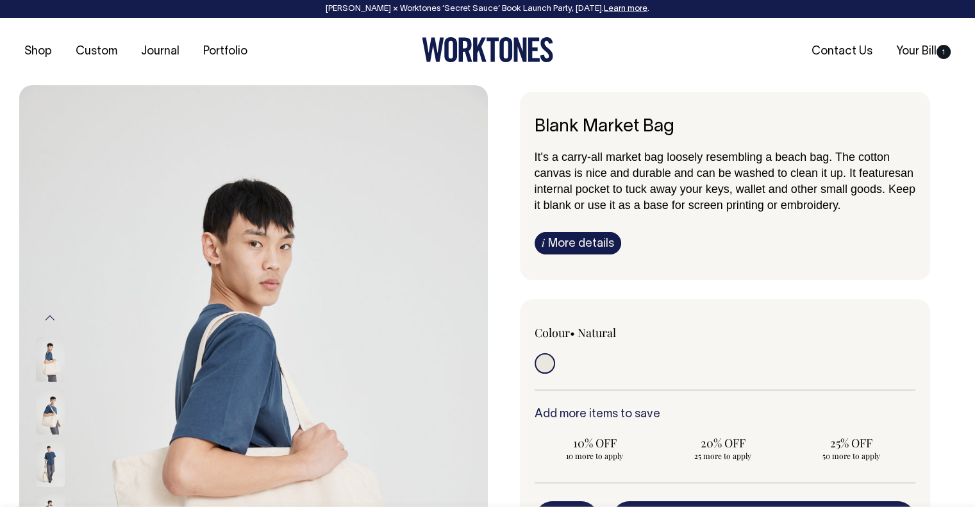
click at [582, 240] on link "i More details" at bounding box center [578, 243] width 87 height 22
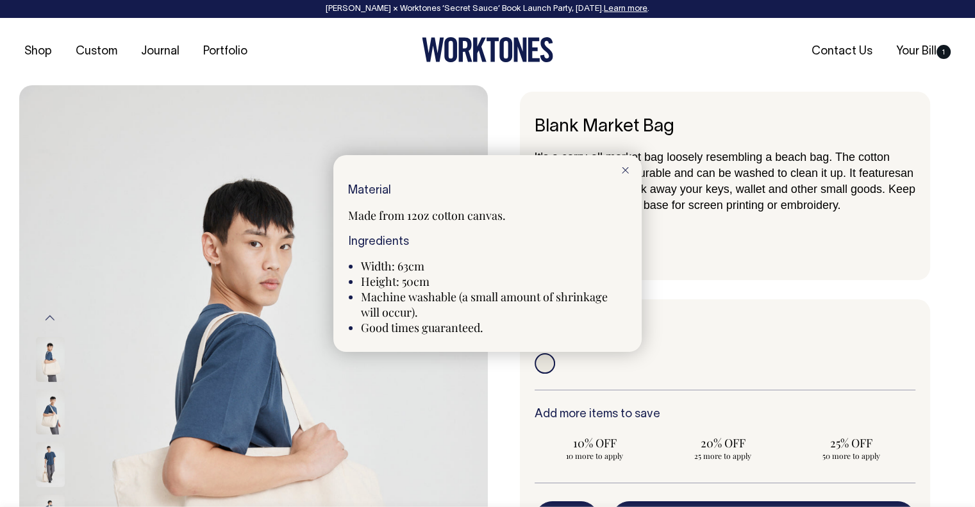
click at [623, 169] on icon at bounding box center [625, 170] width 7 height 6
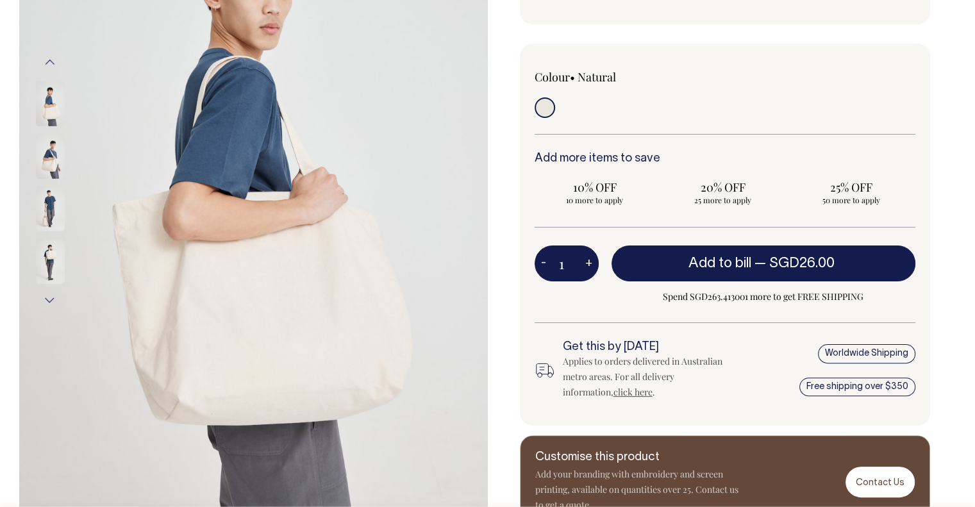
scroll to position [256, 0]
click at [51, 154] on img at bounding box center [50, 155] width 29 height 45
click at [47, 192] on img at bounding box center [50, 208] width 29 height 45
click at [47, 199] on img at bounding box center [50, 208] width 29 height 45
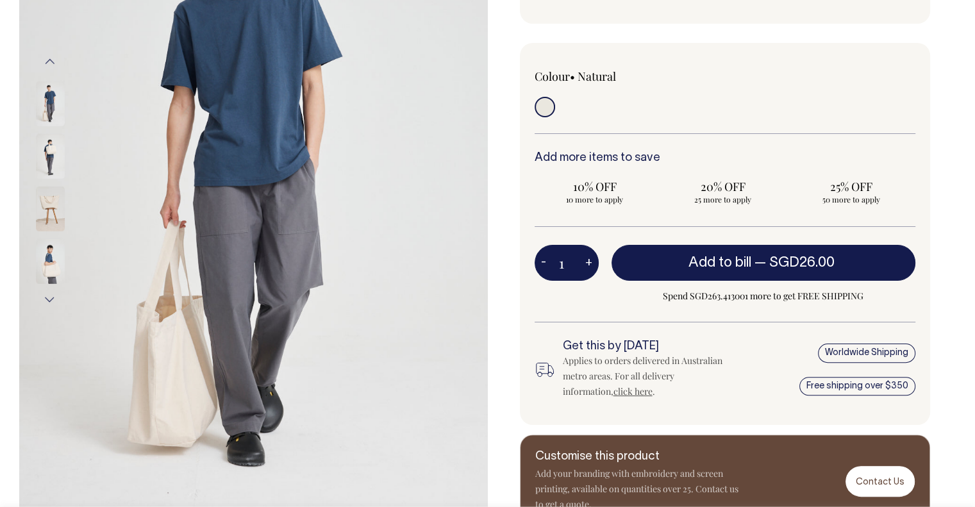
click at [39, 192] on img at bounding box center [50, 209] width 29 height 45
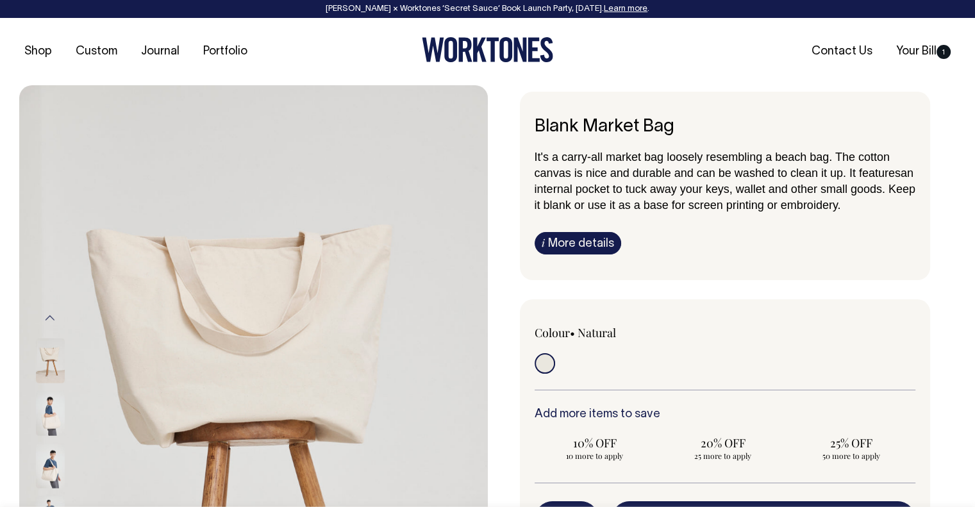
scroll to position [0, 0]
